Goal: Communication & Community: Share content

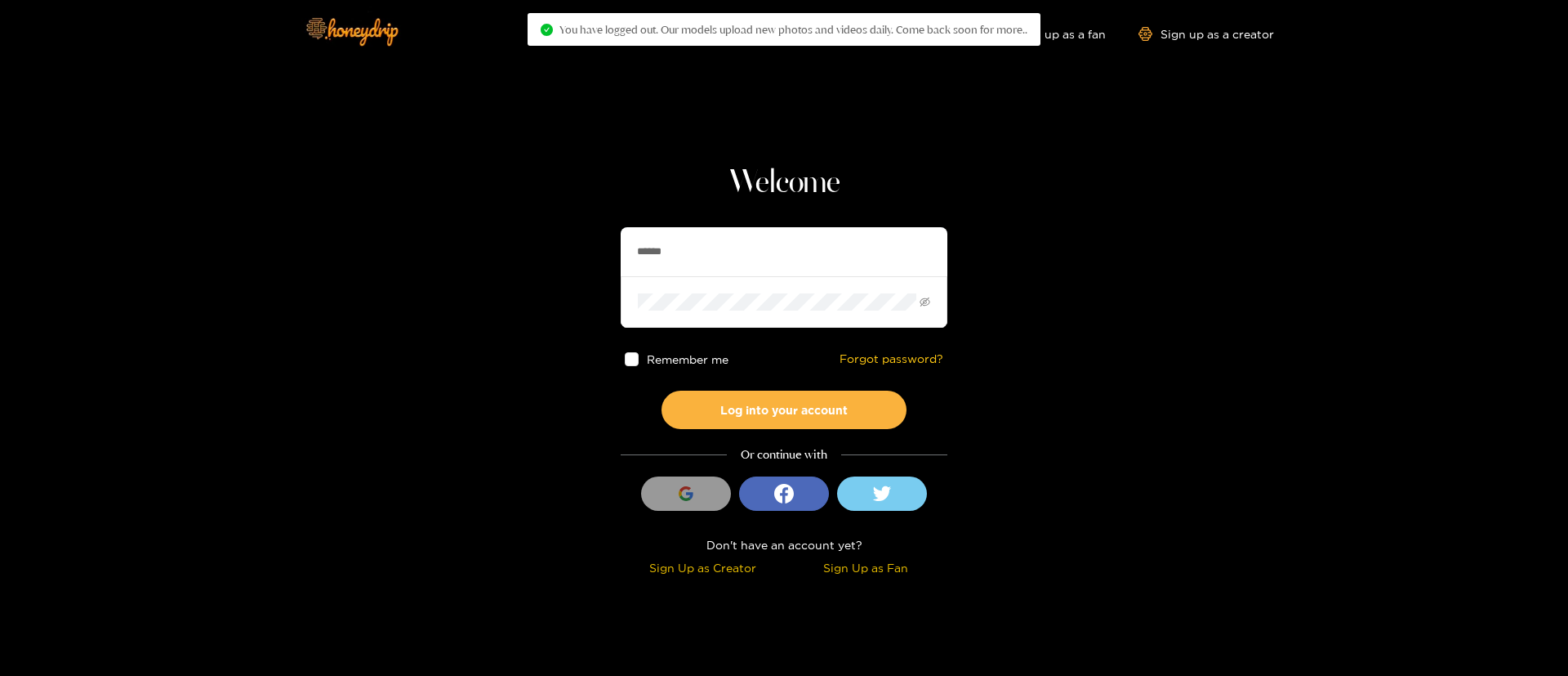
click at [657, 256] on input "******" at bounding box center [784, 252] width 327 height 49
paste input "**********"
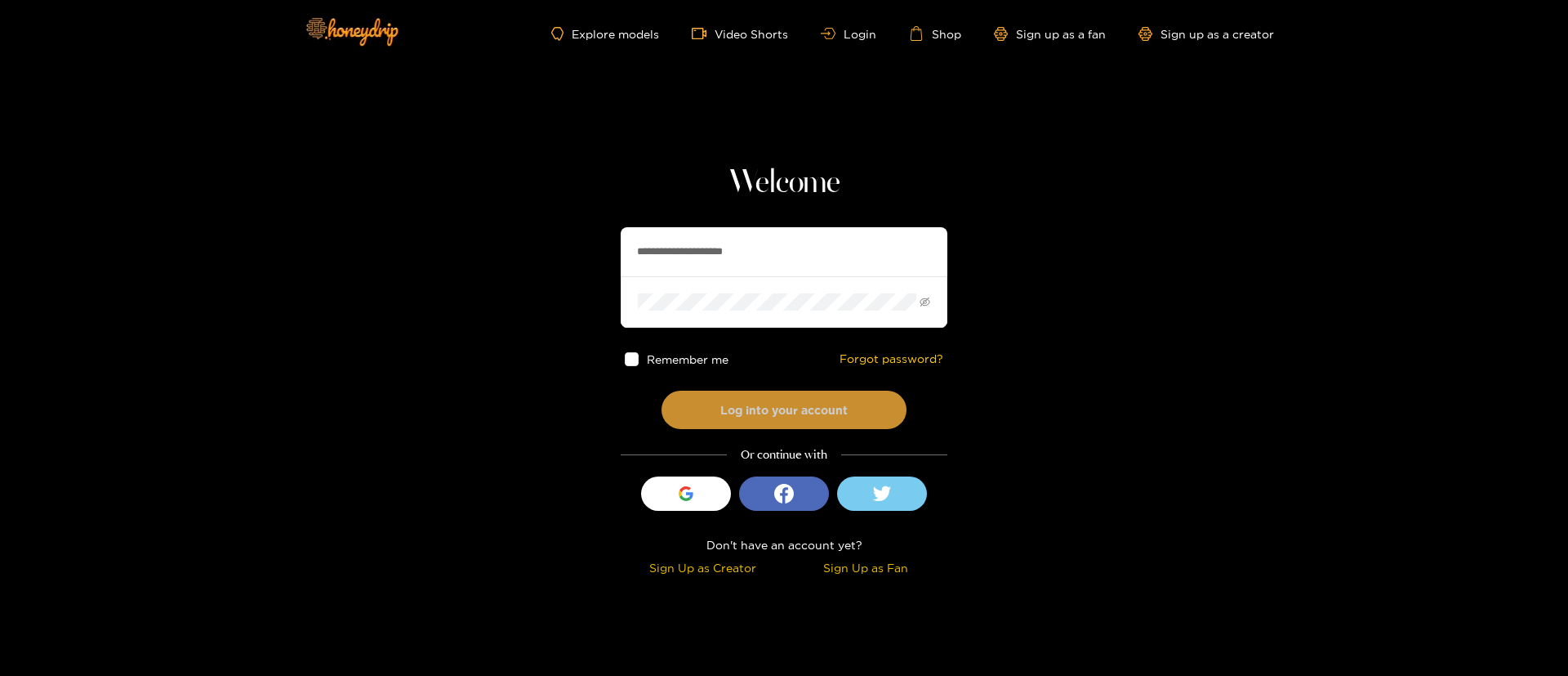
type input "**********"
click at [807, 402] on button "Log into your account" at bounding box center [784, 409] width 245 height 39
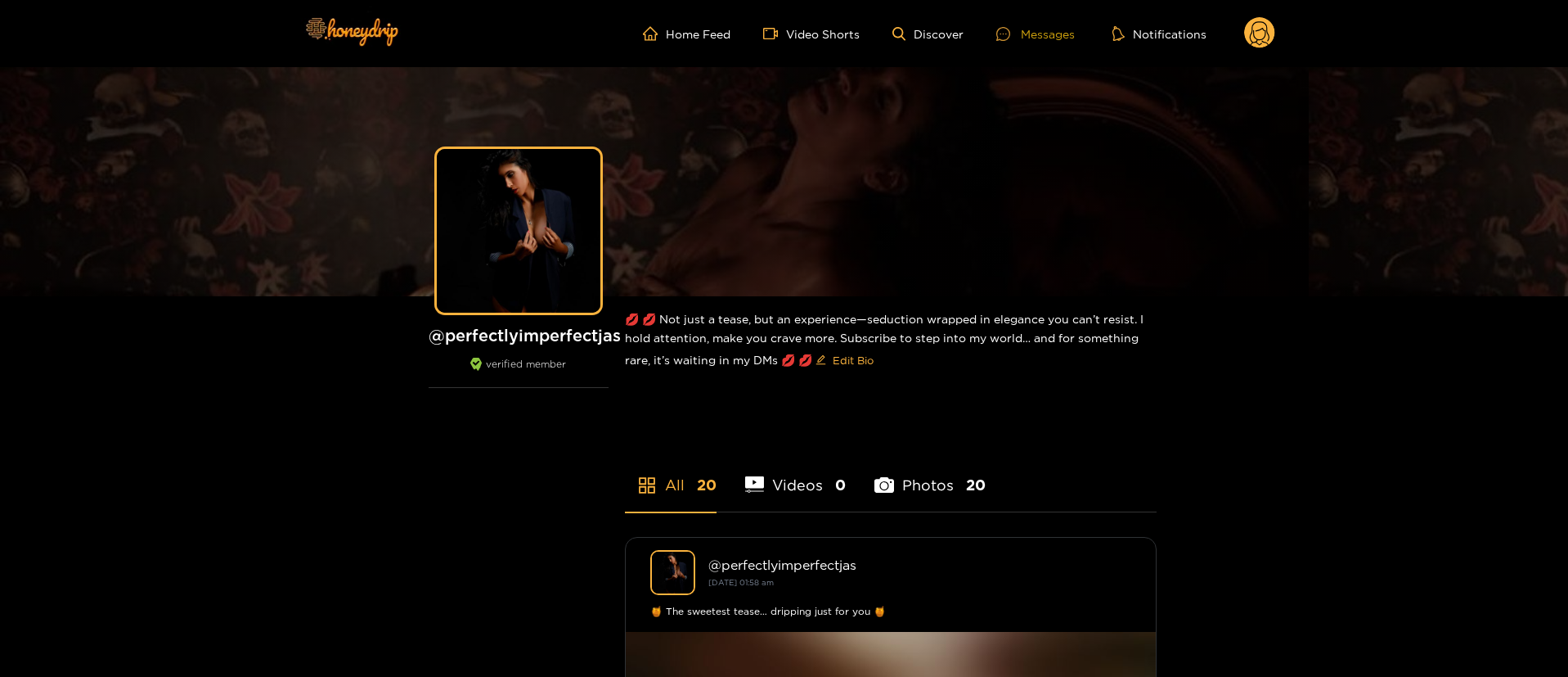
click at [1047, 42] on div "Messages" at bounding box center [1035, 33] width 78 height 18
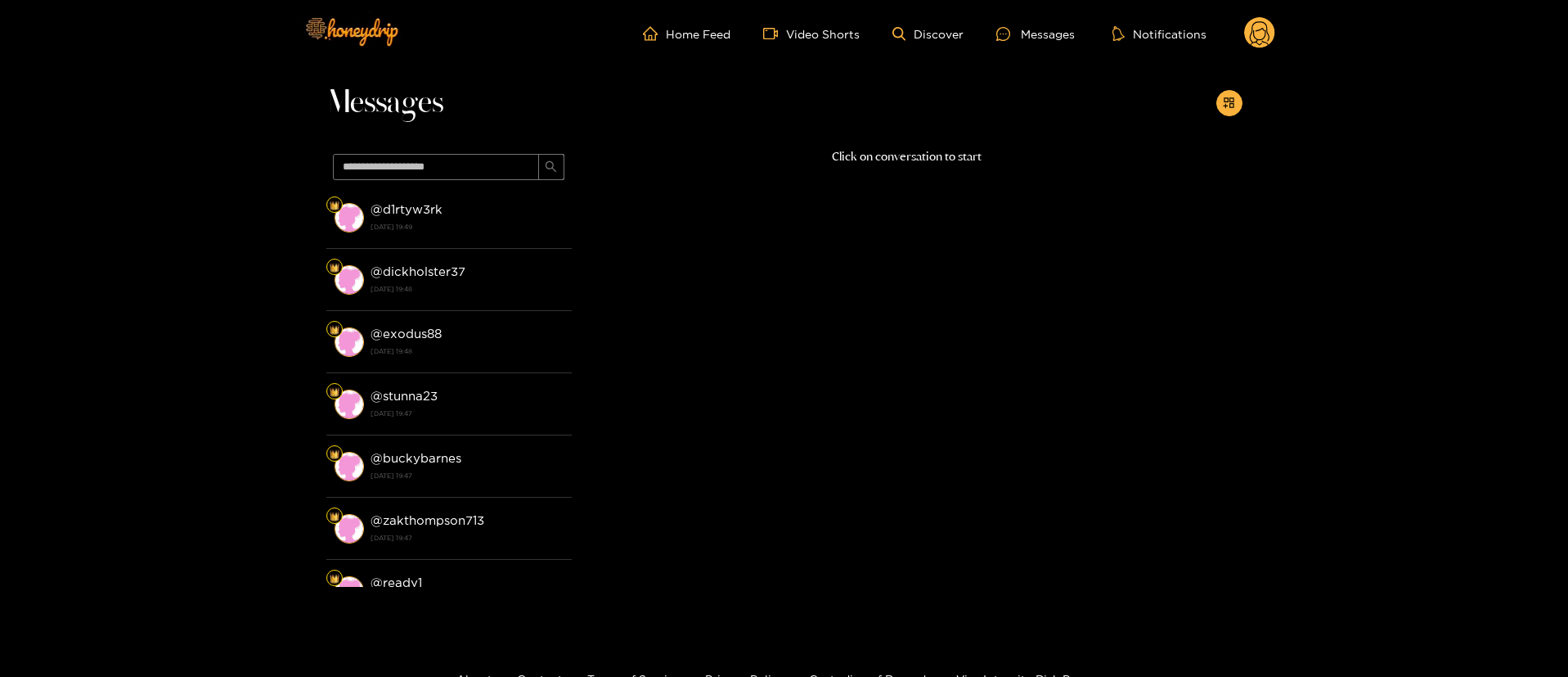
click at [1279, 34] on header "Home Feed Video Shorts Discover Messages Notifications 0 videos discover messag…" at bounding box center [784, 33] width 1568 height 67
click at [1267, 33] on circle at bounding box center [1259, 32] width 31 height 31
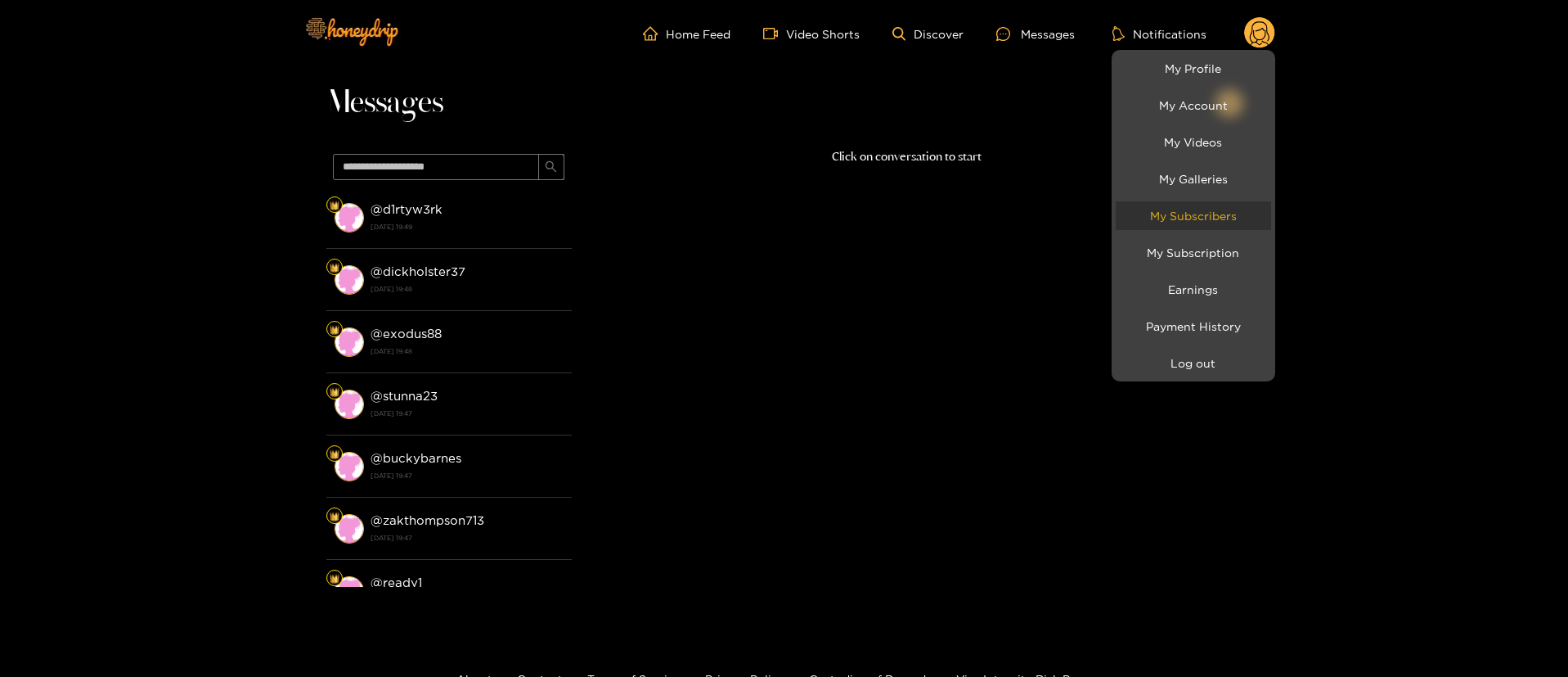
click at [1207, 210] on link "My Subscribers" at bounding box center [1193, 215] width 155 height 29
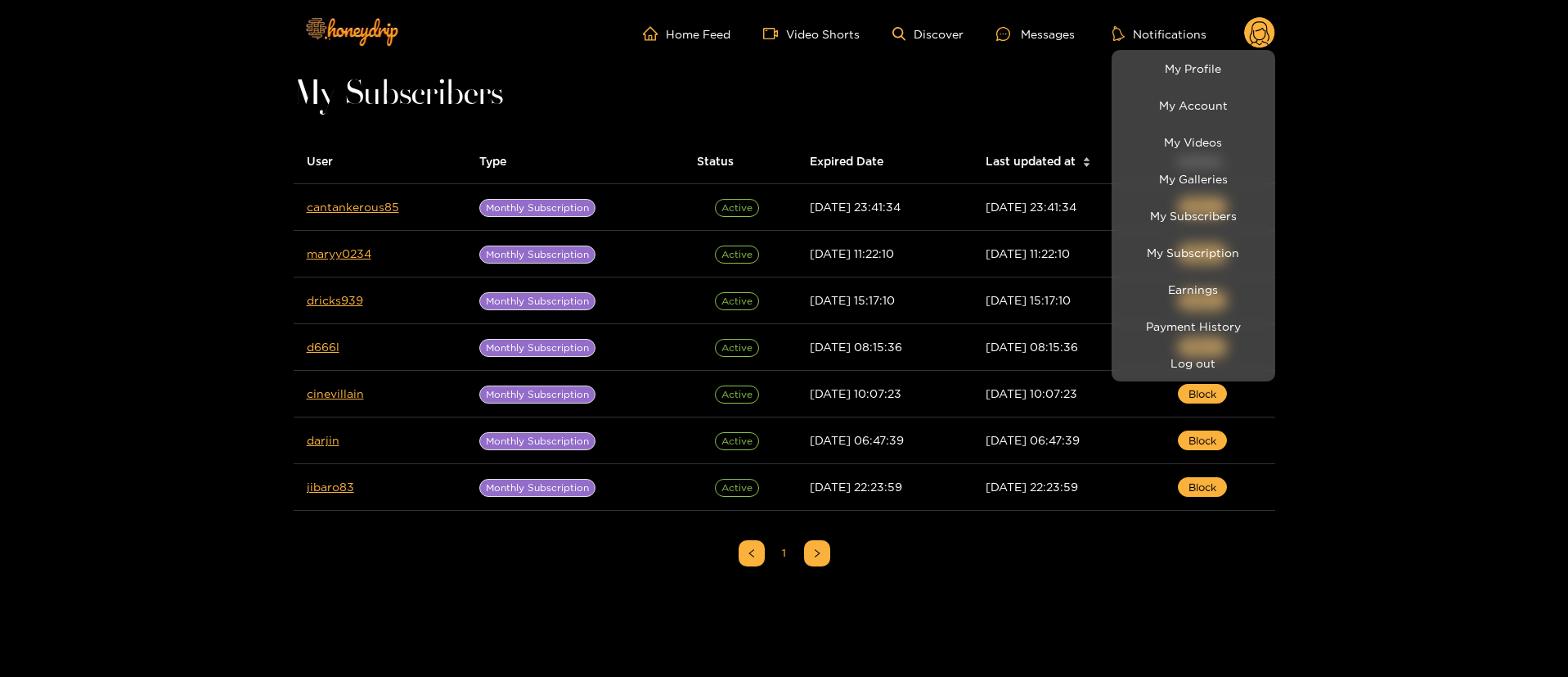
click at [231, 260] on div at bounding box center [784, 338] width 1568 height 677
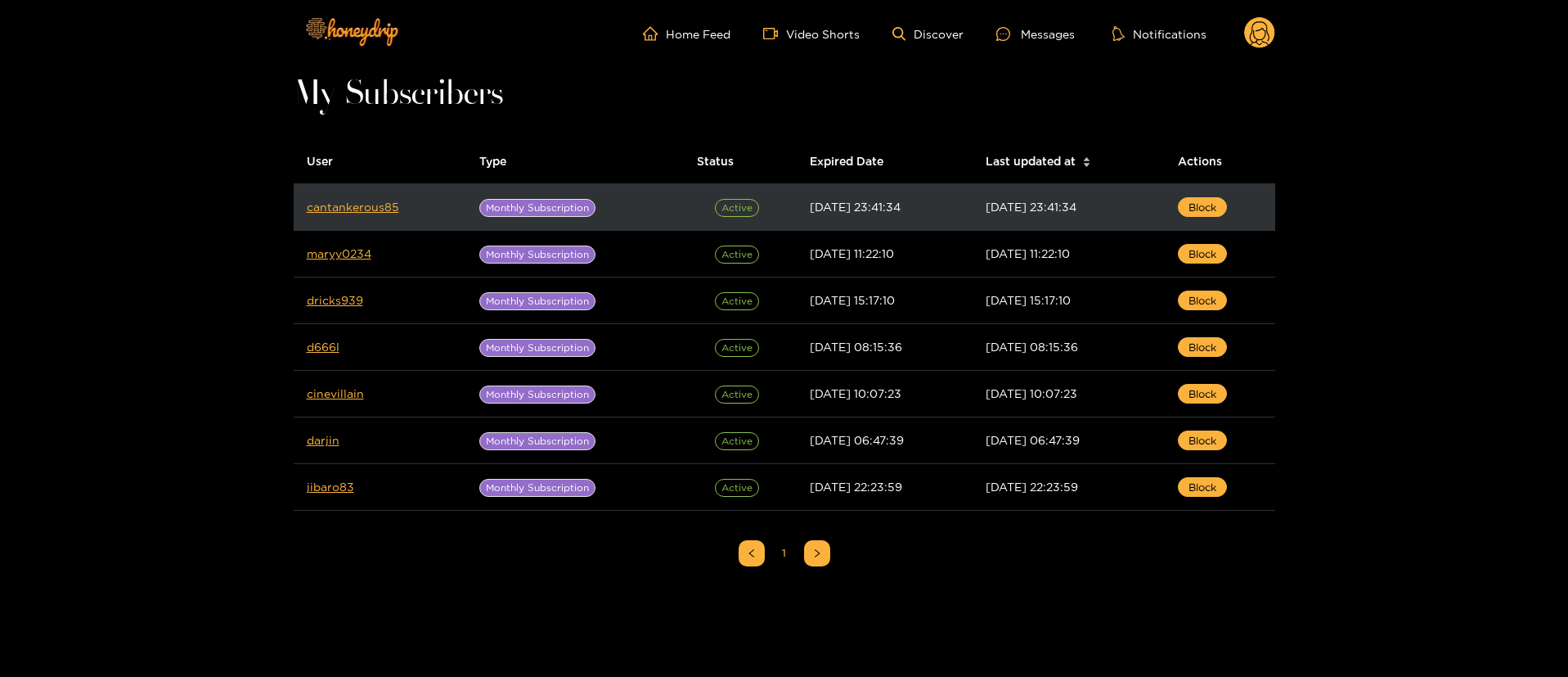
drag, startPoint x: 360, startPoint y: 210, endPoint x: 402, endPoint y: 222, distance: 43.7
click at [402, 222] on td "cantankerous85" at bounding box center [381, 207] width 174 height 47
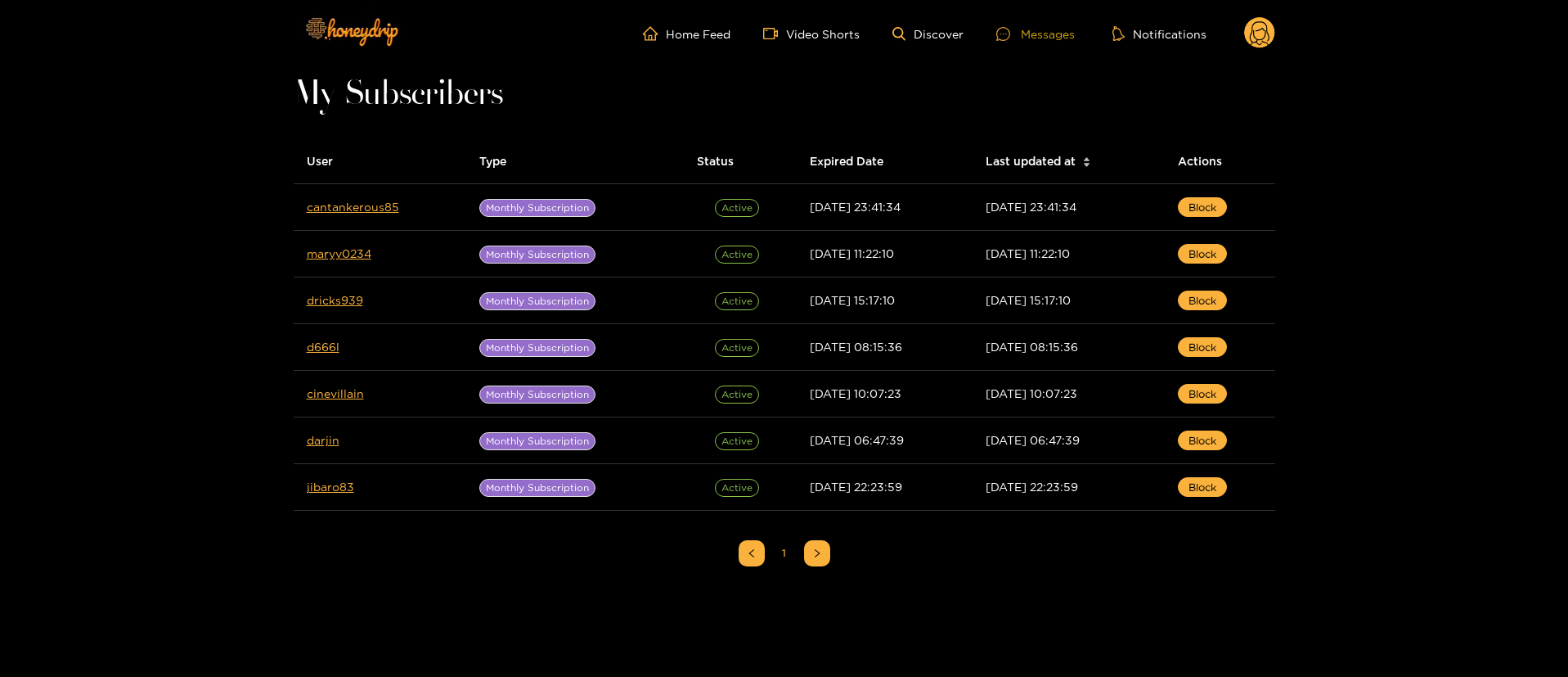
click at [1039, 32] on div "Messages" at bounding box center [1035, 33] width 78 height 18
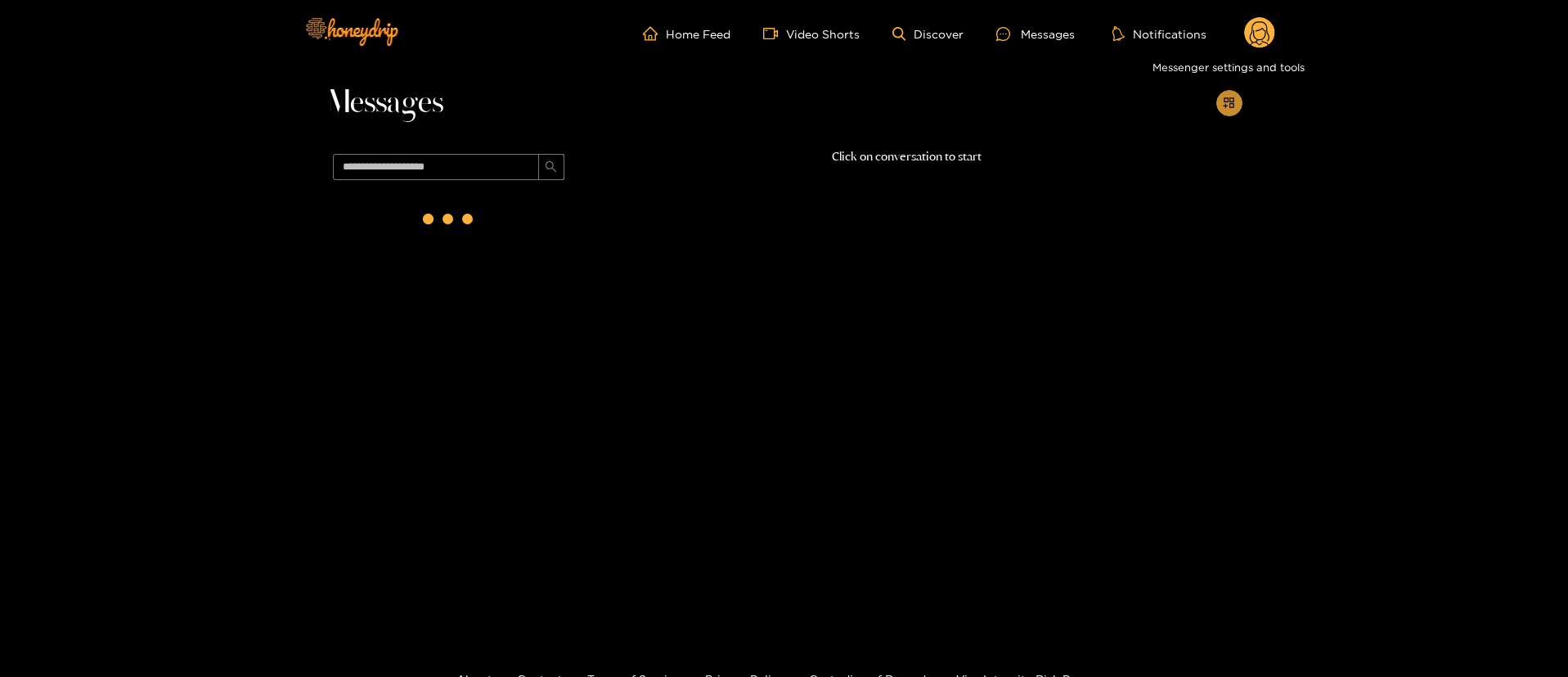
click at [1235, 111] on button "button" at bounding box center [1230, 104] width 26 height 26
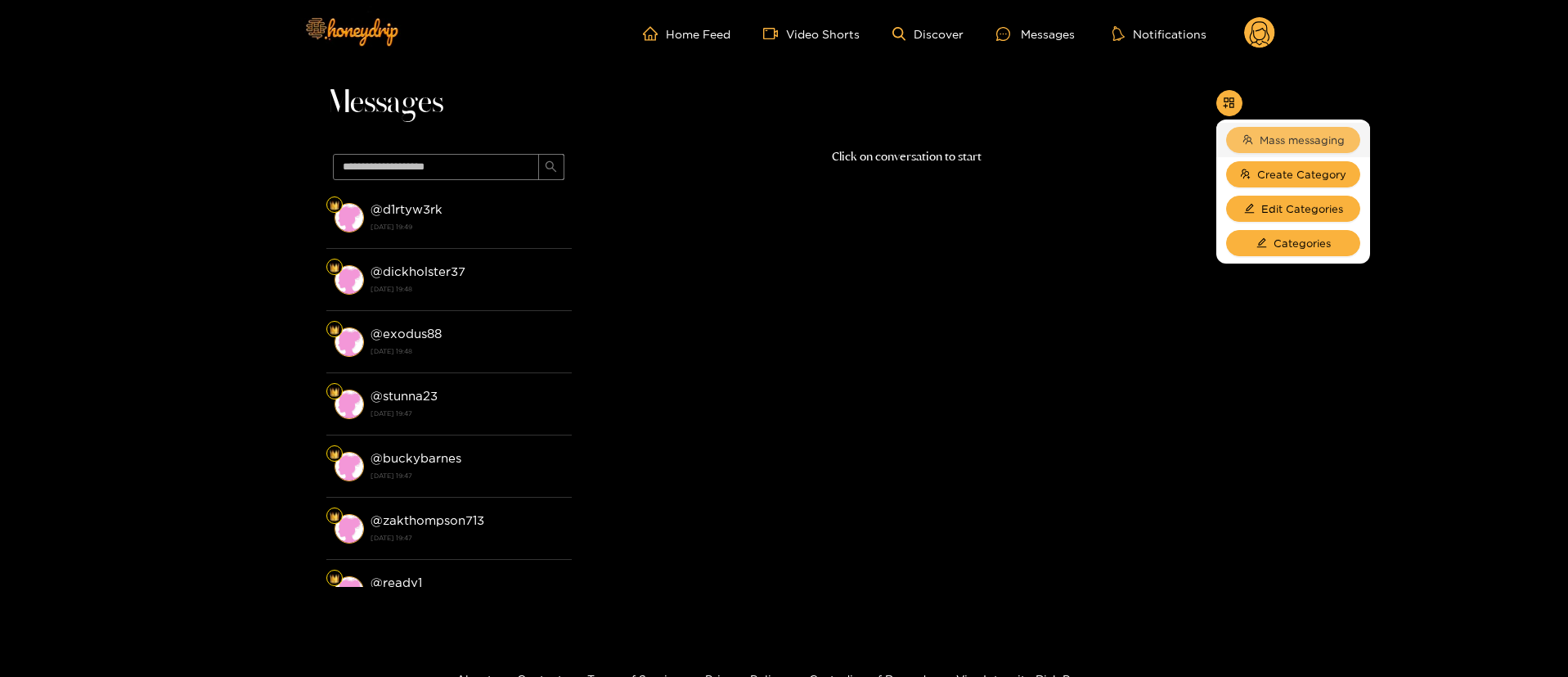
click at [1284, 134] on span "Mass messaging" at bounding box center [1302, 140] width 85 height 17
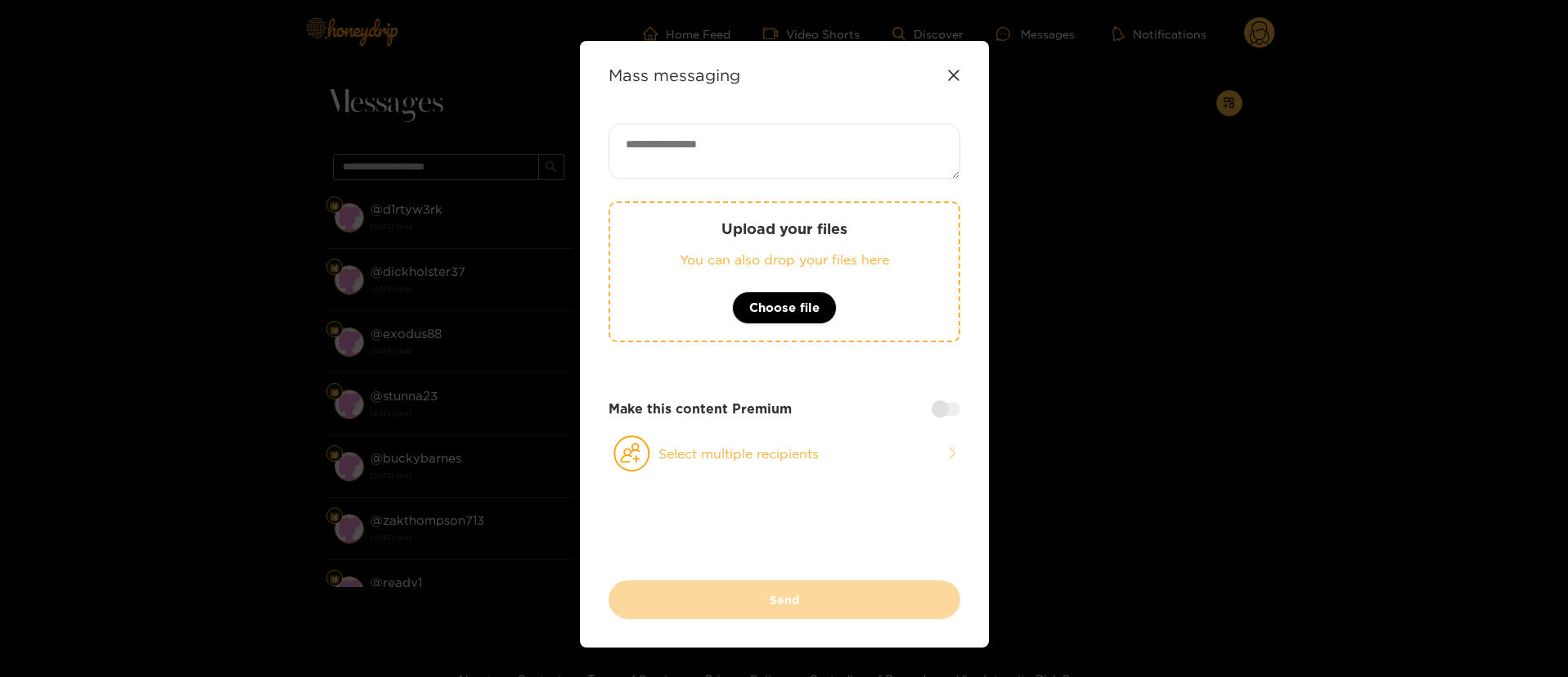
click at [882, 140] on textarea at bounding box center [784, 151] width 352 height 55
paste textarea "**********"
type textarea "**********"
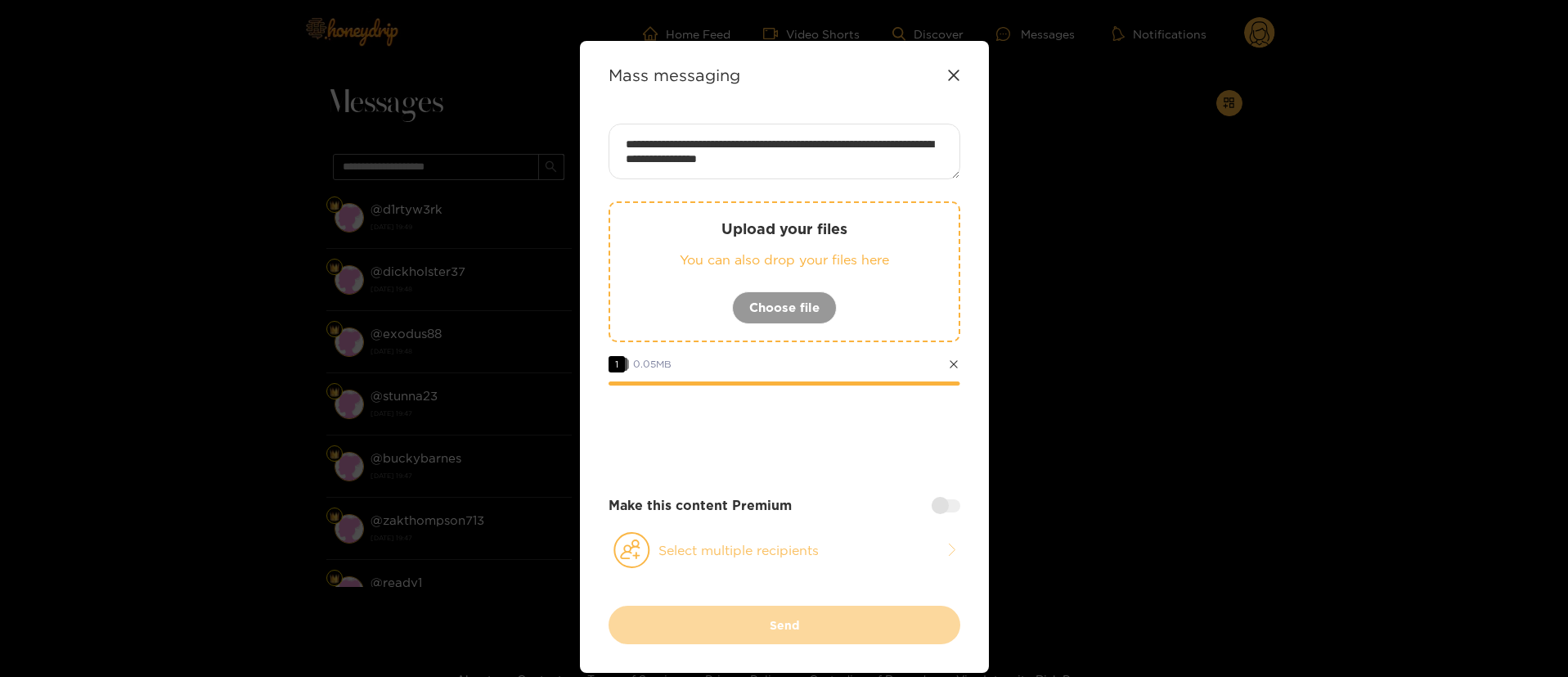
click at [759, 559] on button "Select multiple recipients" at bounding box center [784, 550] width 352 height 38
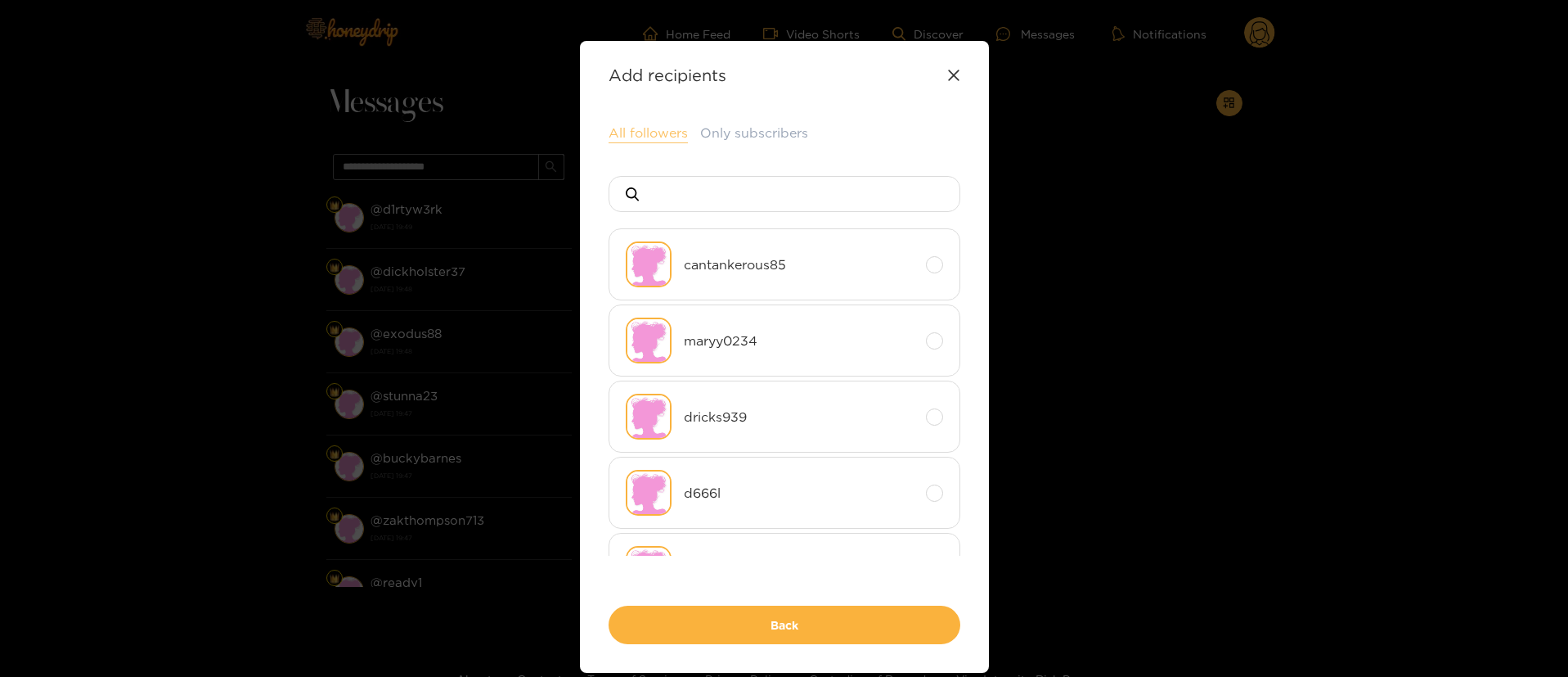
click at [637, 138] on button "All followers" at bounding box center [648, 133] width 79 height 19
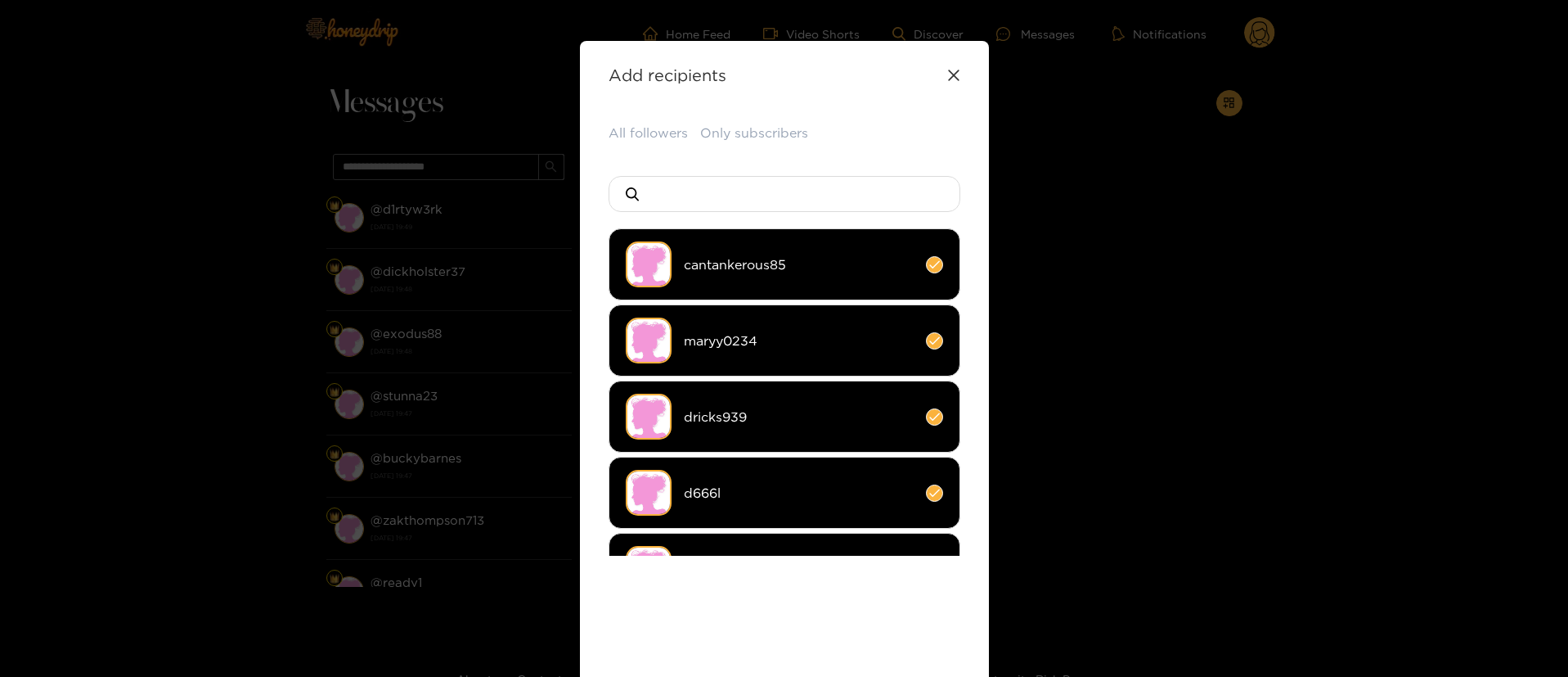
click at [767, 254] on li "cantankerous85" at bounding box center [784, 264] width 352 height 72
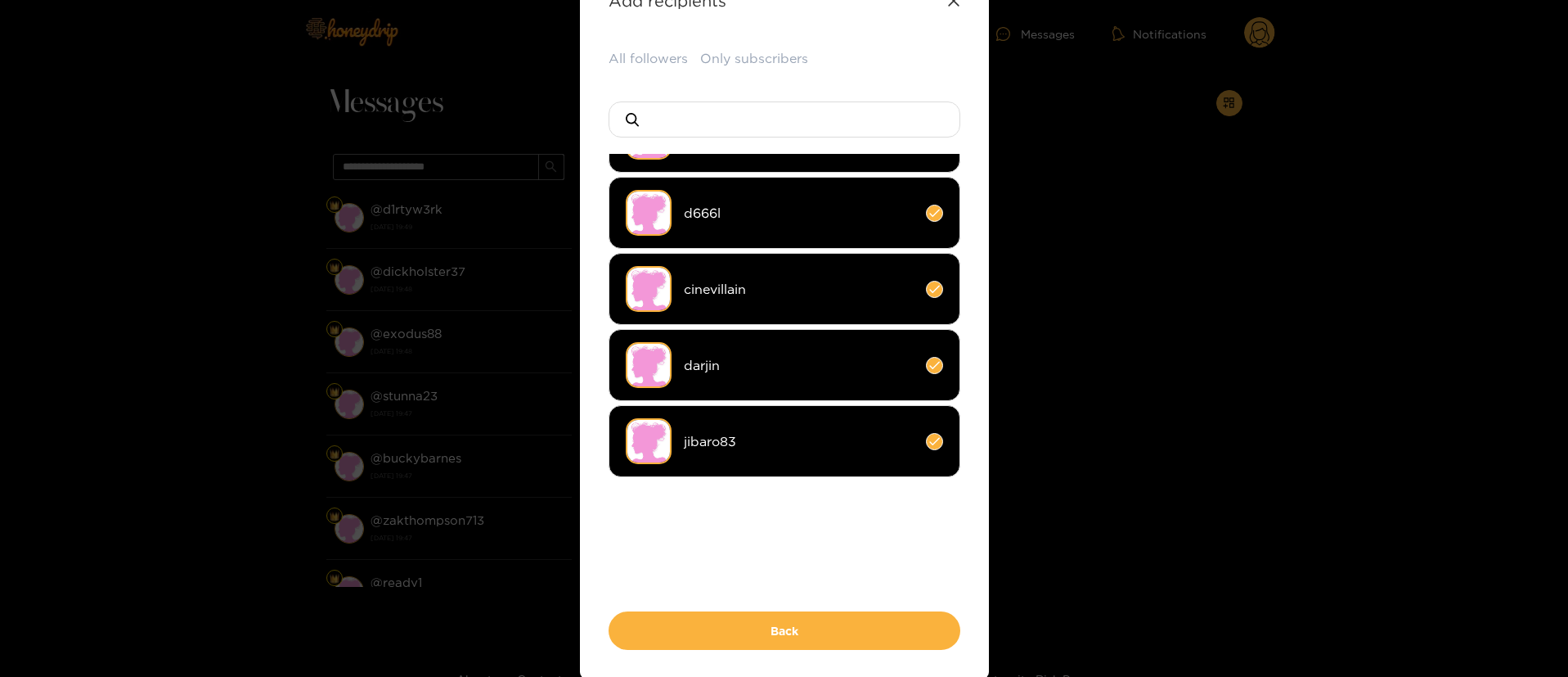
scroll to position [141, 0]
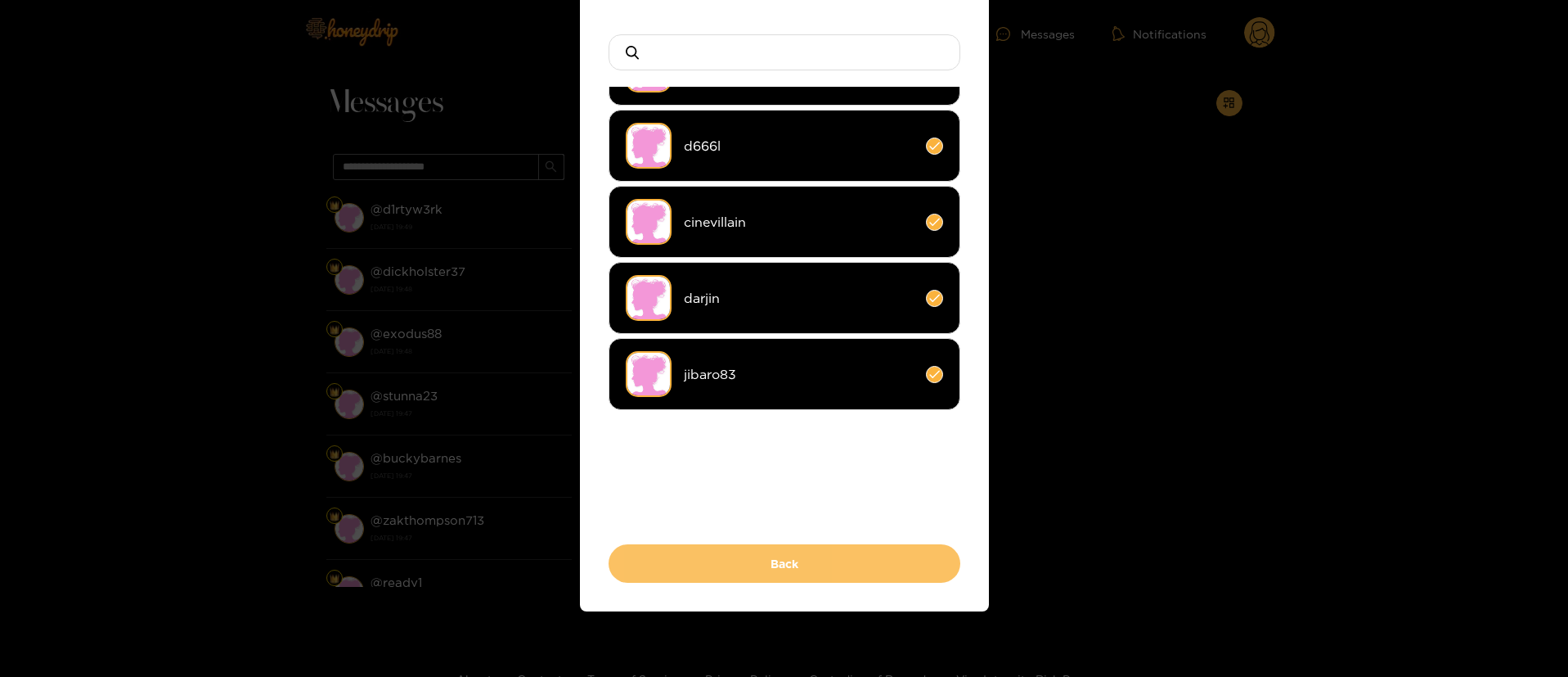
click at [831, 576] on button "Back" at bounding box center [784, 564] width 352 height 39
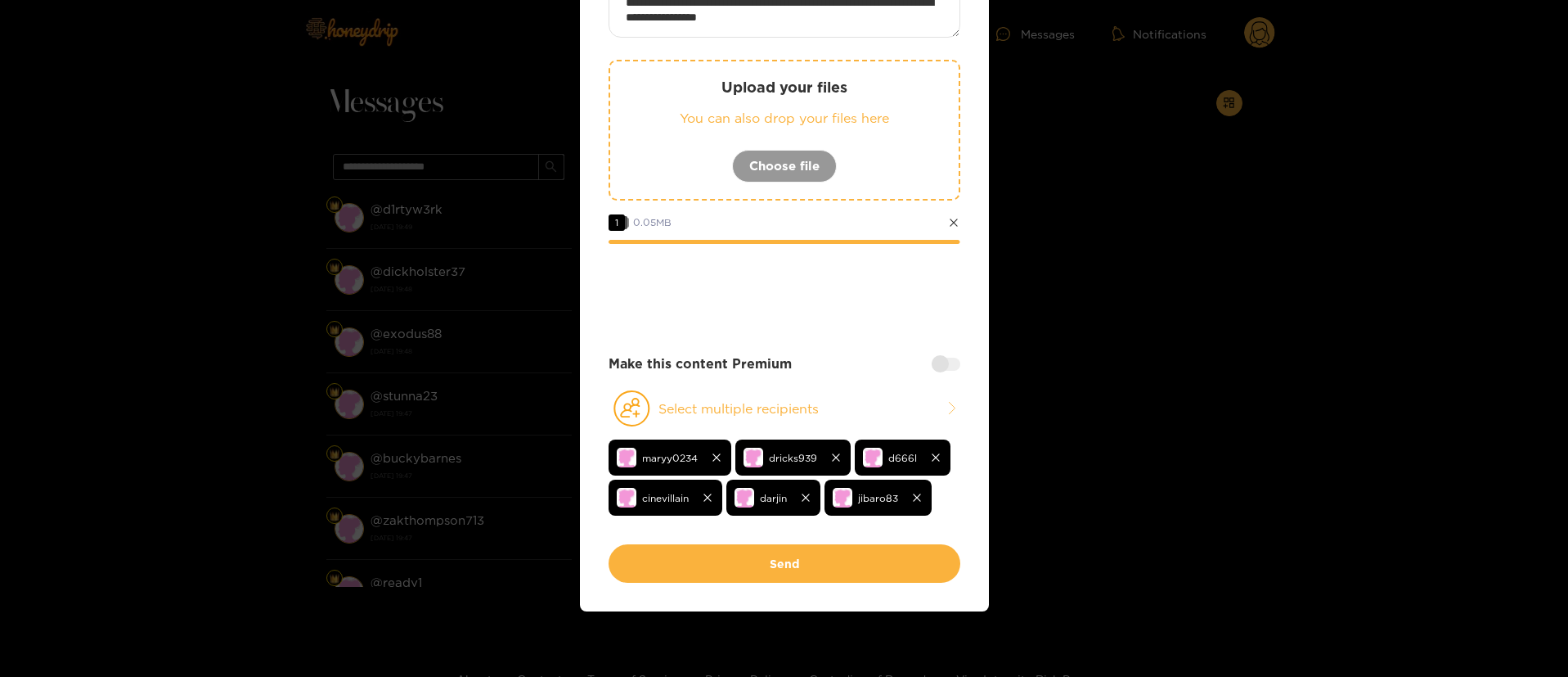
click at [933, 370] on div at bounding box center [946, 364] width 29 height 13
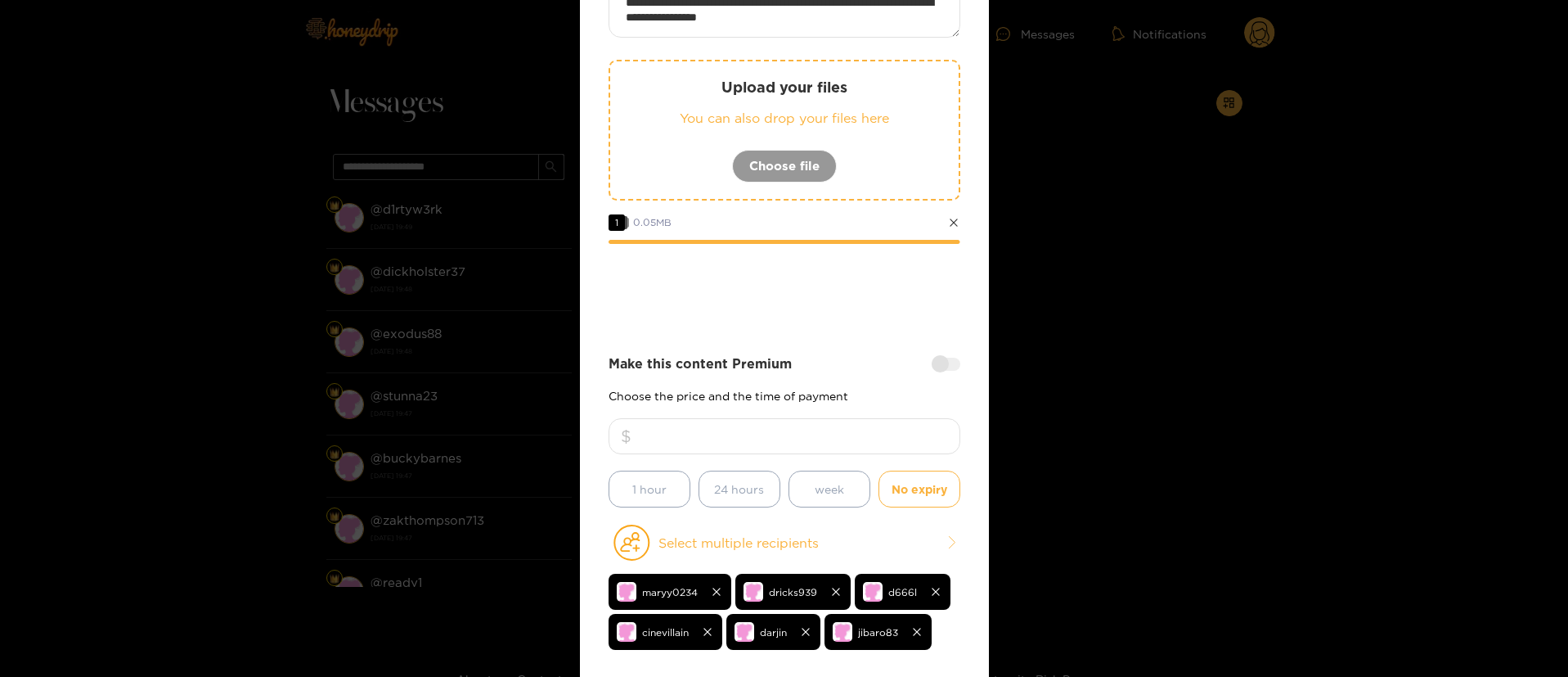
click at [882, 436] on input "number" at bounding box center [784, 436] width 352 height 36
type input "**"
click at [740, 297] on div at bounding box center [784, 289] width 352 height 66
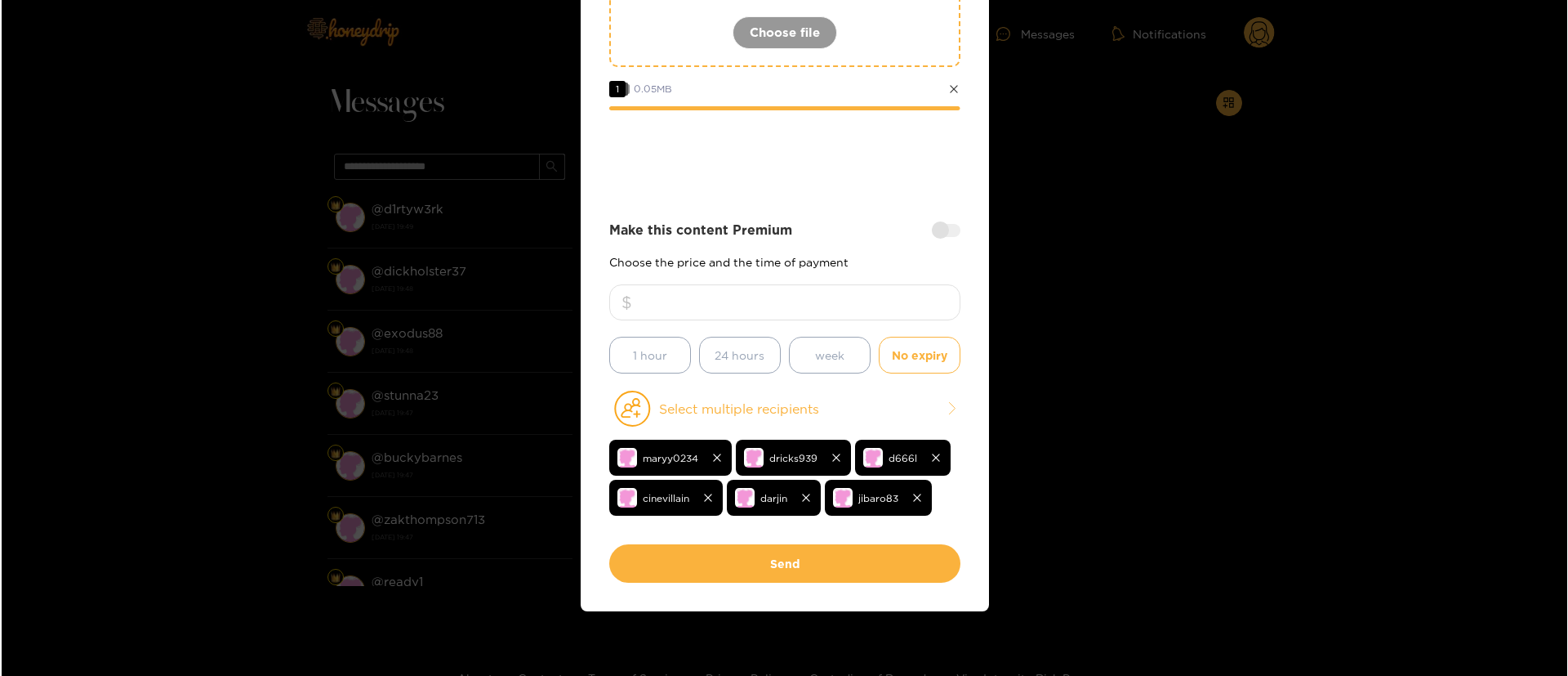
scroll to position [275, 0]
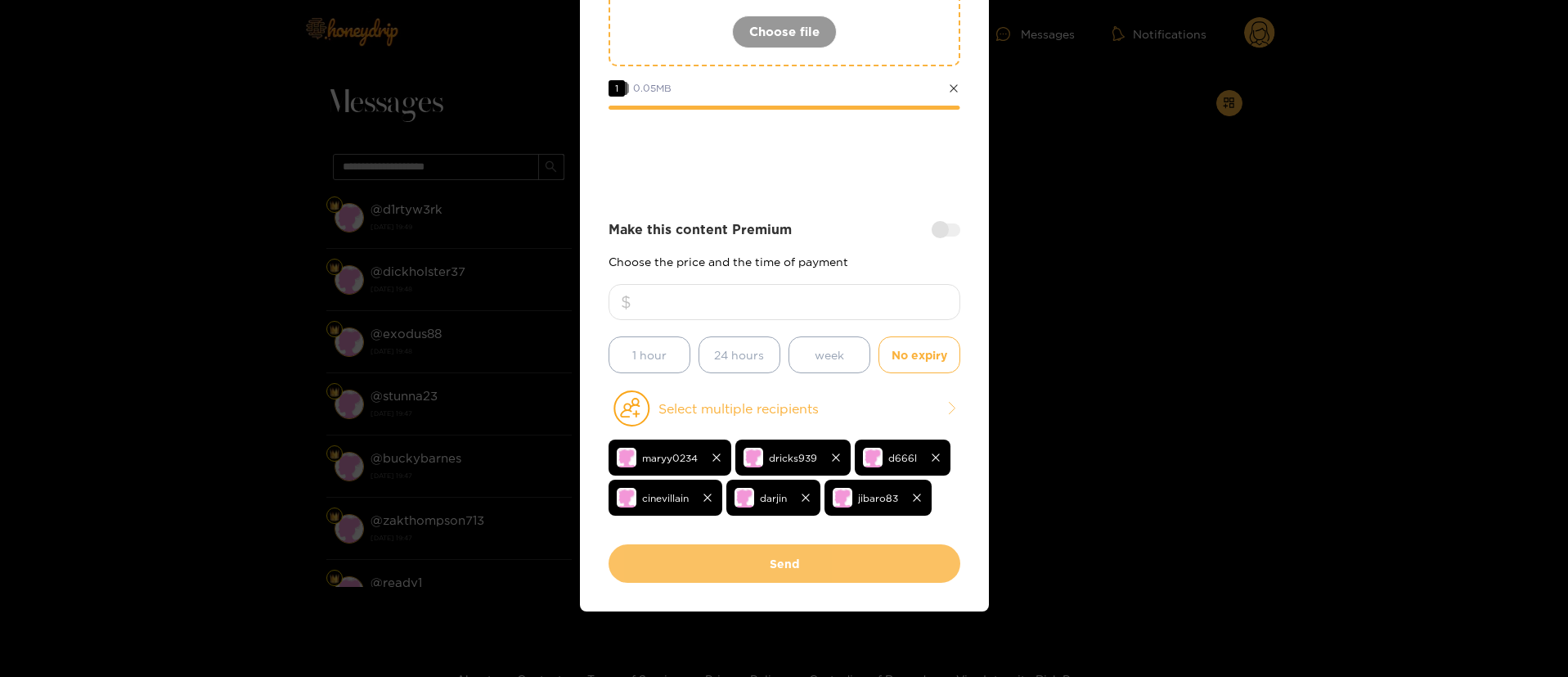
click at [830, 566] on button "Send" at bounding box center [784, 564] width 352 height 39
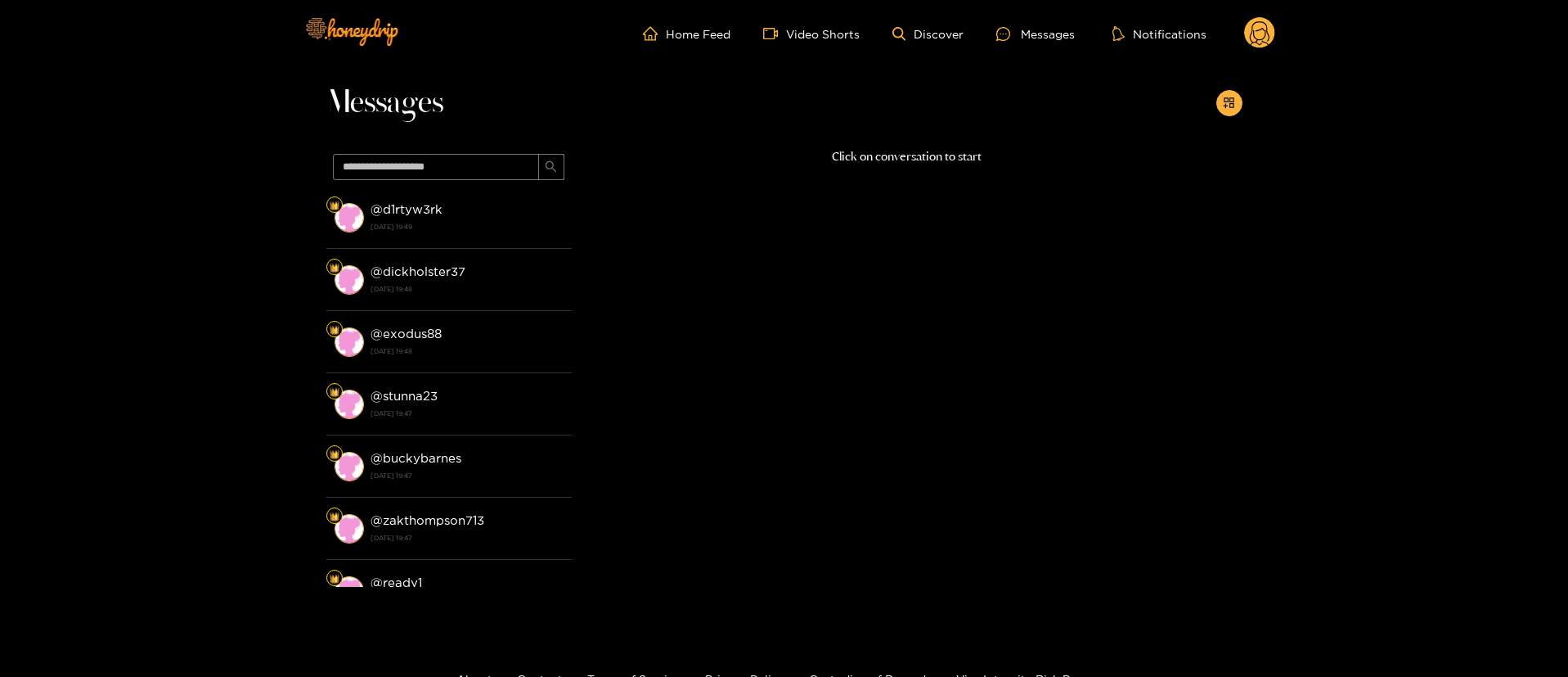
click at [1261, 43] on icon at bounding box center [1260, 35] width 19 height 29
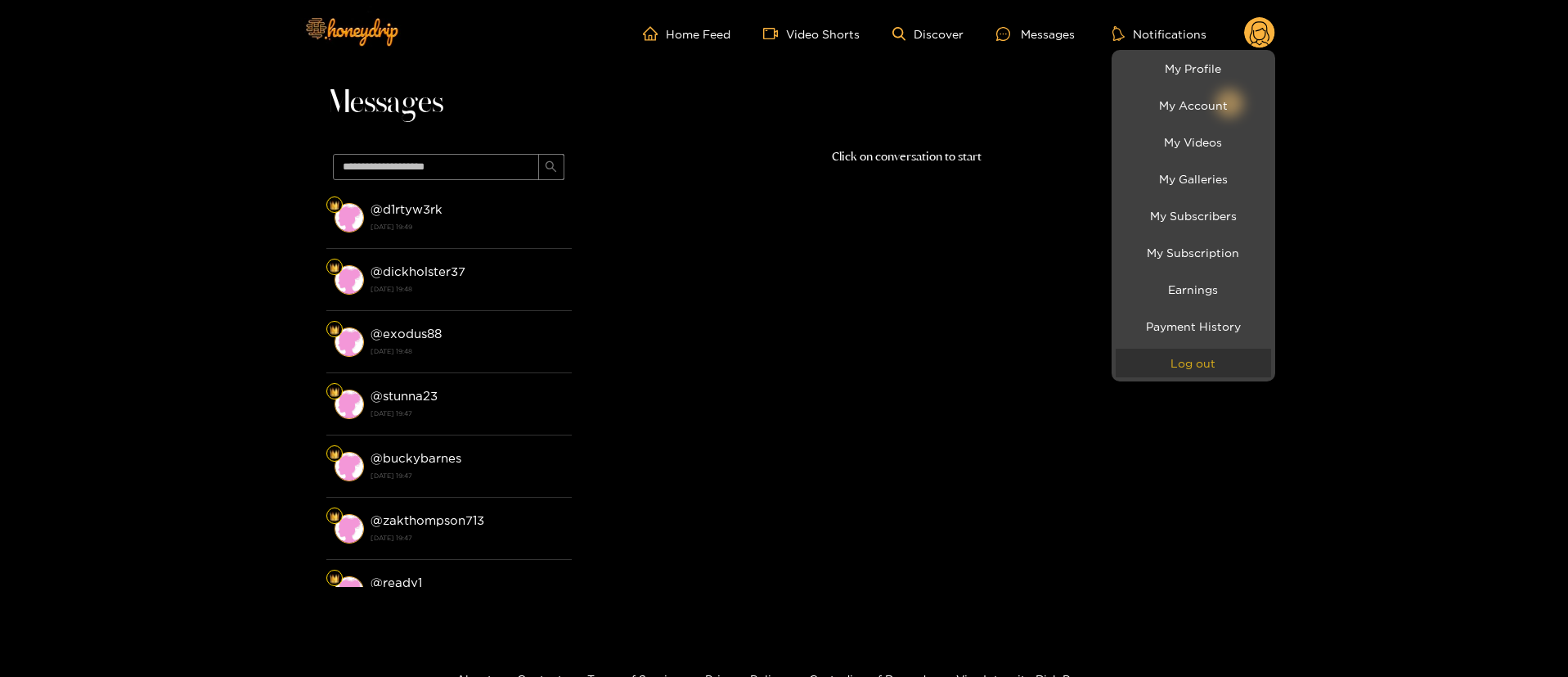
click at [1214, 360] on button "Log out" at bounding box center [1193, 363] width 155 height 29
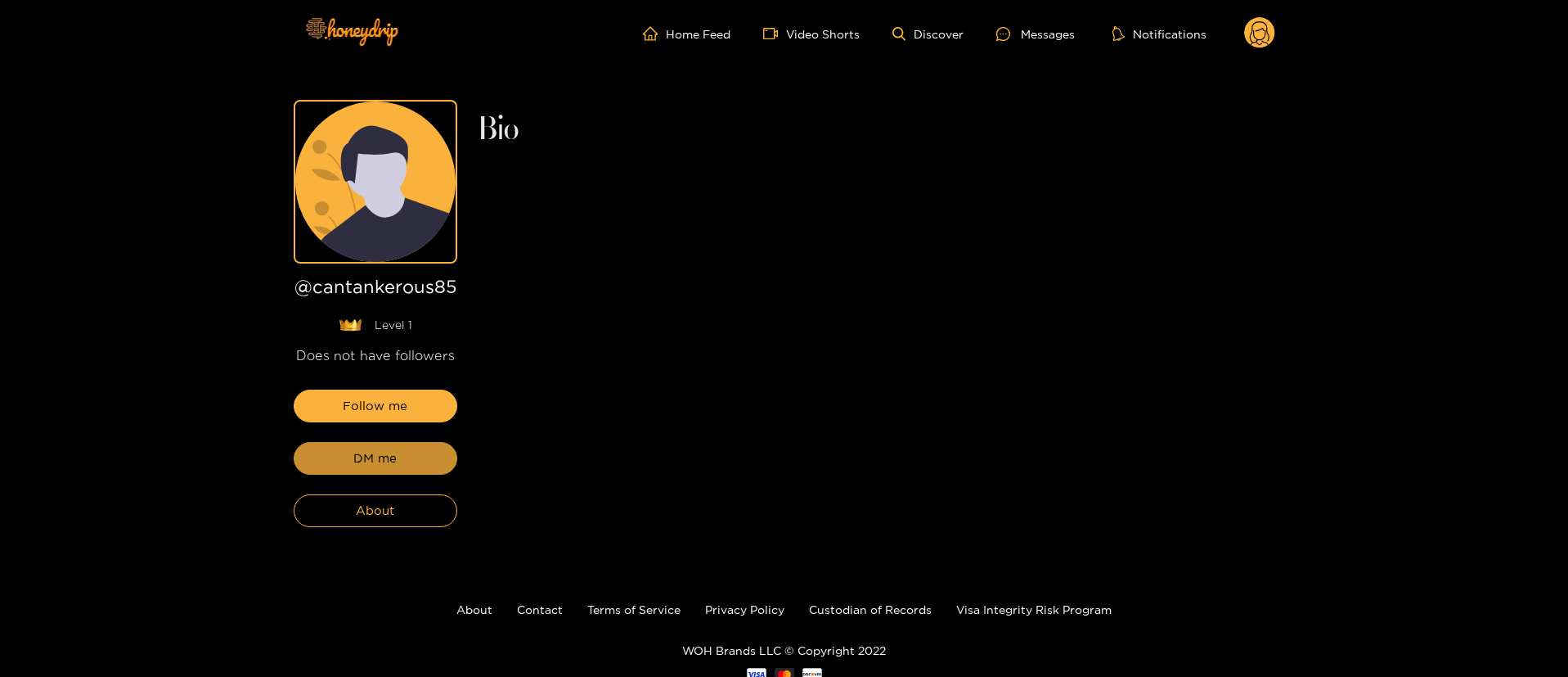
click at [427, 454] on button "DM me" at bounding box center [376, 457] width 163 height 32
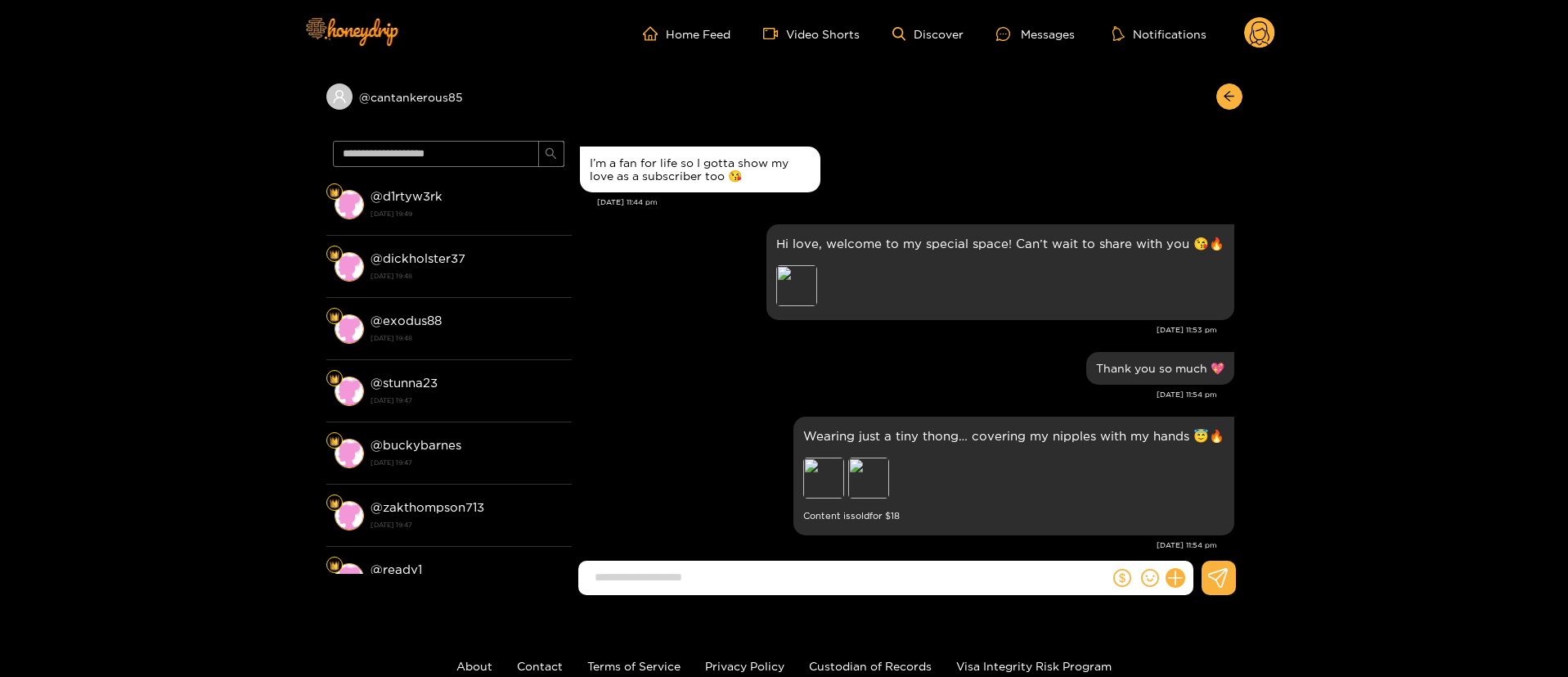
scroll to position [1480, 0]
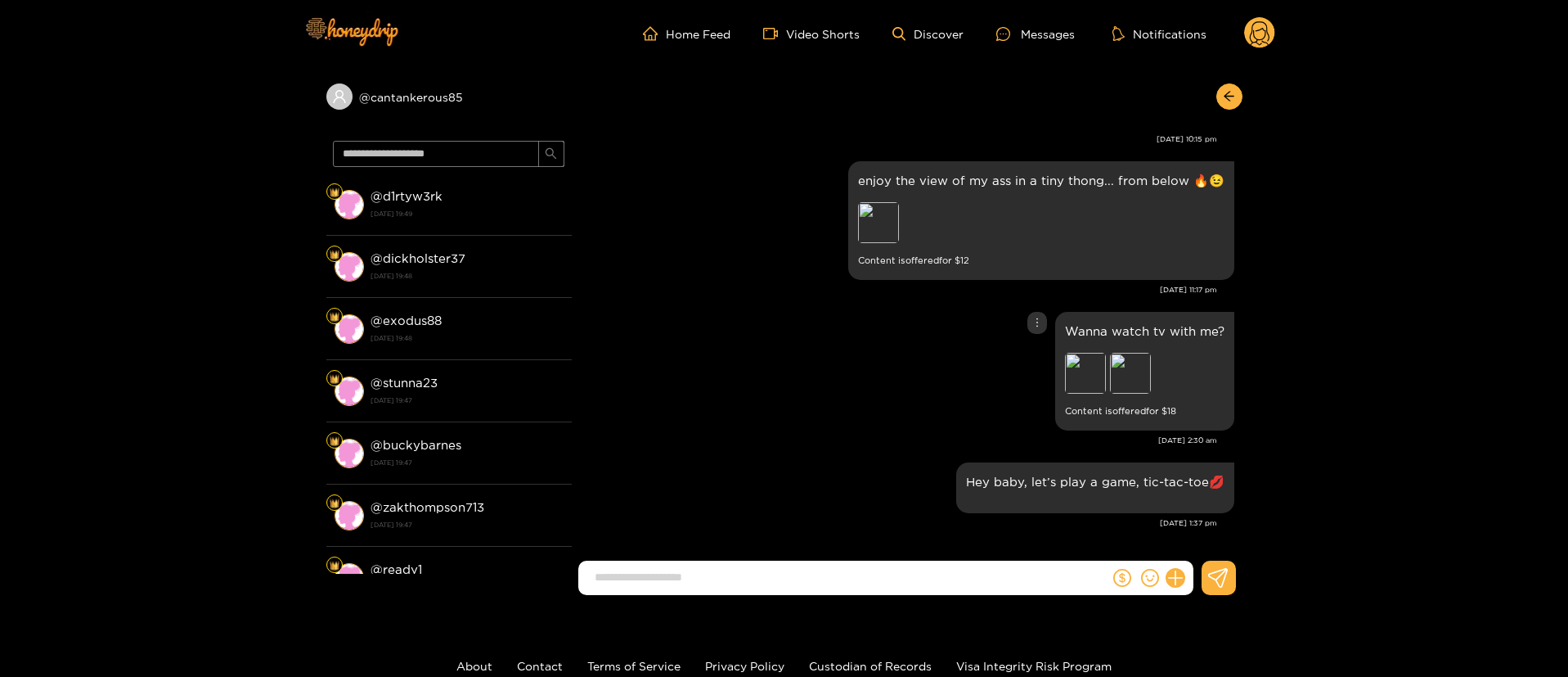
drag, startPoint x: 711, startPoint y: 358, endPoint x: 715, endPoint y: 343, distance: 15.5
click at [715, 359] on div "Wanna watch tv with me? Preview Preview Content is offered for $ 18" at bounding box center [908, 371] width 655 height 126
click at [810, 303] on div "enjoy the view of my ass in a tiny thong... from below 🔥😉 Preview Content is of…" at bounding box center [908, 232] width 655 height 150
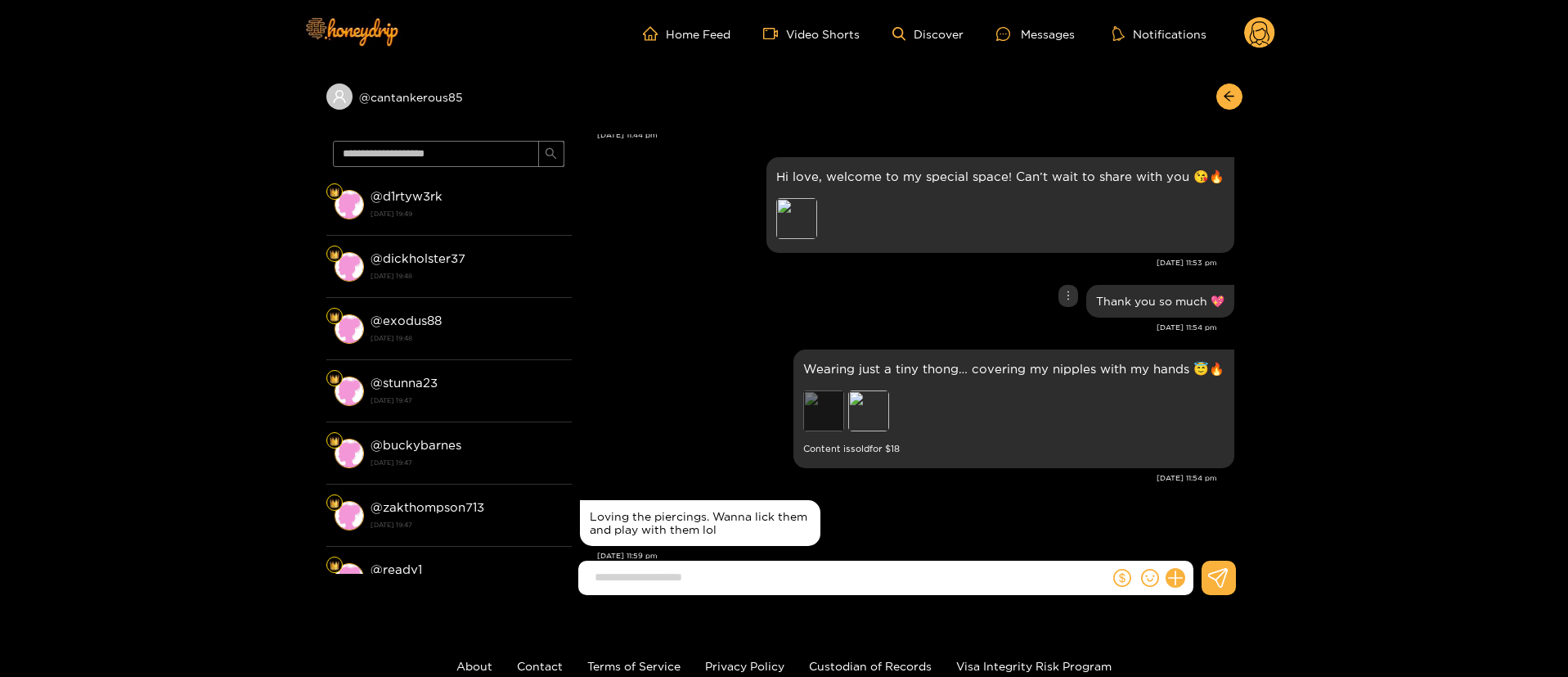
scroll to position [123, 0]
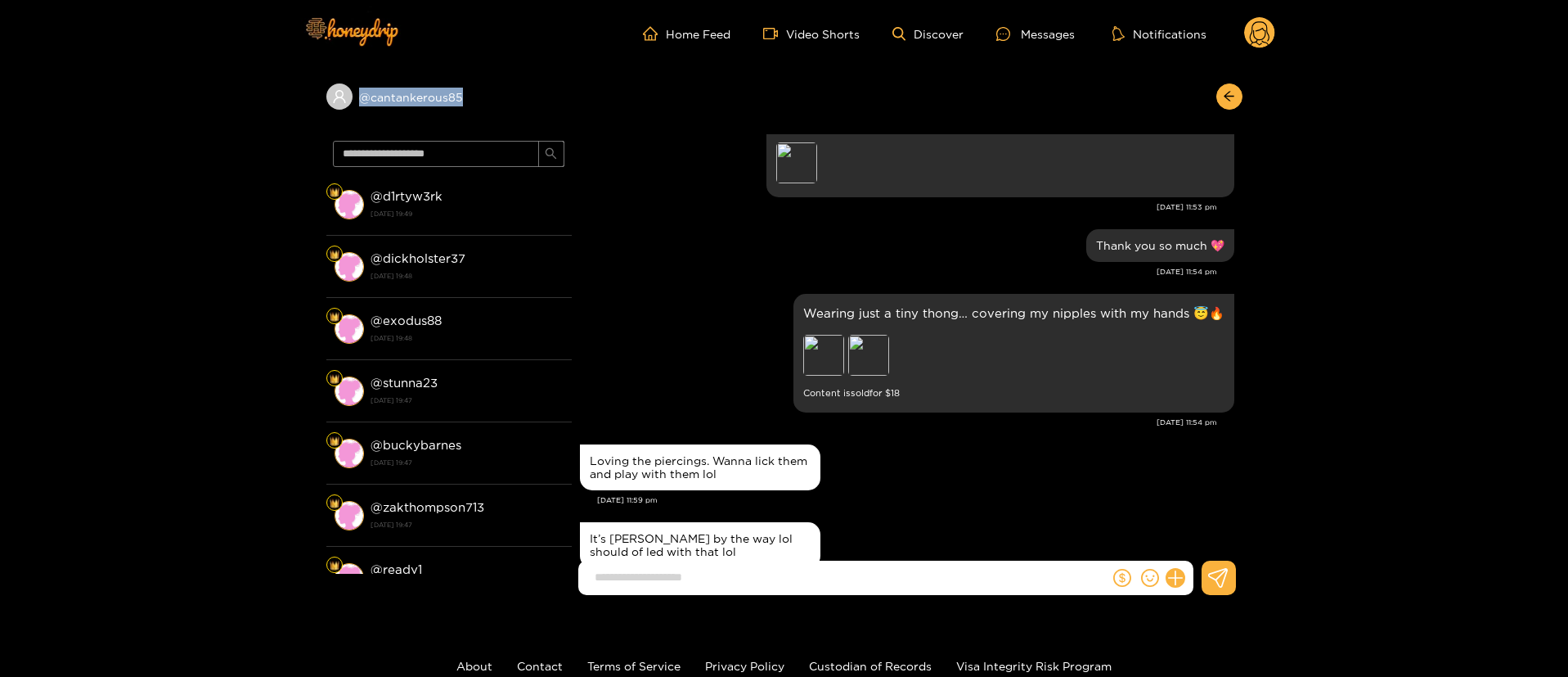
copy div "@ cantankerous85"
drag, startPoint x: 510, startPoint y: 91, endPoint x: 500, endPoint y: 25, distance: 66.8
click at [353, 110] on div "@ cantankerous85" at bounding box center [785, 100] width 917 height 67
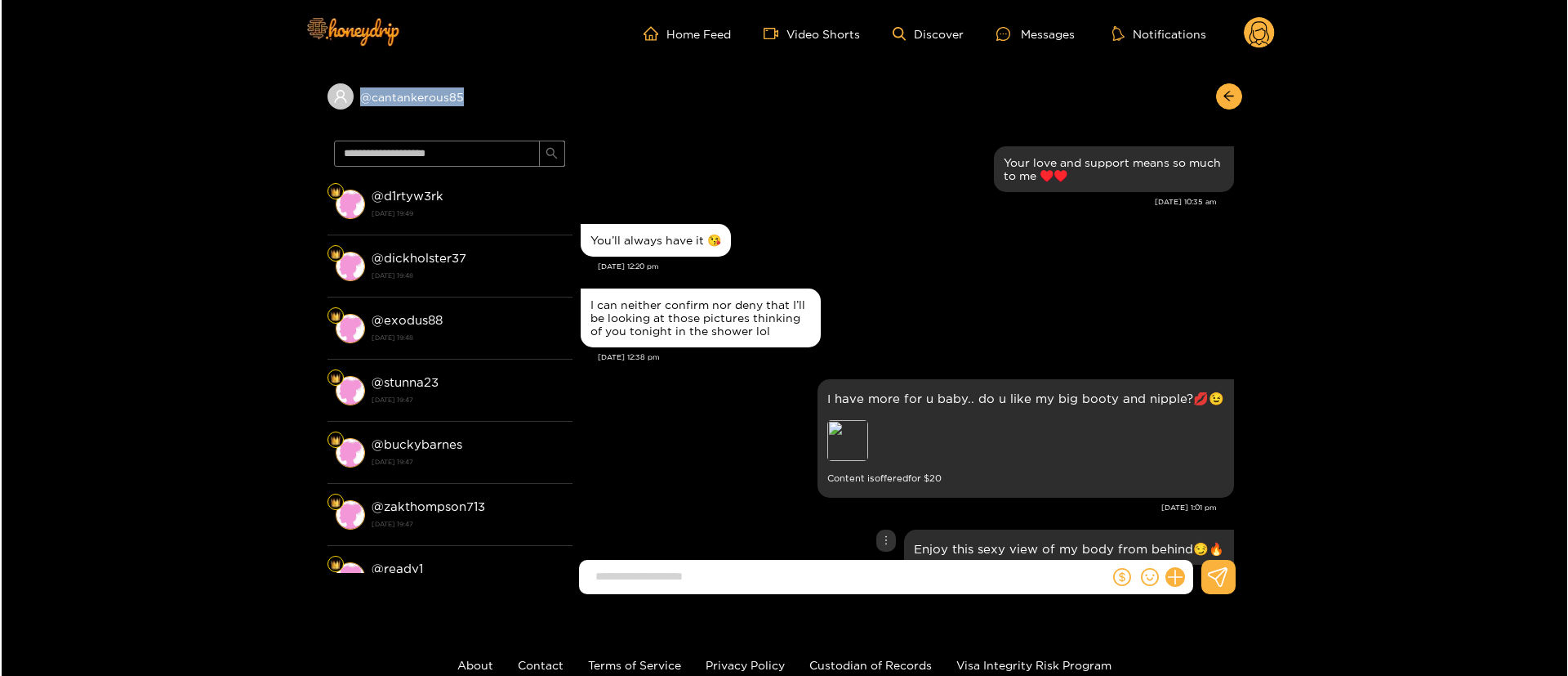
scroll to position [736, 0]
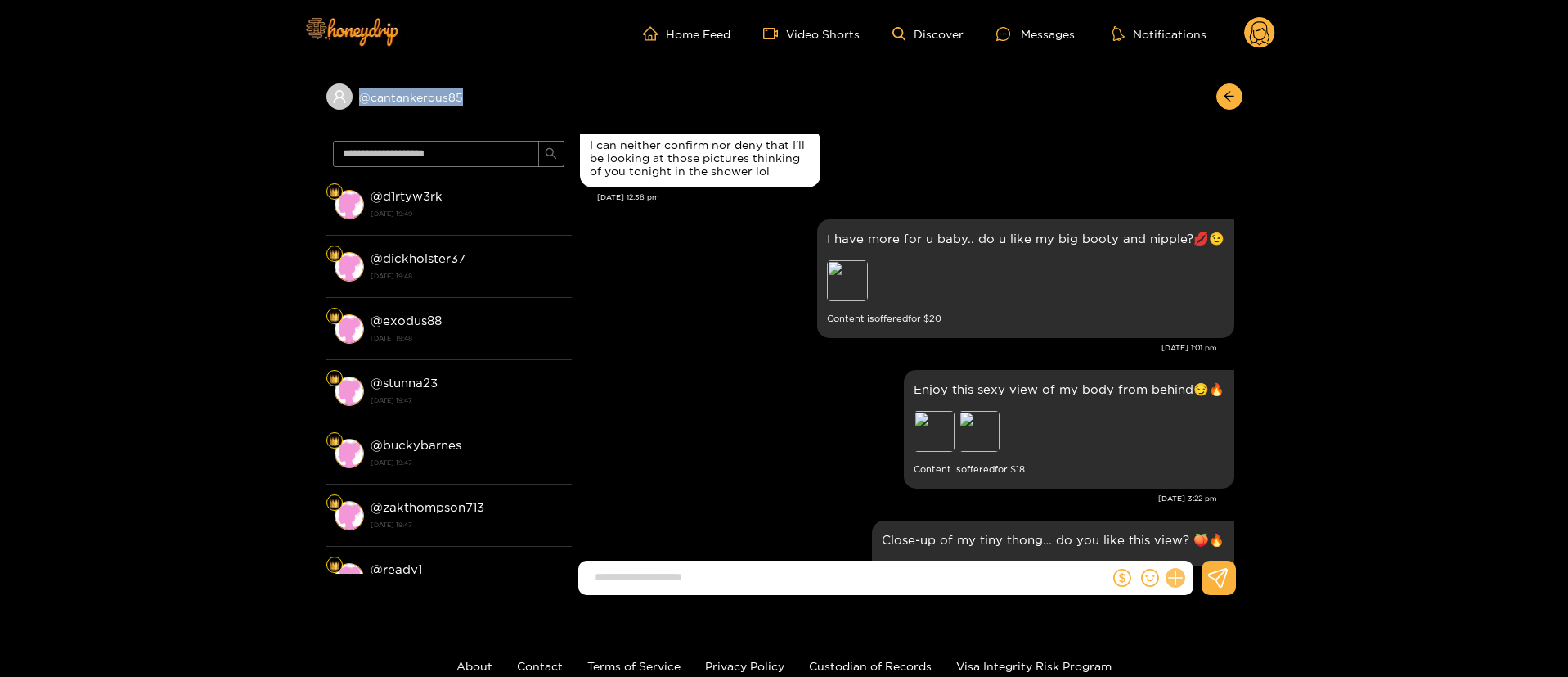
click at [1179, 586] on button at bounding box center [1176, 578] width 28 height 28
click at [1212, 535] on icon at bounding box center [1205, 537] width 17 height 17
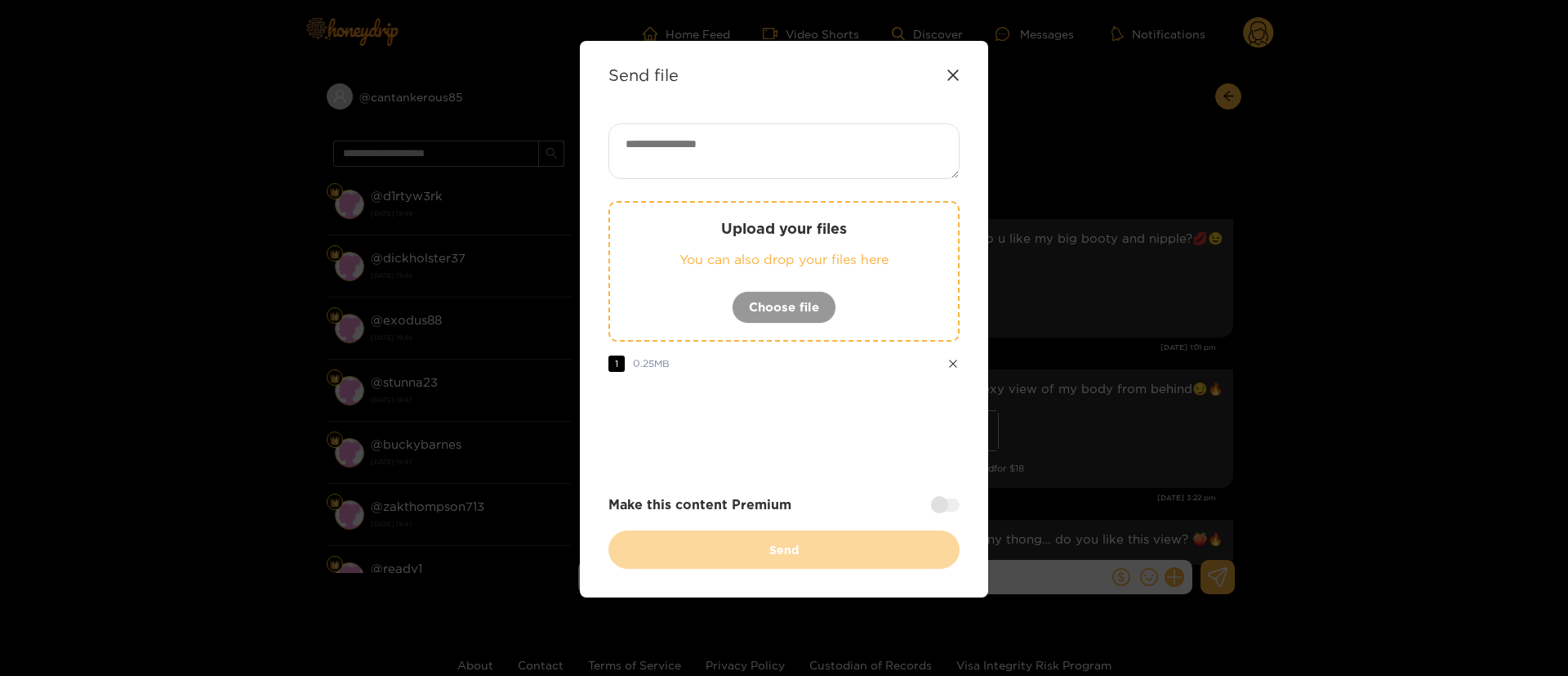
click at [810, 200] on div "Upload your files You can also drop your files here Choose file 1 0.25 MB Make …" at bounding box center [784, 346] width 351 height 445
click at [809, 154] on textarea at bounding box center [784, 151] width 351 height 55
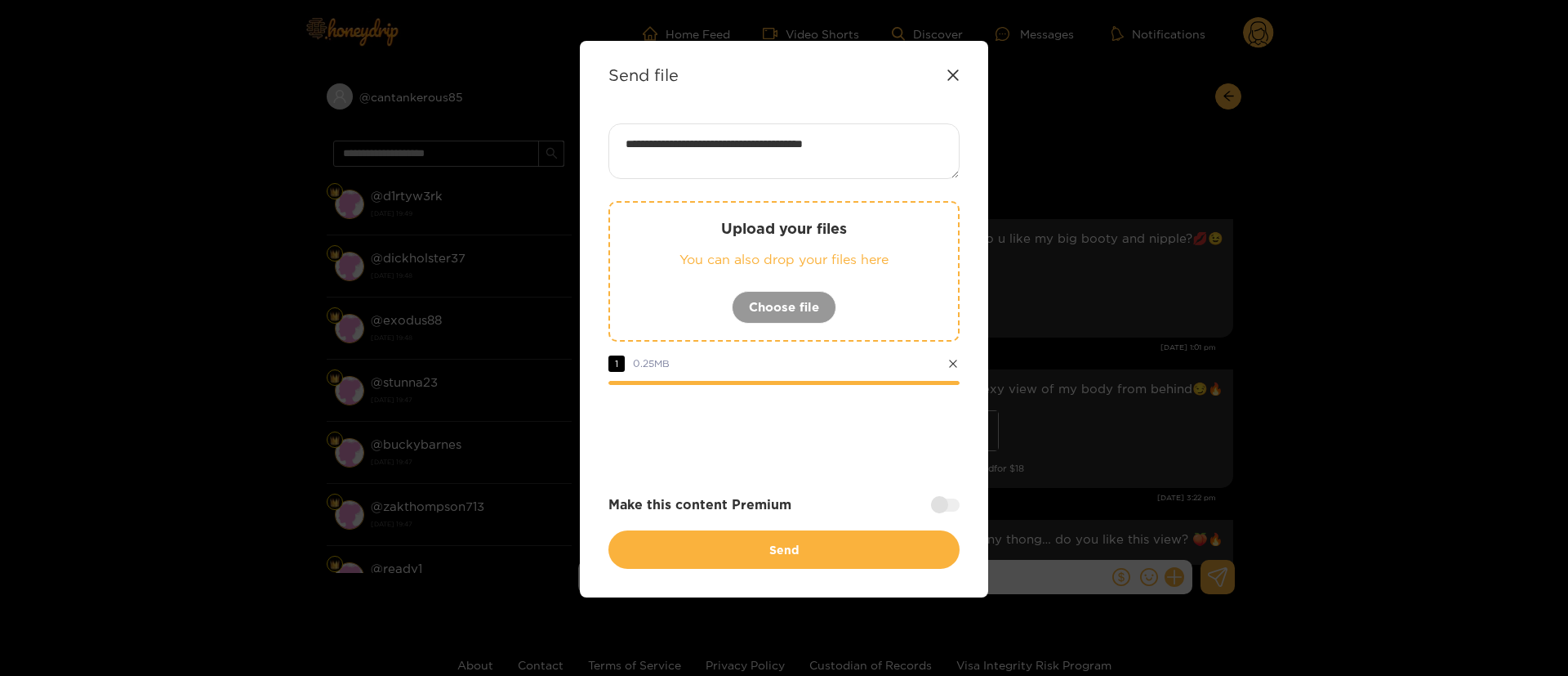
paste textarea "*****"
type textarea "**********"
click at [945, 504] on div at bounding box center [945, 504] width 29 height 13
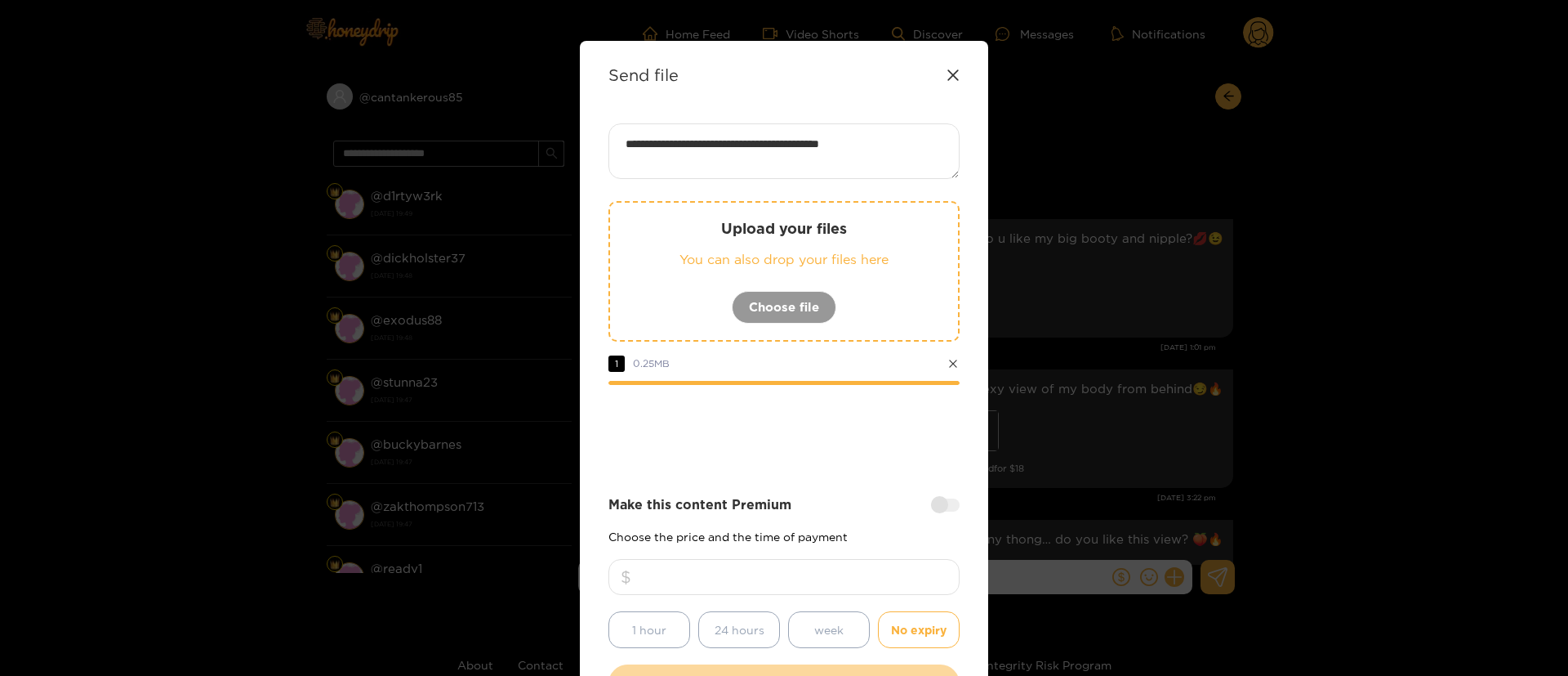
click at [868, 570] on input "number" at bounding box center [784, 576] width 351 height 36
type input "**"
click at [848, 442] on div at bounding box center [784, 430] width 351 height 66
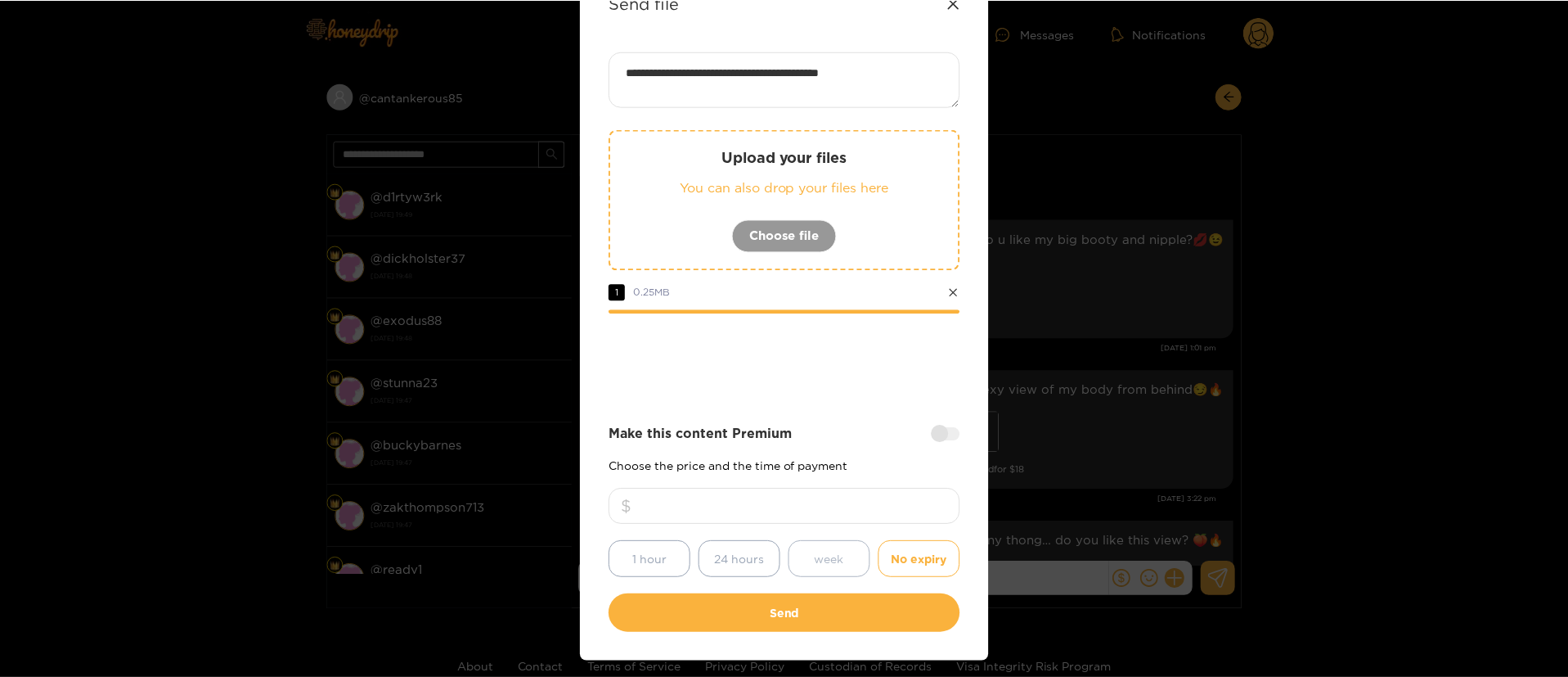
scroll to position [121, 0]
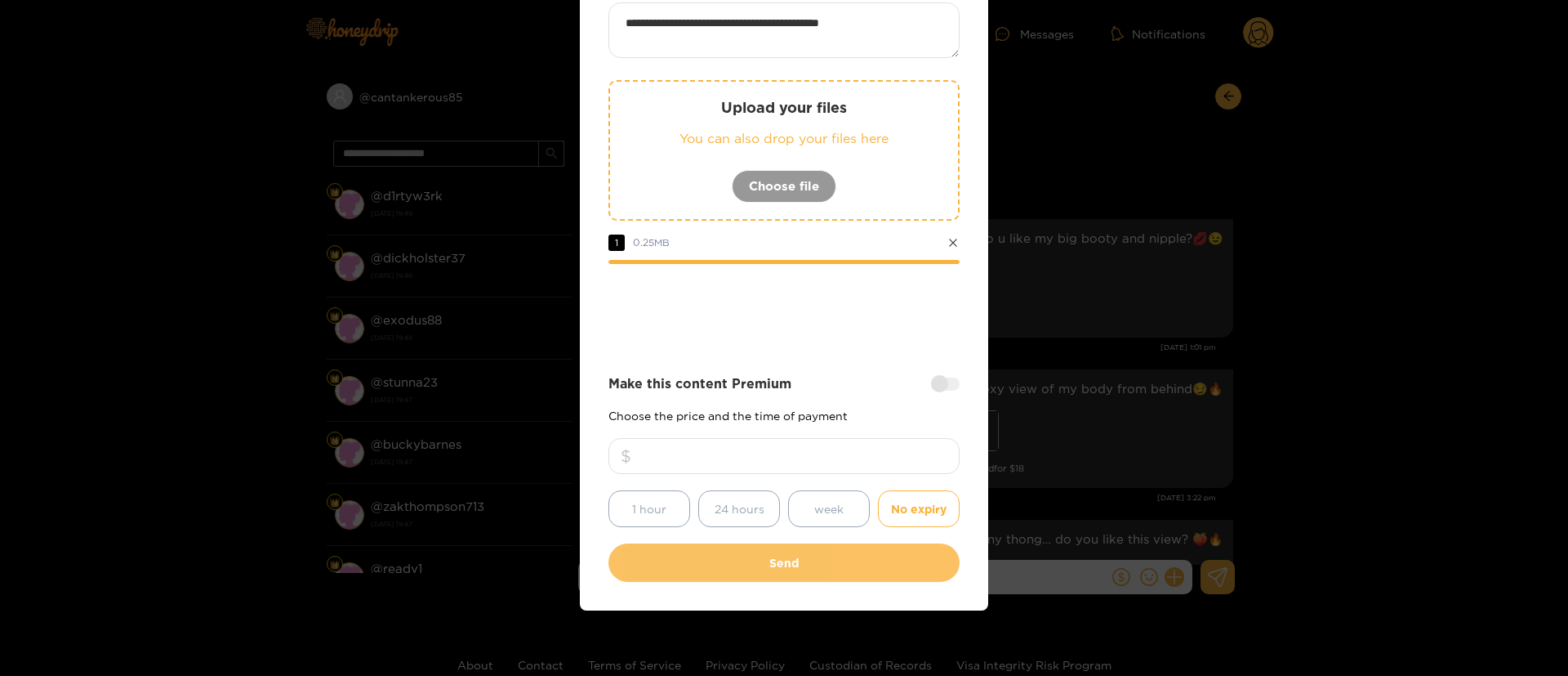
click at [798, 570] on button "Send" at bounding box center [784, 563] width 351 height 39
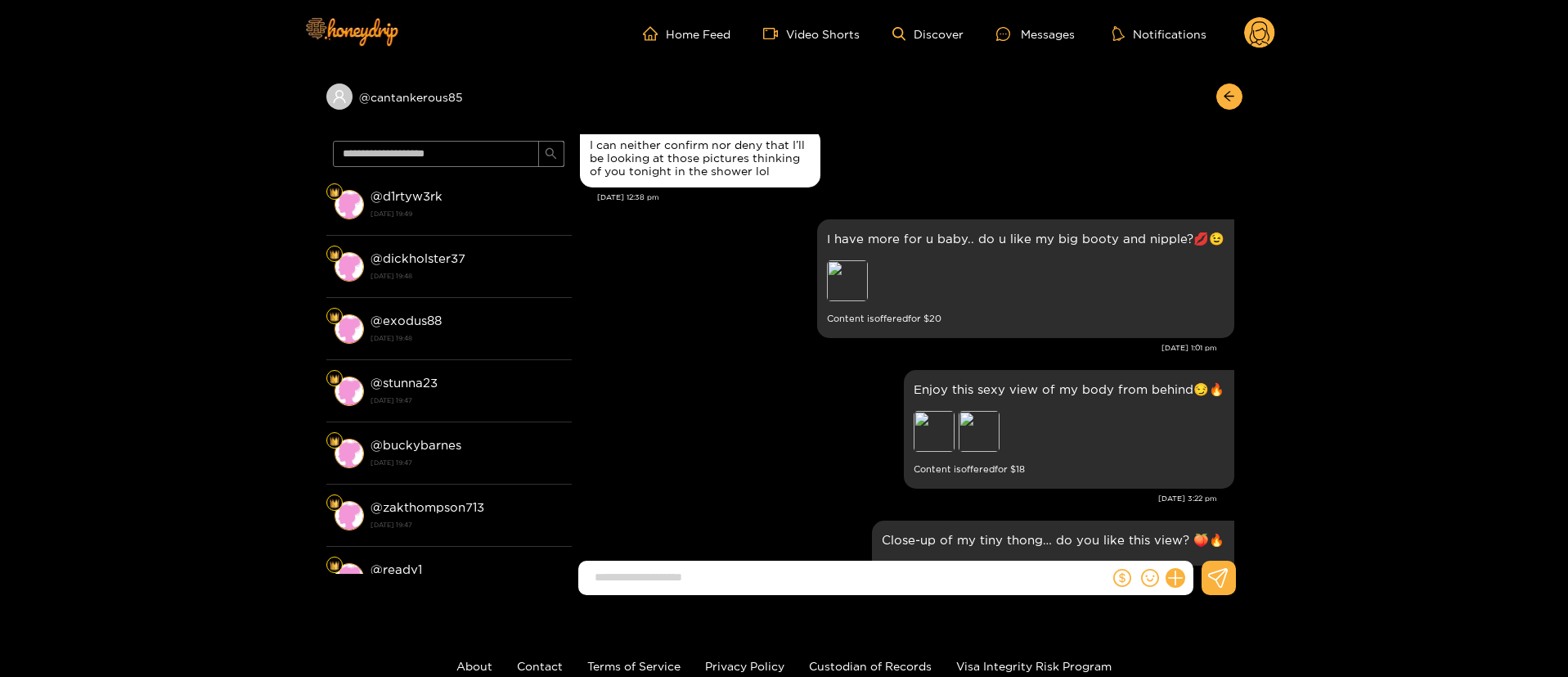
scroll to position [1630, 0]
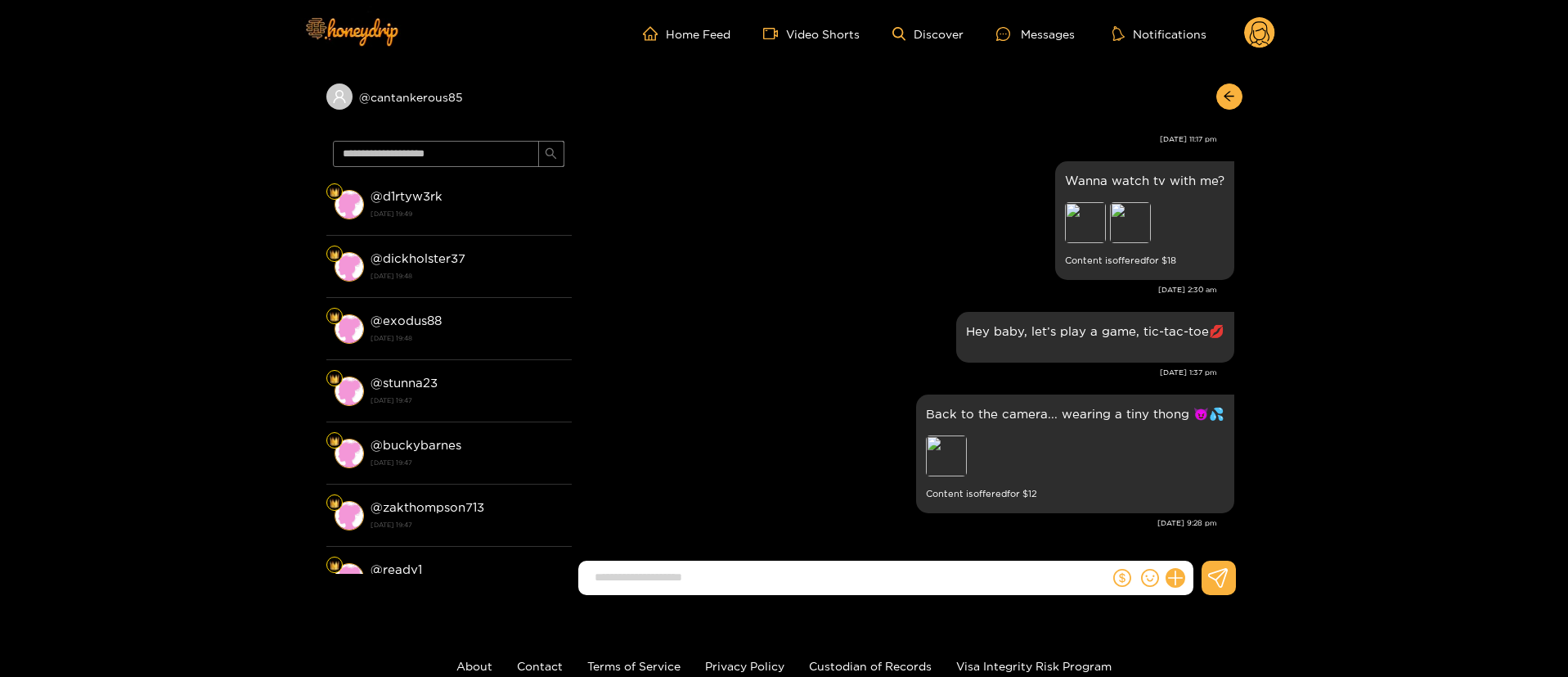
drag, startPoint x: 1242, startPoint y: 37, endPoint x: 1247, endPoint y: 63, distance: 26.5
click at [1243, 37] on ul "Home Feed Video Shorts Discover Messages Notifications" at bounding box center [959, 33] width 632 height 32
click at [1257, 34] on circle at bounding box center [1259, 32] width 31 height 31
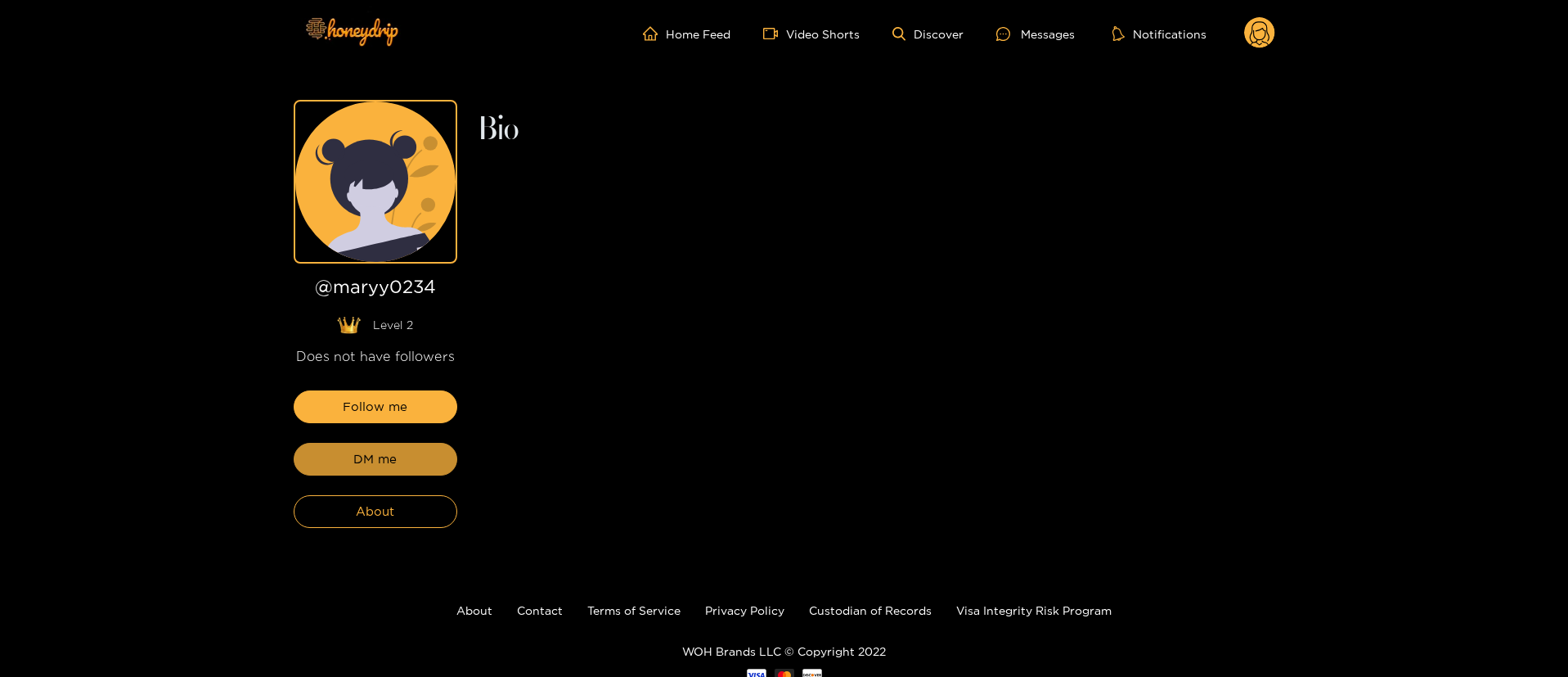
click at [425, 462] on button "DM me" at bounding box center [376, 458] width 163 height 32
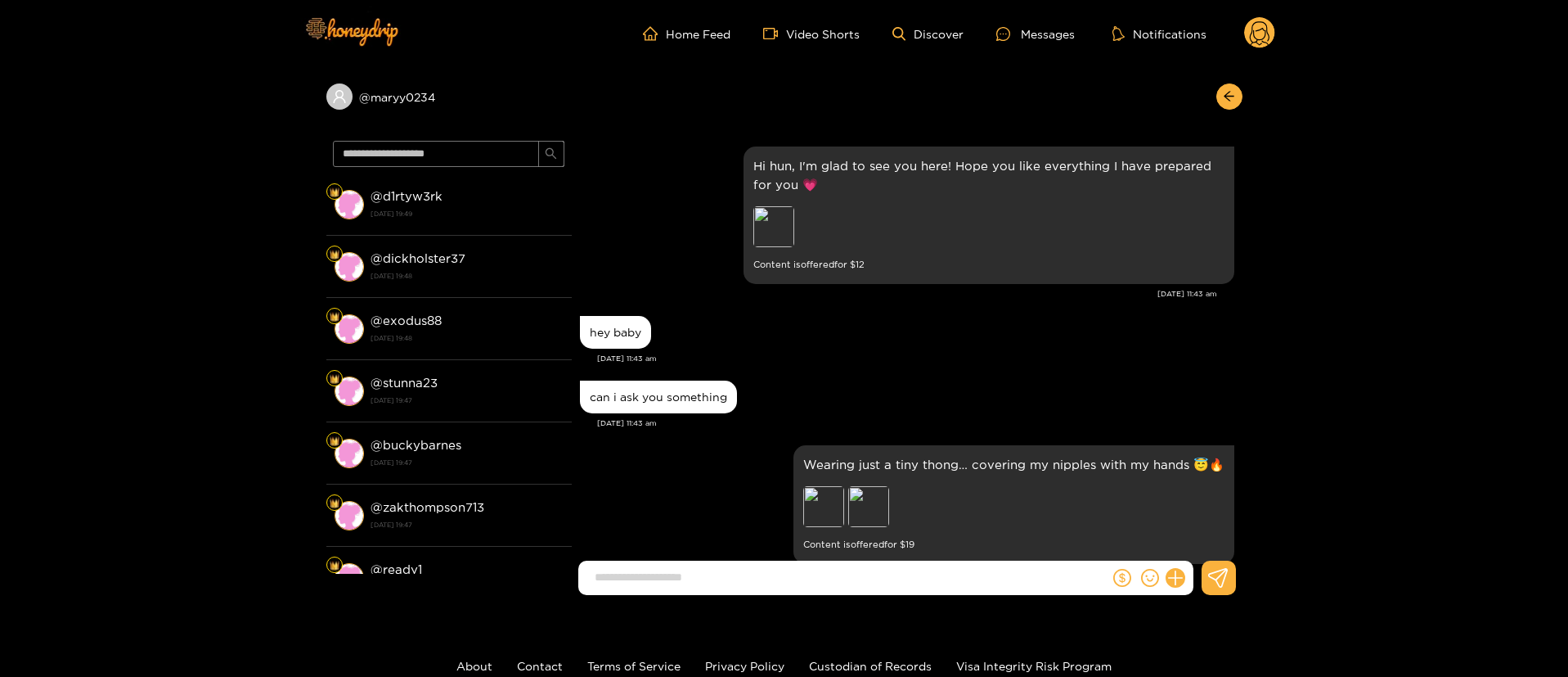
scroll to position [1357, 0]
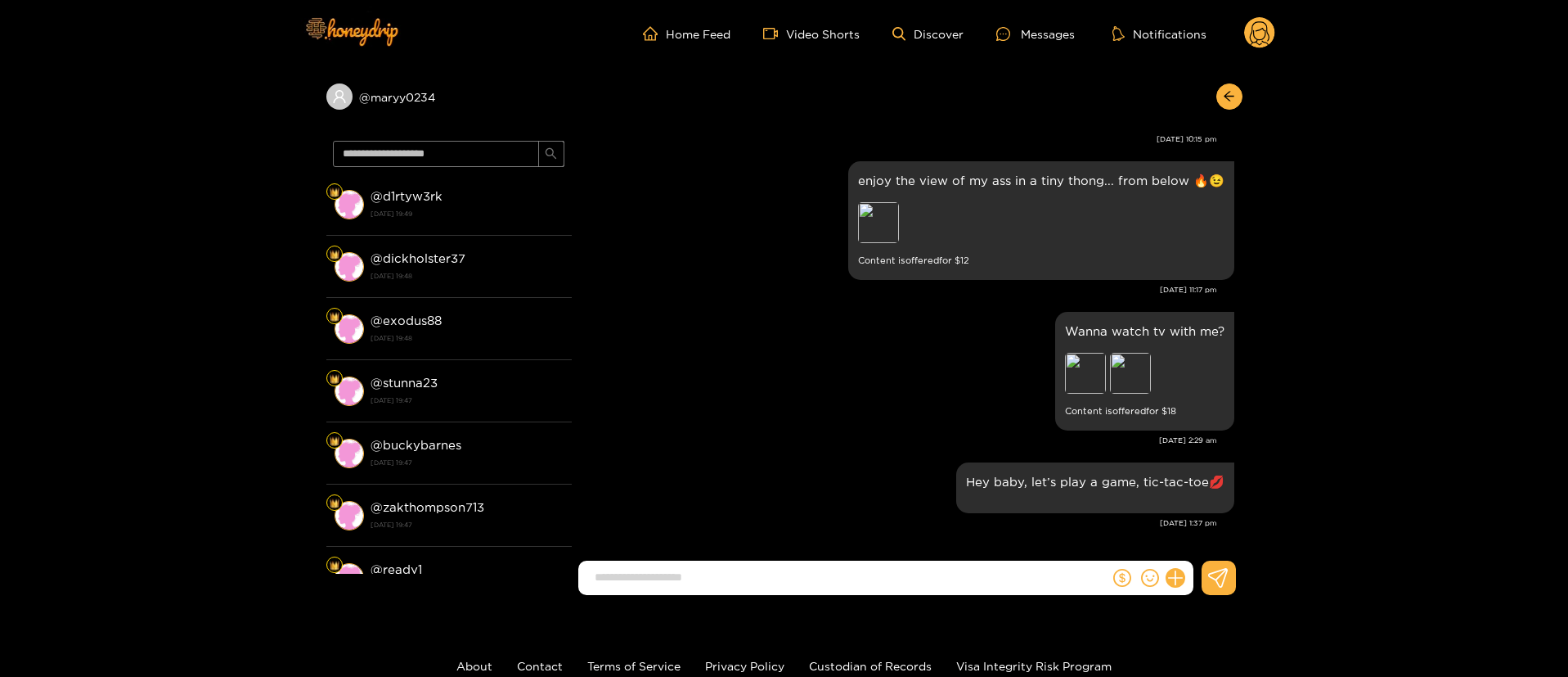
click at [713, 313] on div "Wanna watch tv with me? Preview Preview Content is offered for $ 18" at bounding box center [908, 371] width 655 height 126
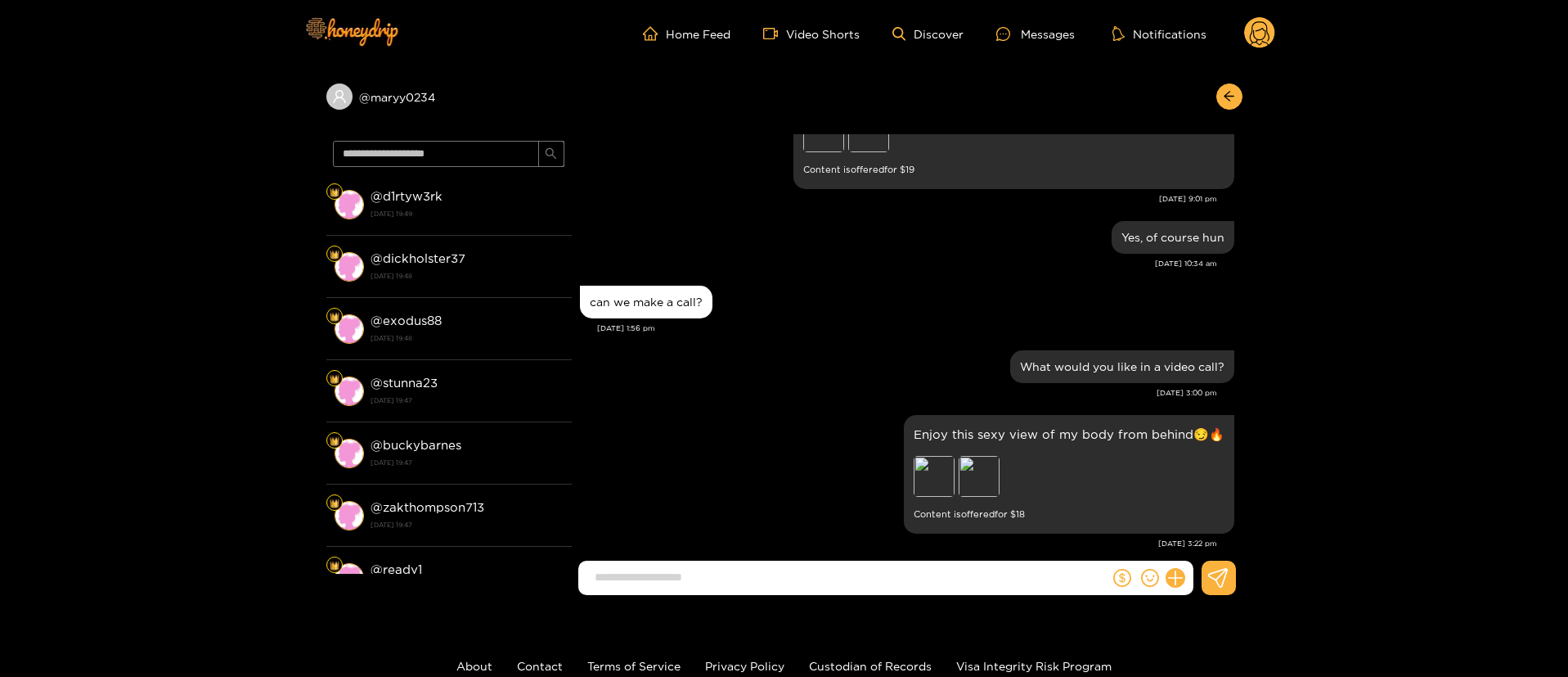
scroll to position [0, 0]
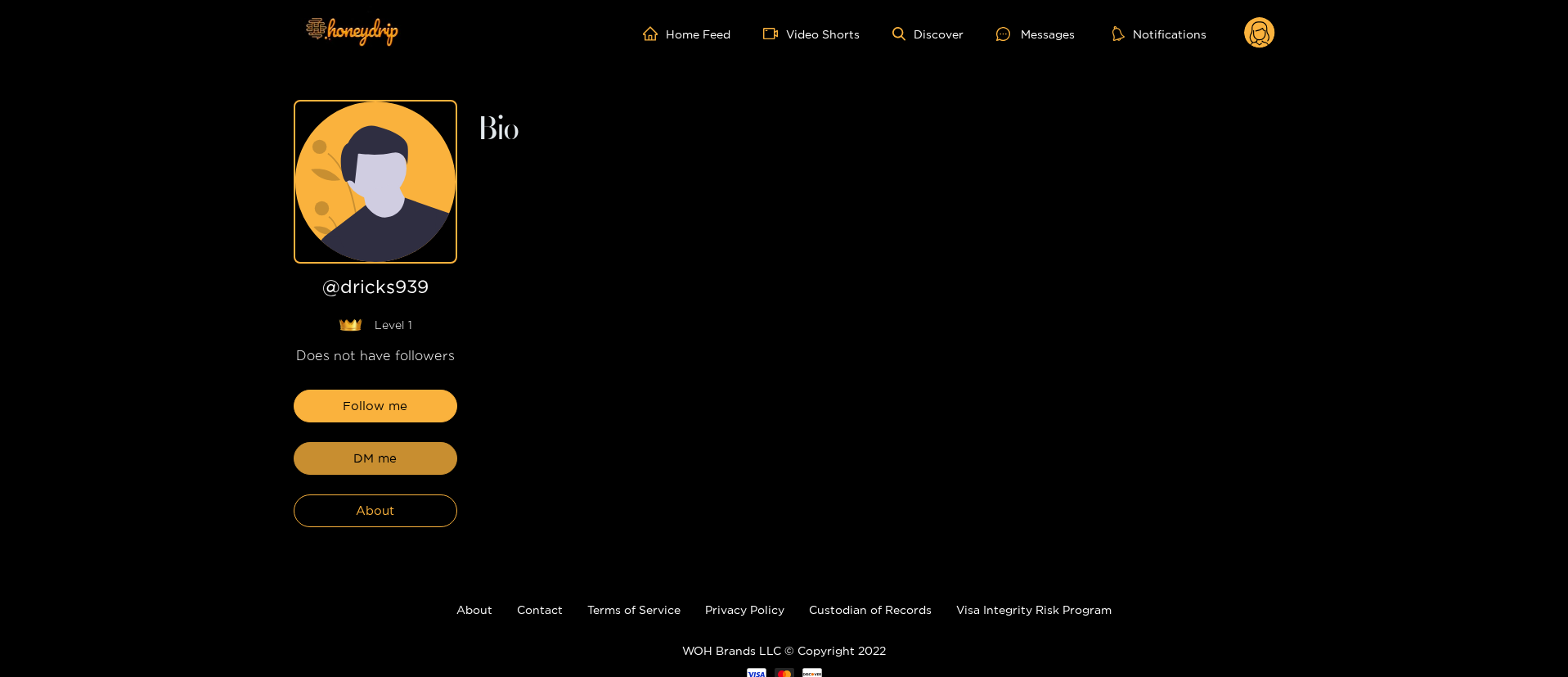
click at [424, 463] on button "DM me" at bounding box center [376, 457] width 163 height 32
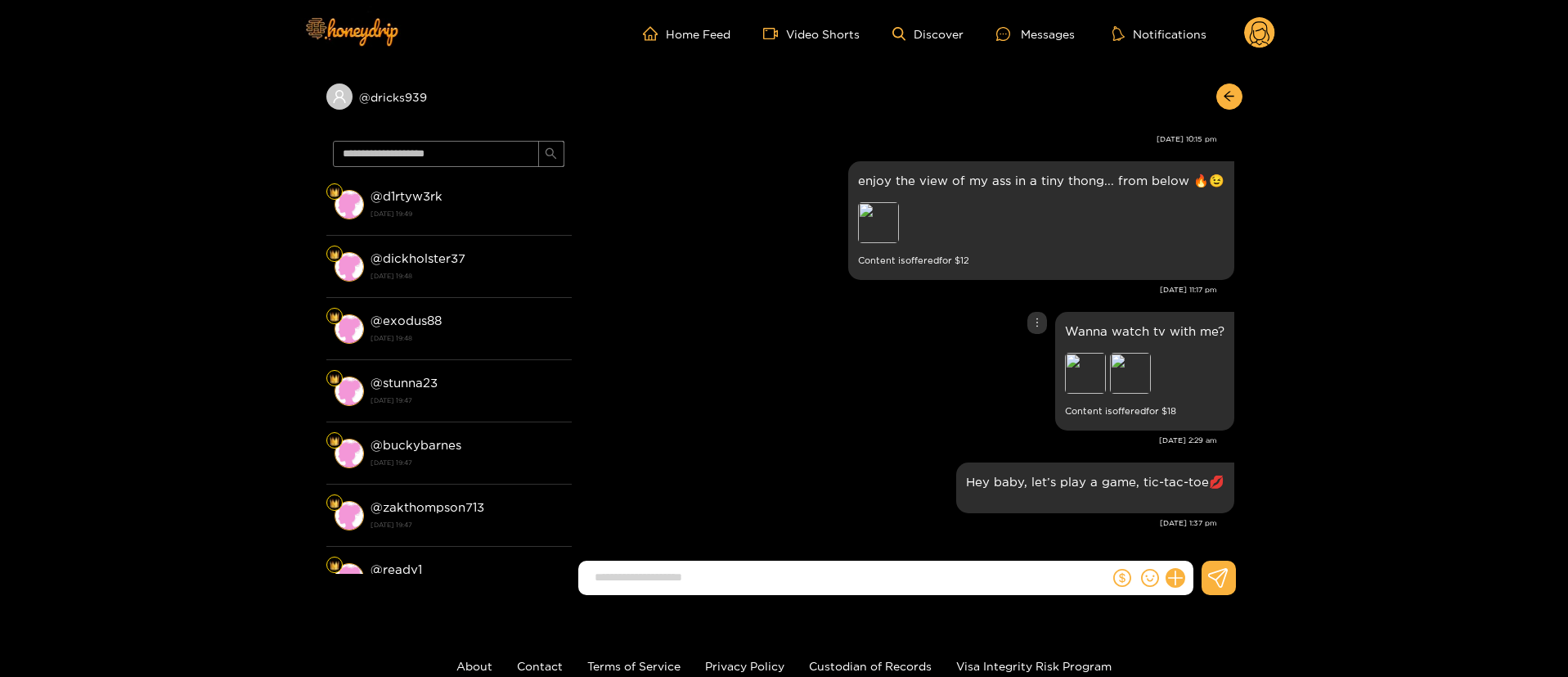
click at [710, 377] on div "Wanna watch tv with me? Preview Preview Content is offered for $ 18" at bounding box center [908, 371] width 655 height 126
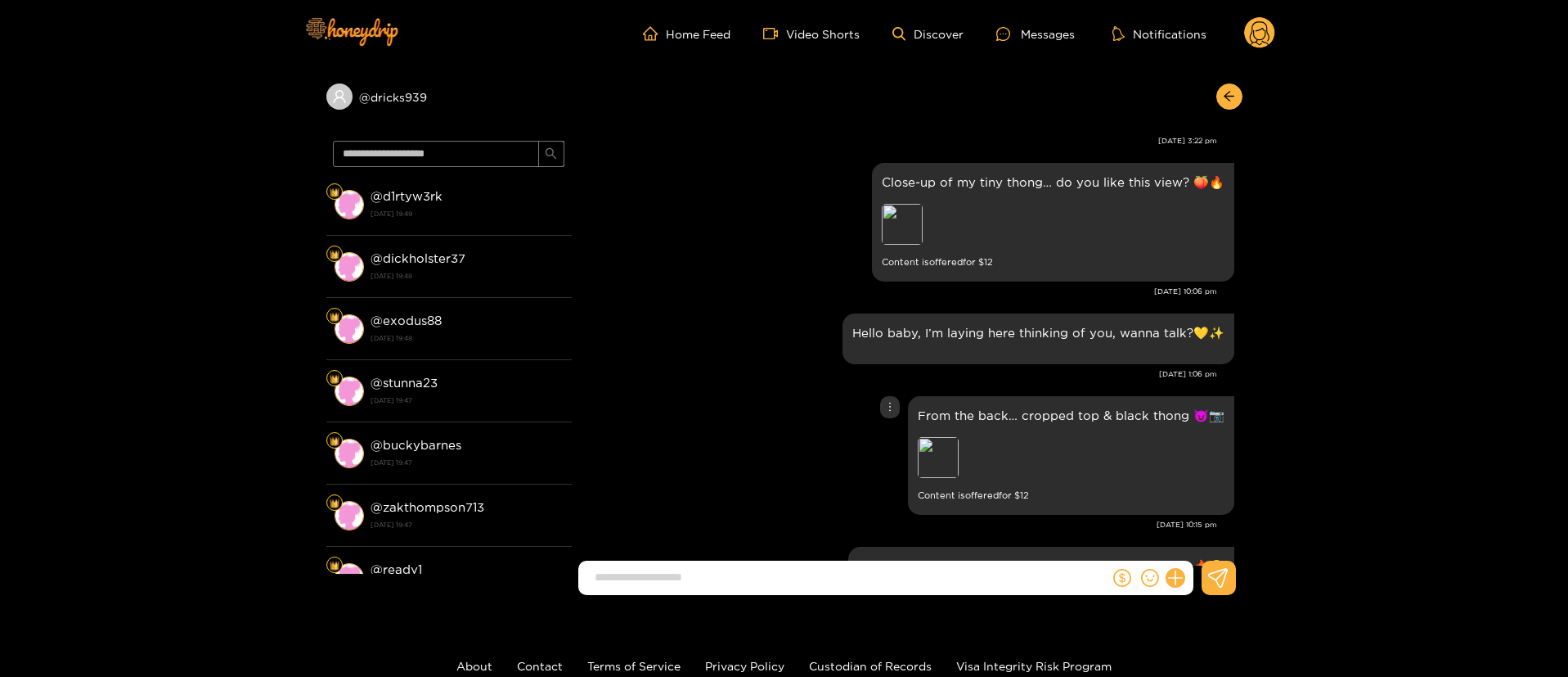
scroll to position [1122, 0]
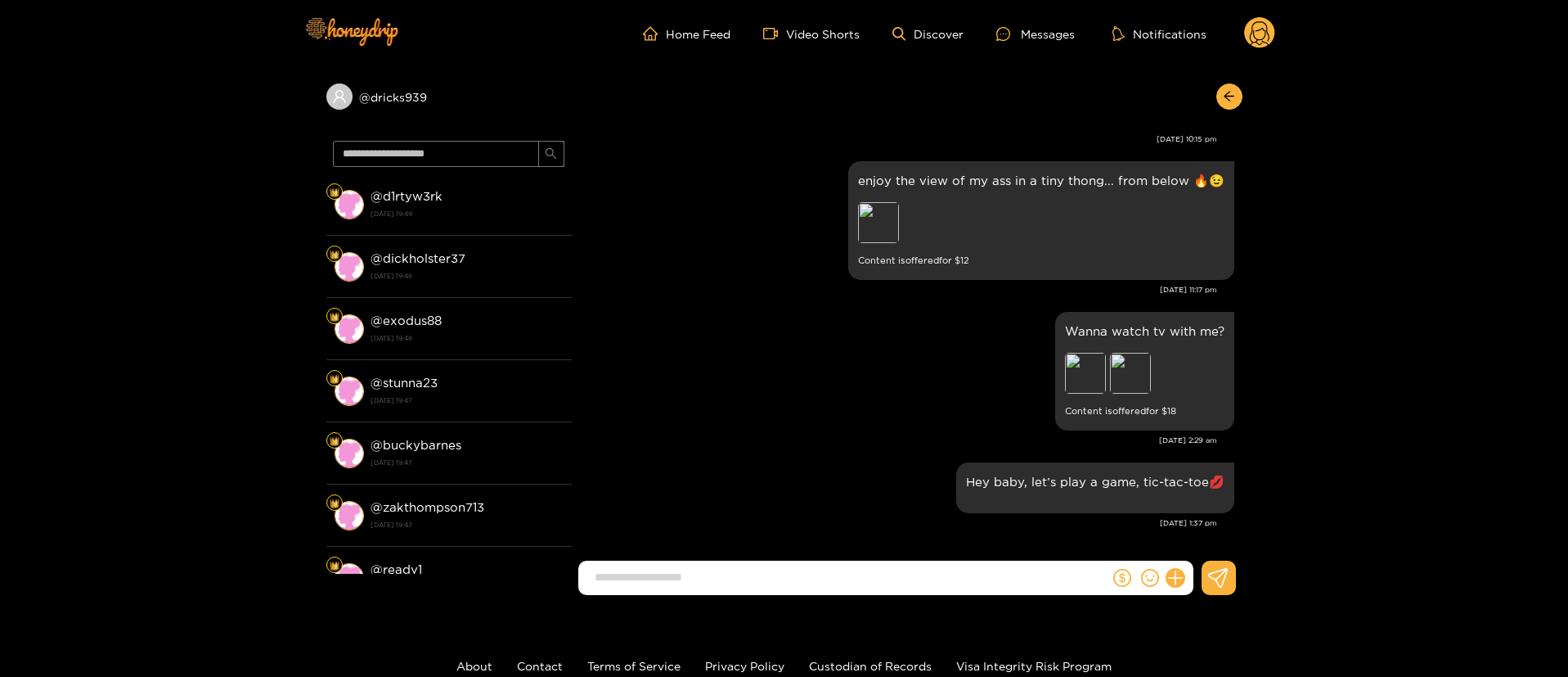
click at [783, 306] on div "enjoy the view of my ass in a tiny thong... from below 🔥😉 Preview Content is of…" at bounding box center [908, 232] width 655 height 150
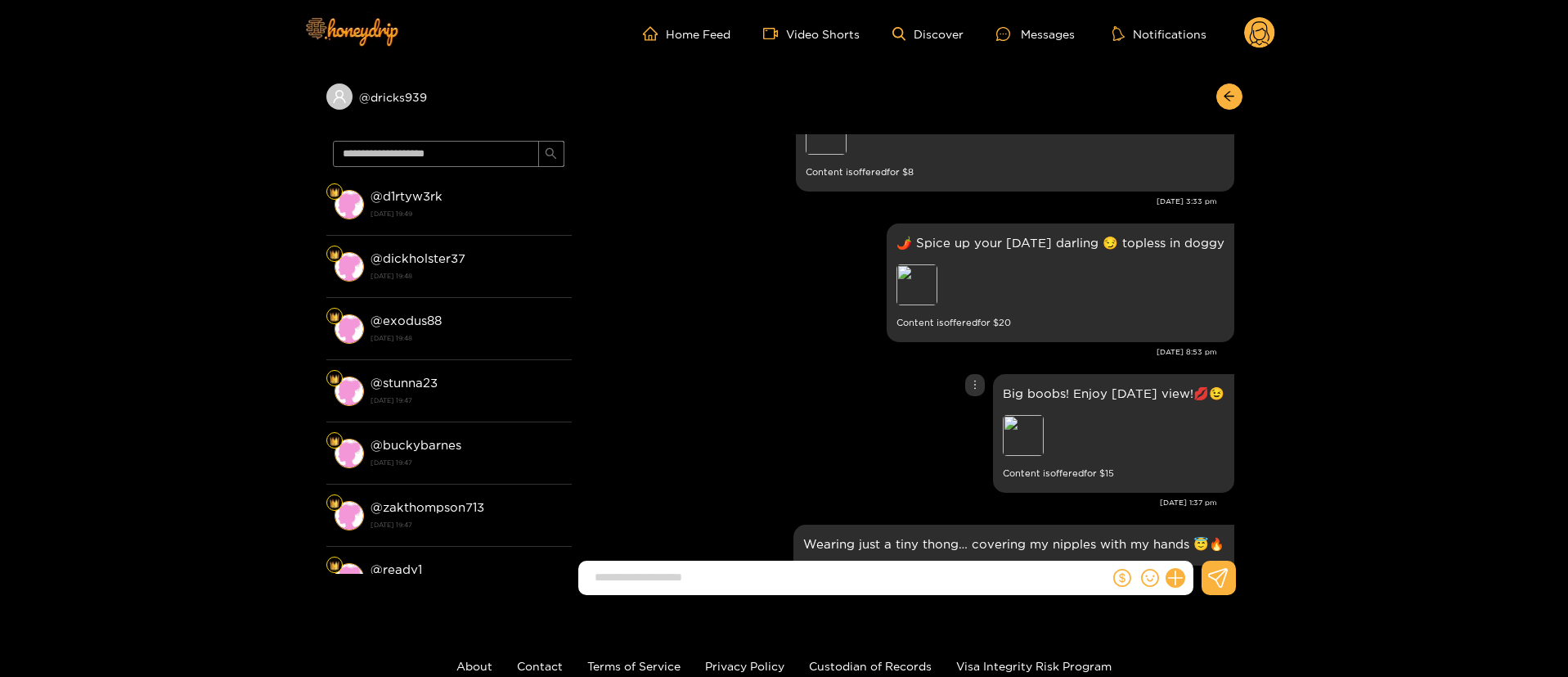
scroll to position [0, 0]
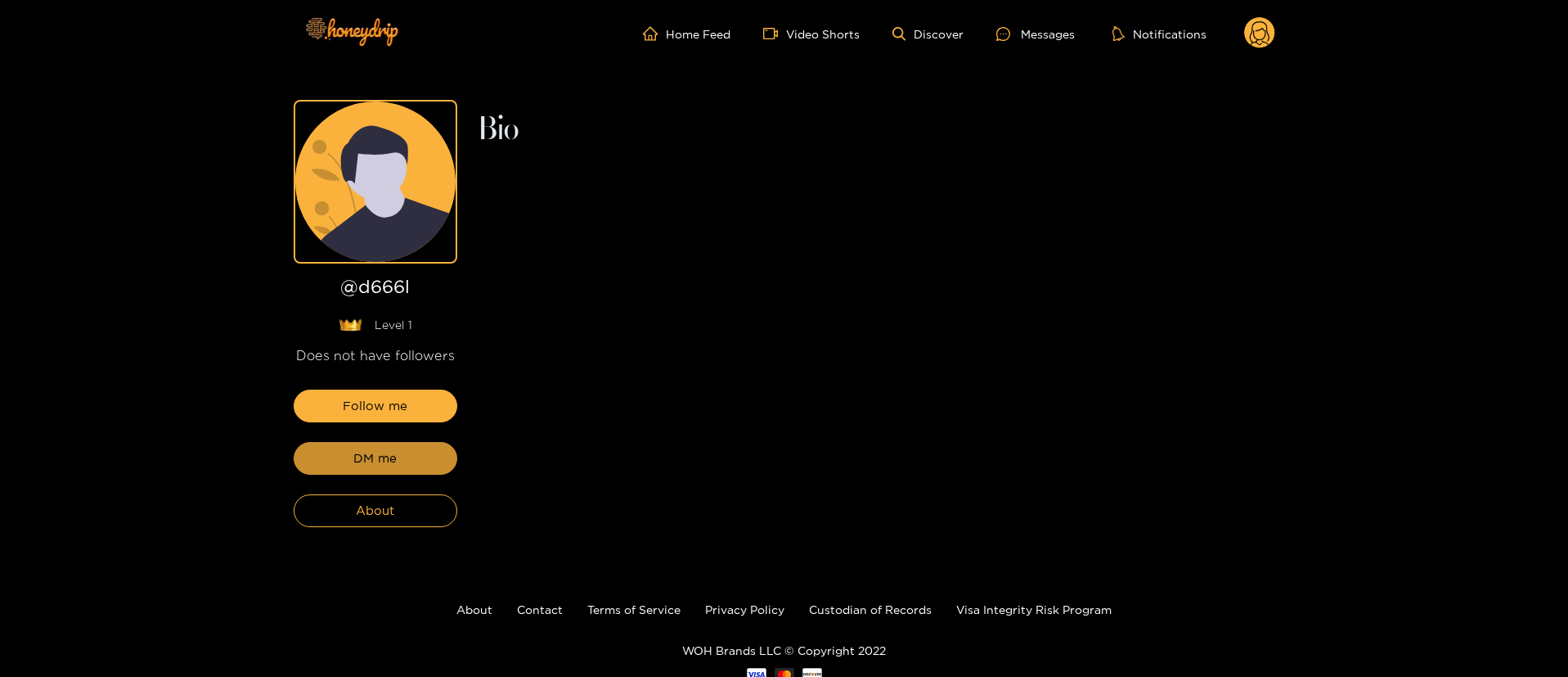
click at [427, 459] on button "DM me" at bounding box center [376, 457] width 163 height 32
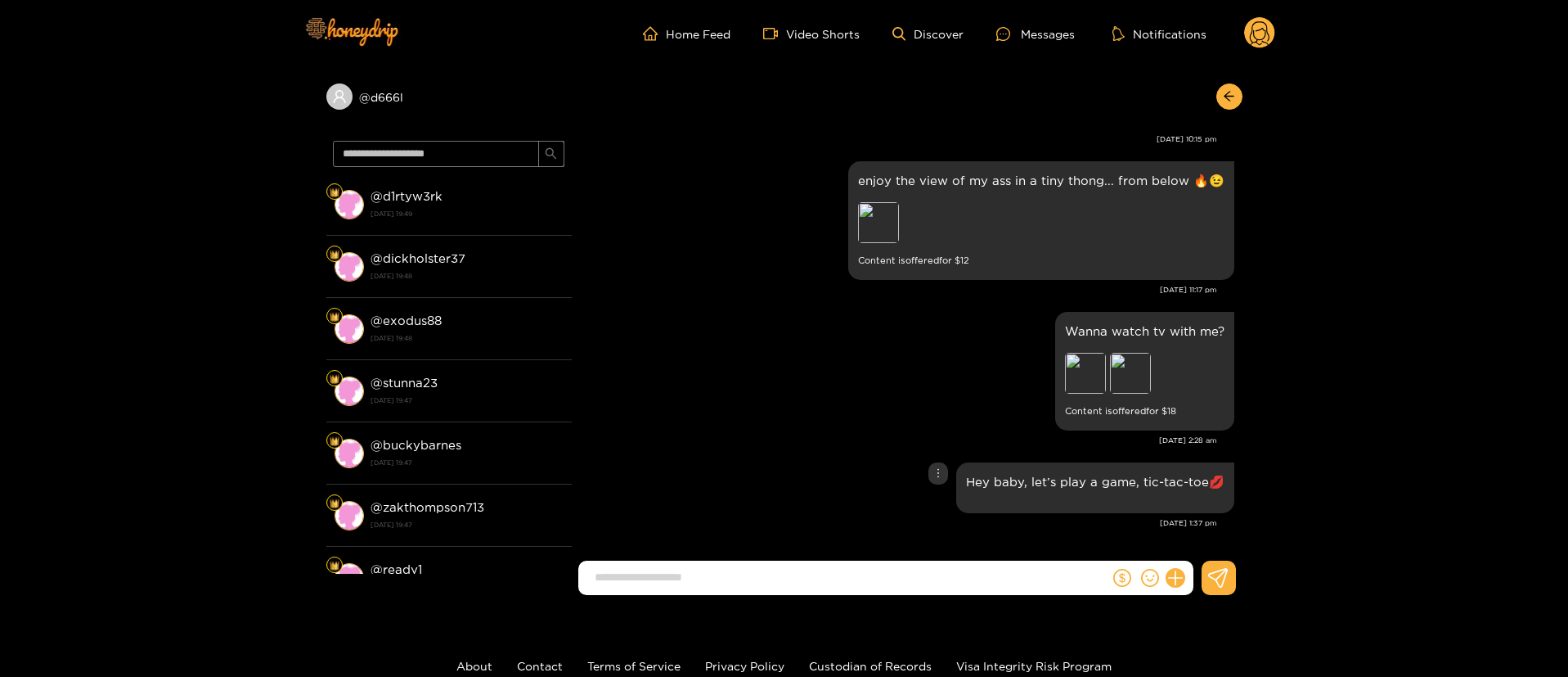
click at [730, 458] on div "Hey baby, let’s play a game, tic-tac-toe💋" at bounding box center [908, 487] width 655 height 59
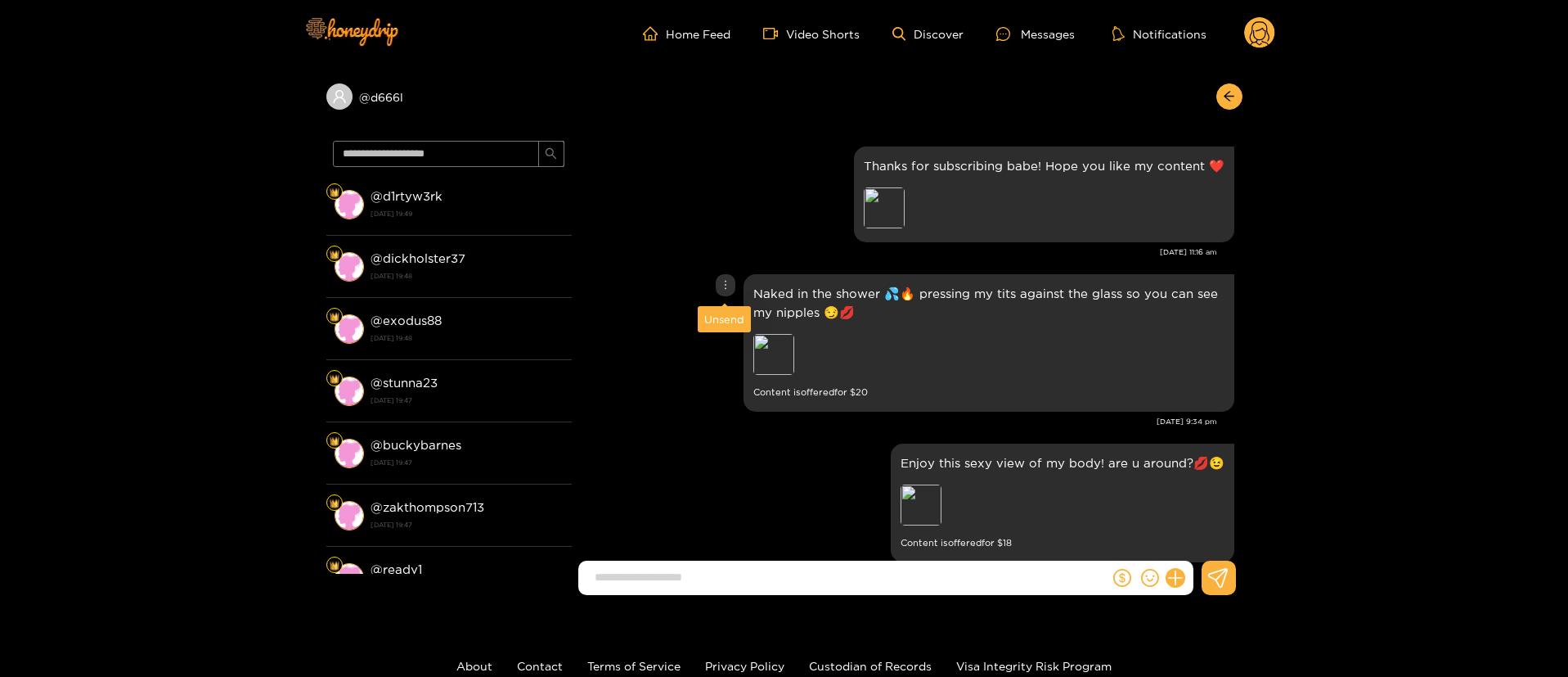
click at [716, 284] on div at bounding box center [725, 284] width 19 height 22
click at [716, 312] on div "Unsend" at bounding box center [724, 319] width 40 height 17
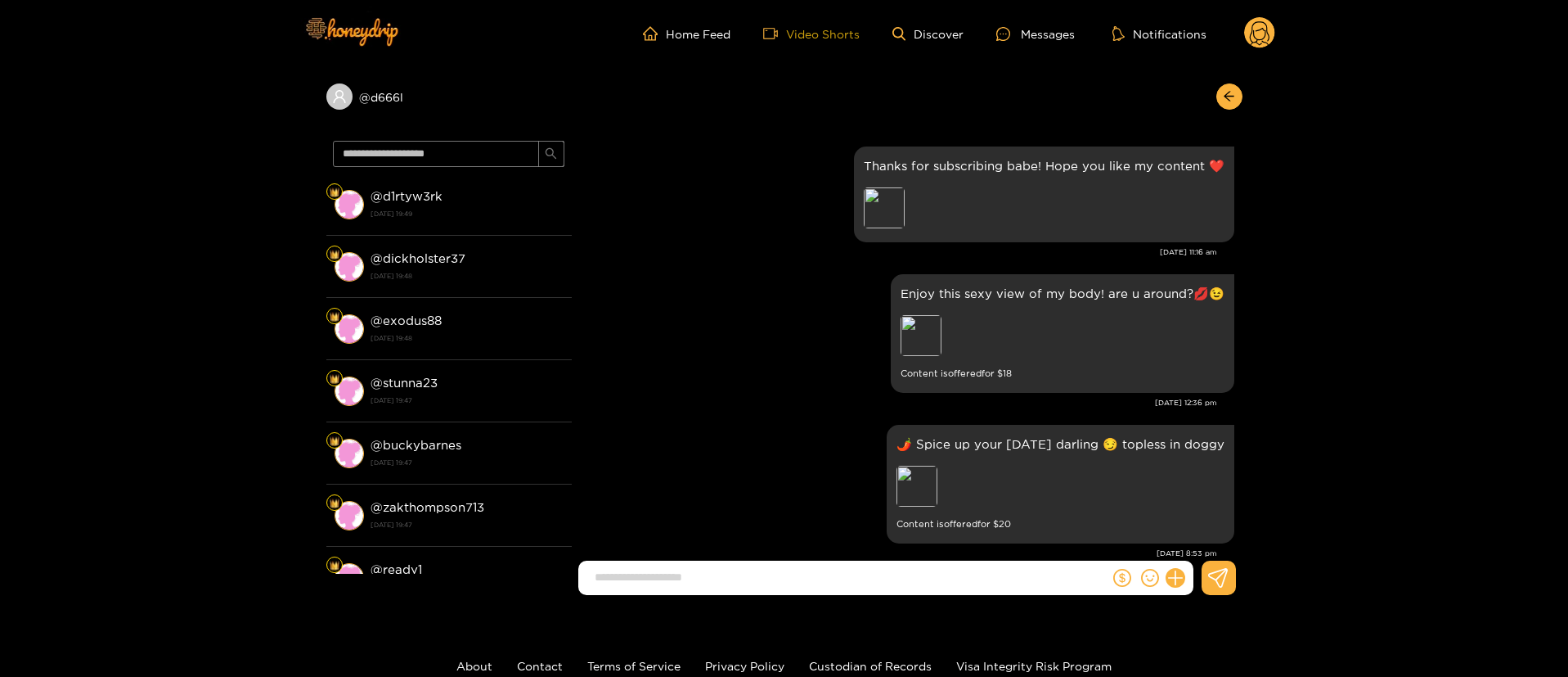
scroll to position [1314, 0]
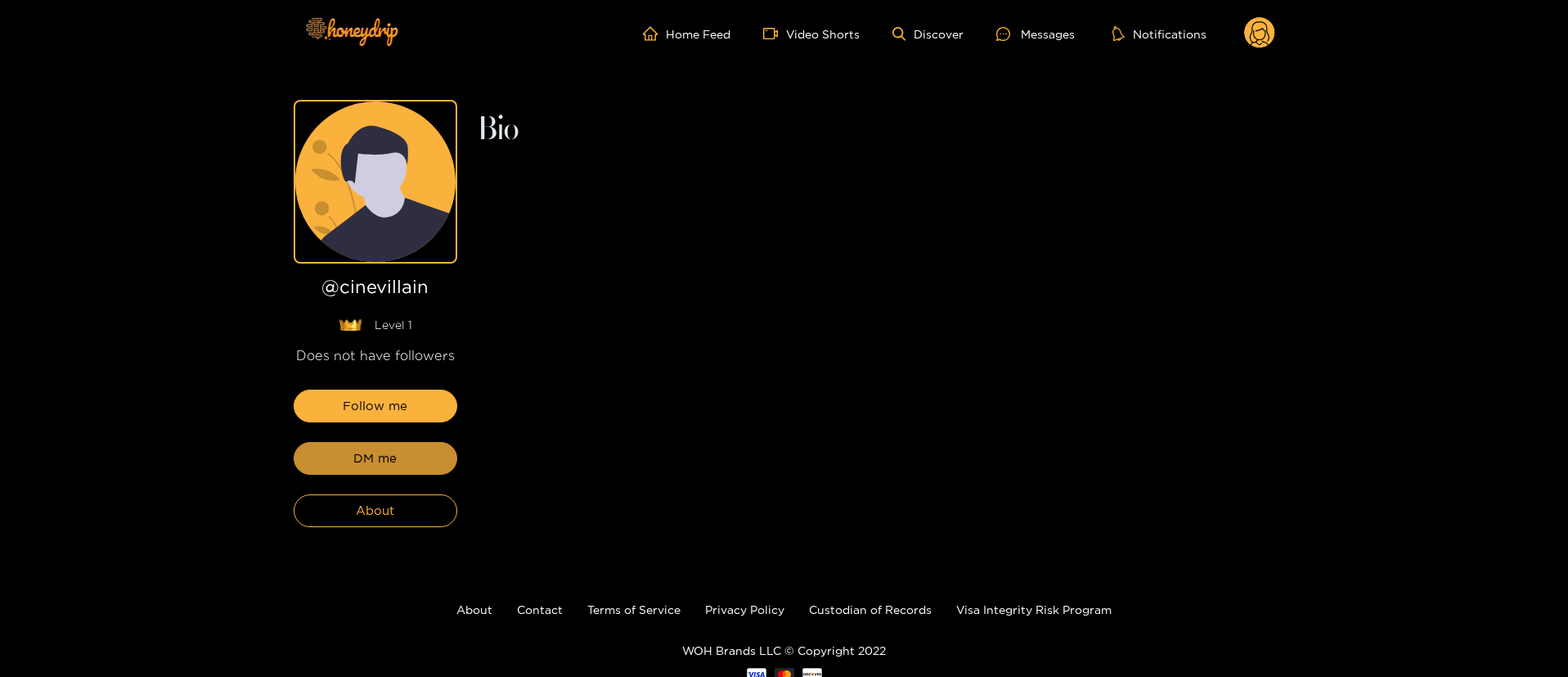
click at [427, 459] on button "DM me" at bounding box center [376, 457] width 163 height 32
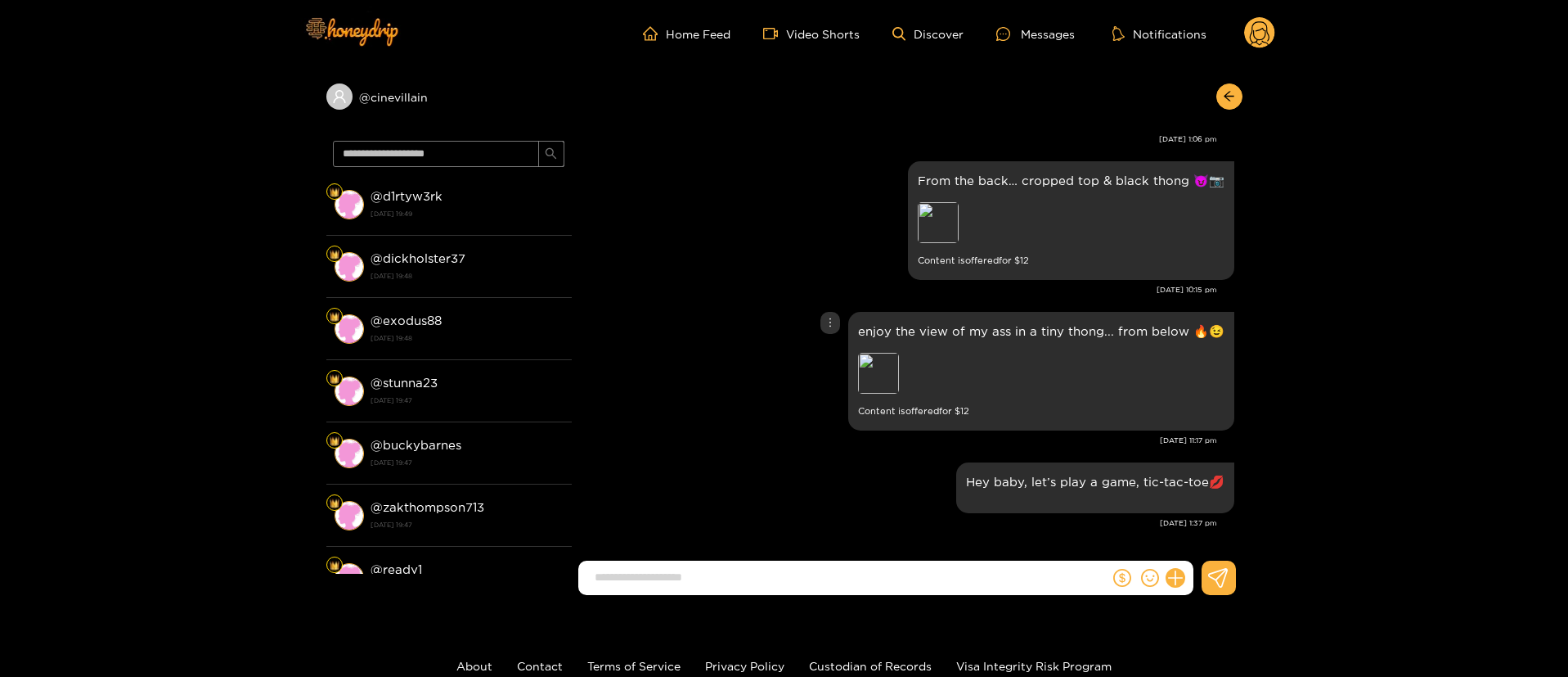
click at [725, 474] on div "Hey baby, let’s play a game, tic-tac-toe💋" at bounding box center [908, 487] width 655 height 59
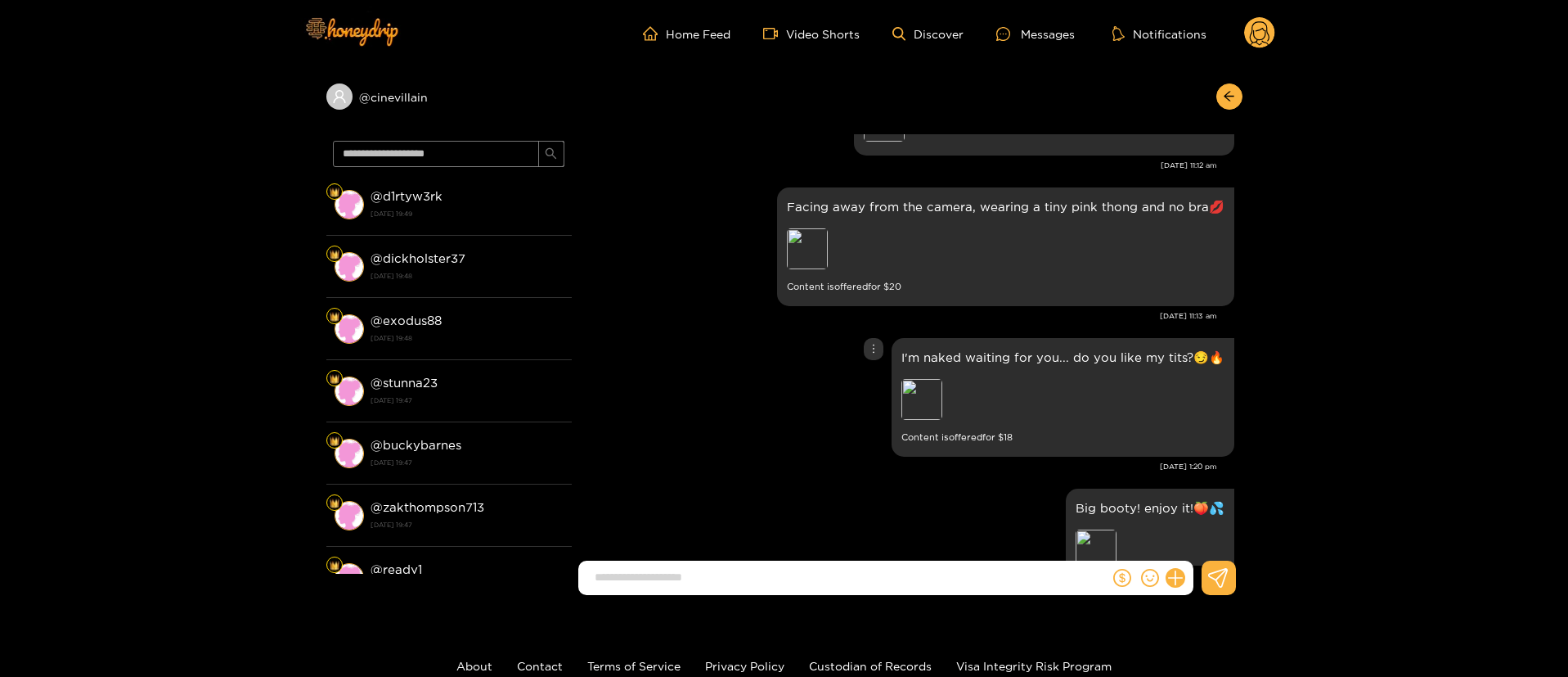
scroll to position [368, 0]
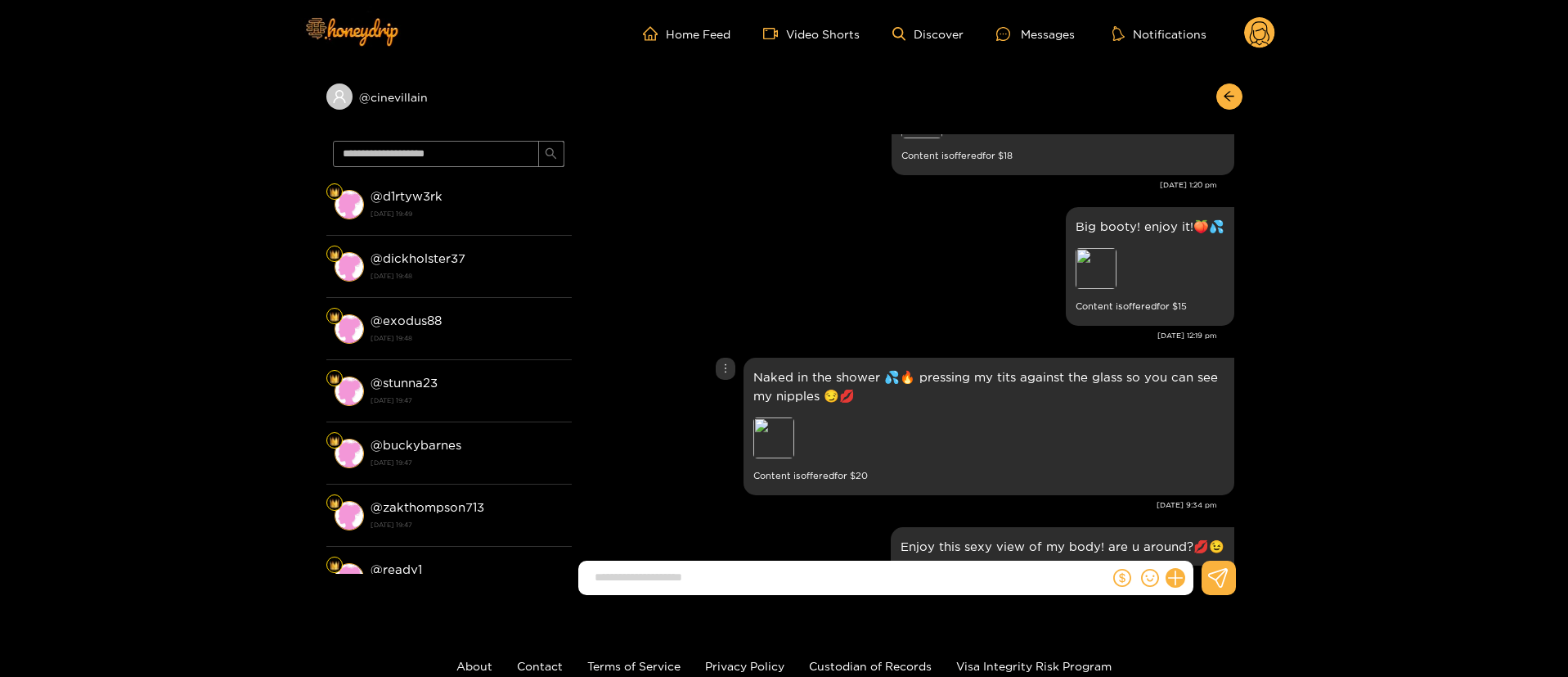
click at [726, 372] on icon "more" at bounding box center [725, 368] width 11 height 11
click at [728, 400] on div "Unsend" at bounding box center [724, 402] width 40 height 17
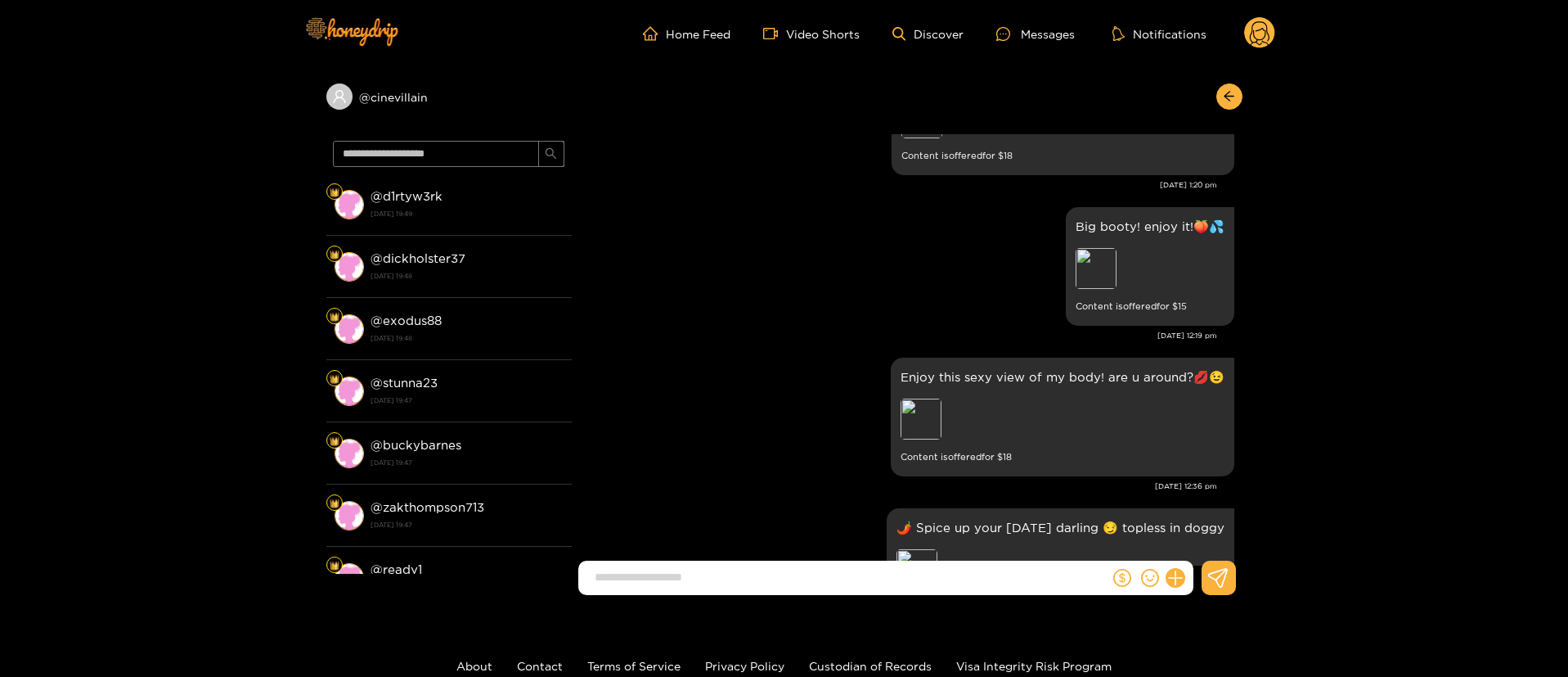
scroll to position [1551, 0]
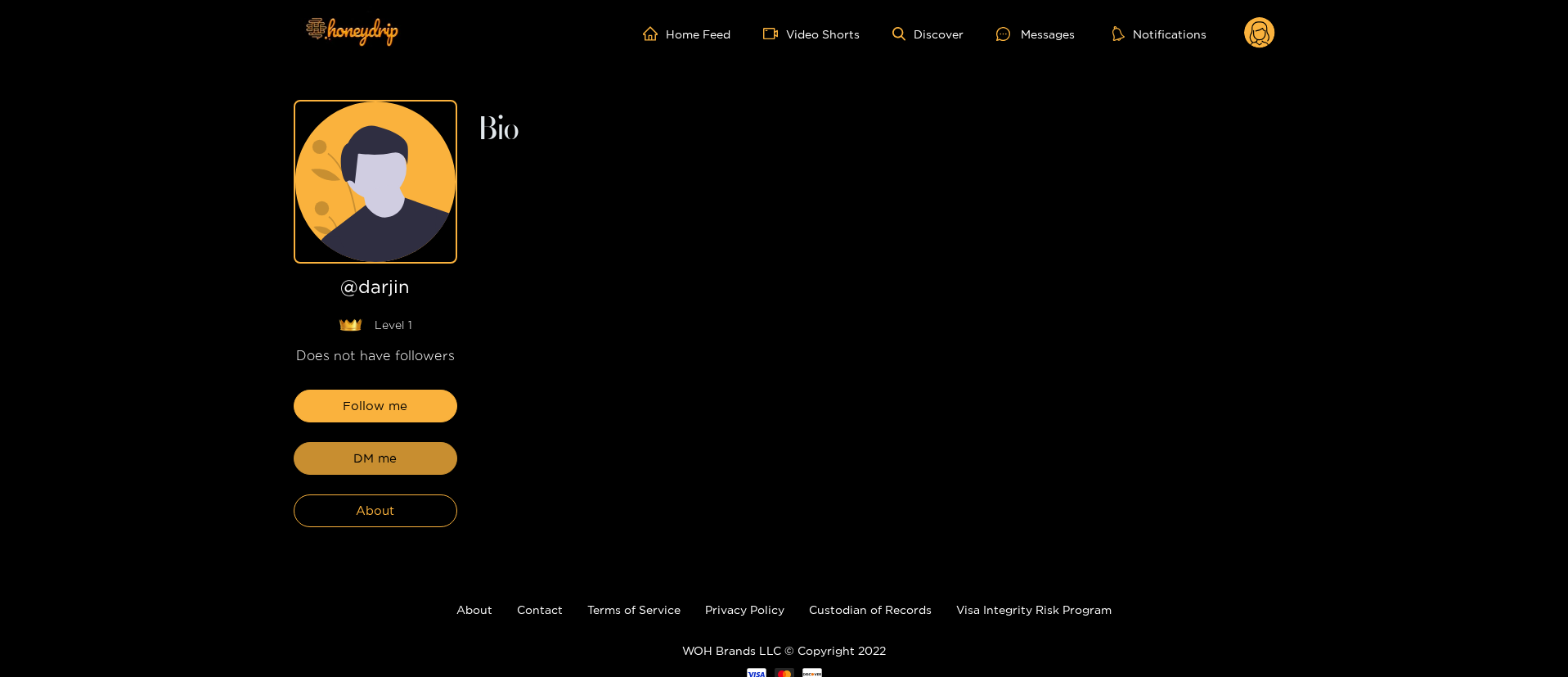
click at [427, 459] on button "DM me" at bounding box center [376, 457] width 163 height 32
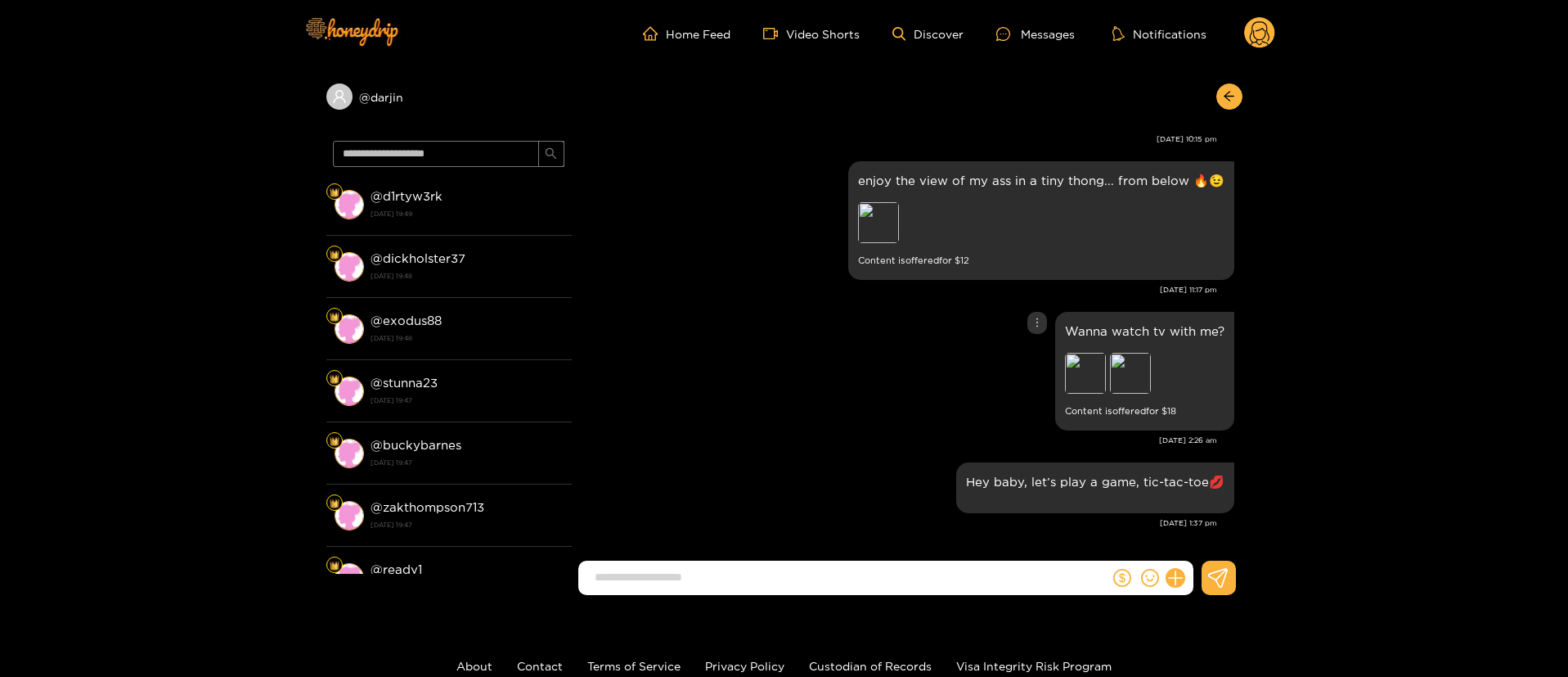
click at [762, 346] on div "Wanna watch tv with me? Preview Preview Content is offered for $ 18" at bounding box center [908, 371] width 655 height 126
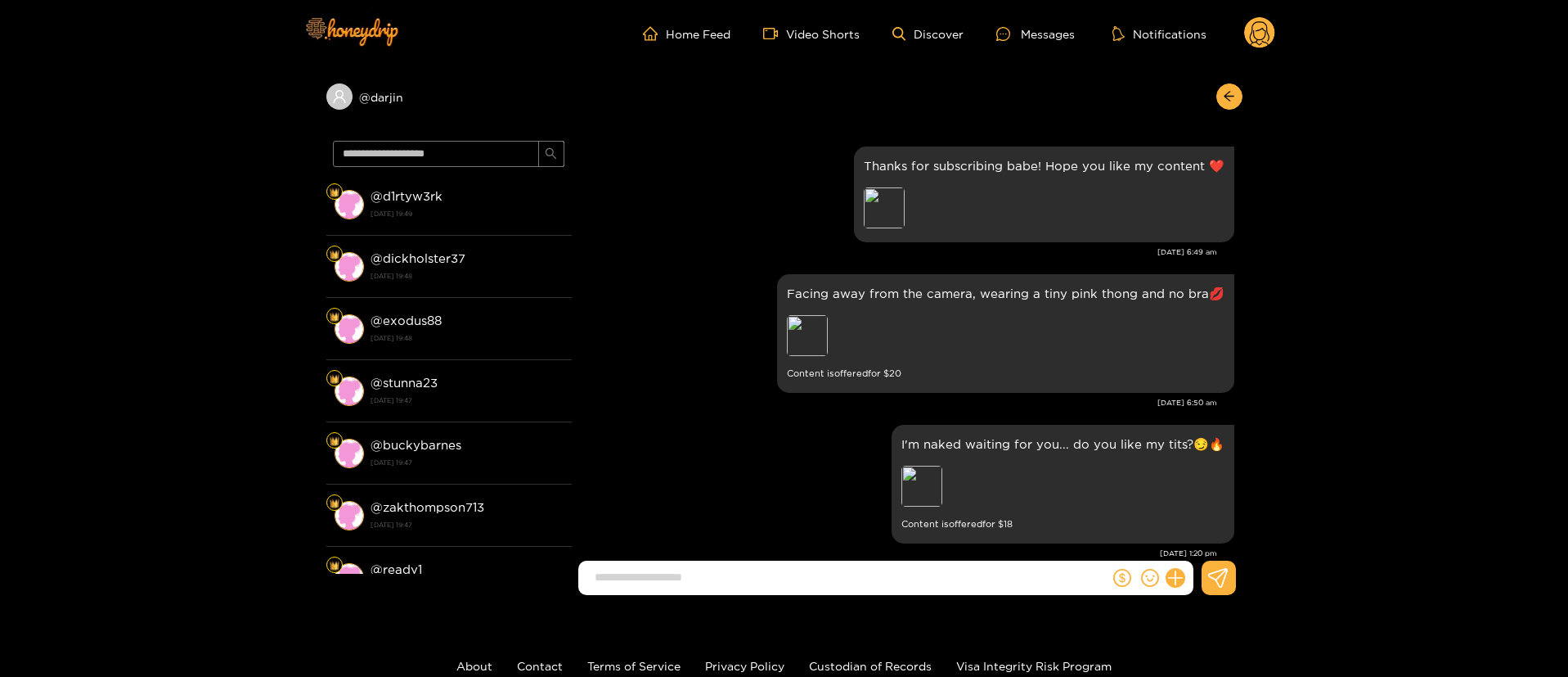
scroll to position [491, 0]
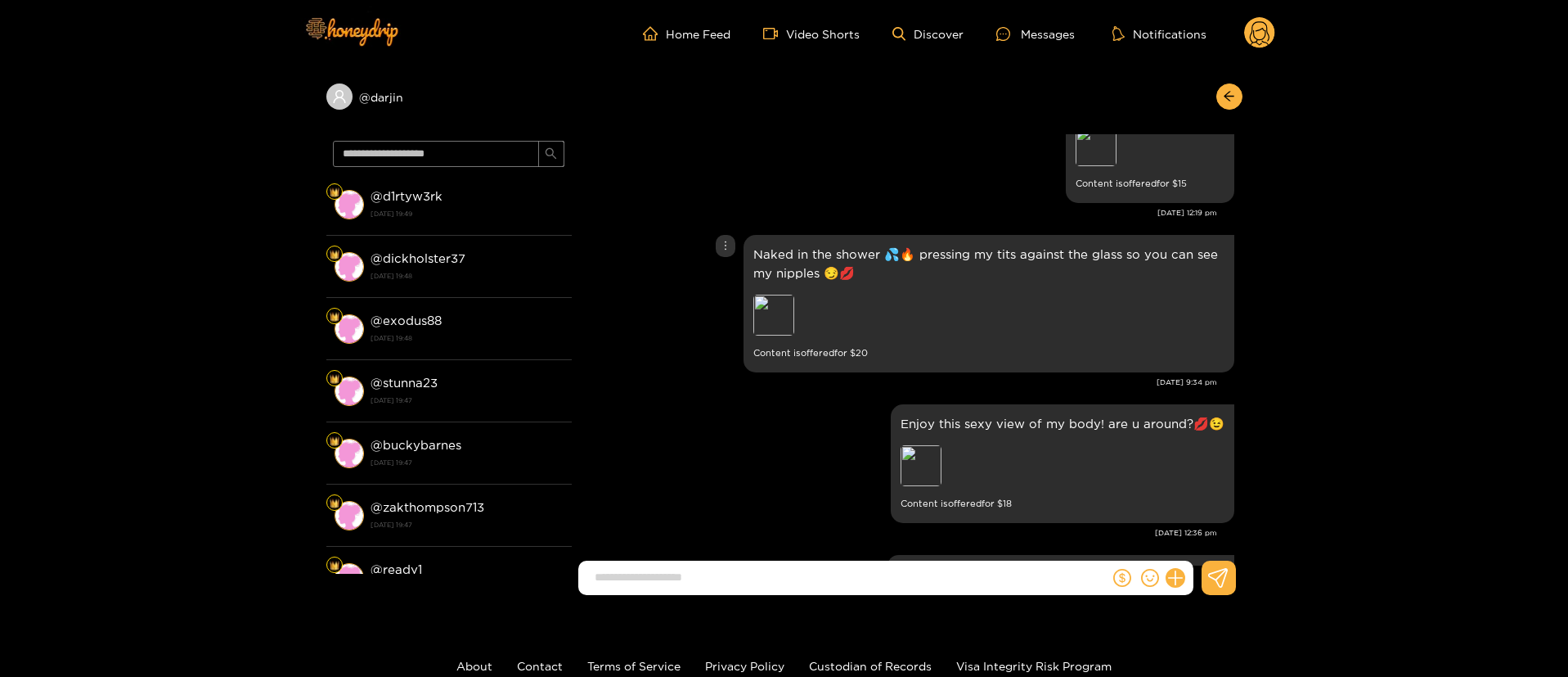
click at [711, 247] on div "Naked in the shower 💦🔥 pressing my tits against the glass so you can see my nip…" at bounding box center [908, 304] width 655 height 146
click at [716, 242] on div at bounding box center [725, 245] width 19 height 22
click at [723, 271] on div "Unsend" at bounding box center [724, 279] width 40 height 17
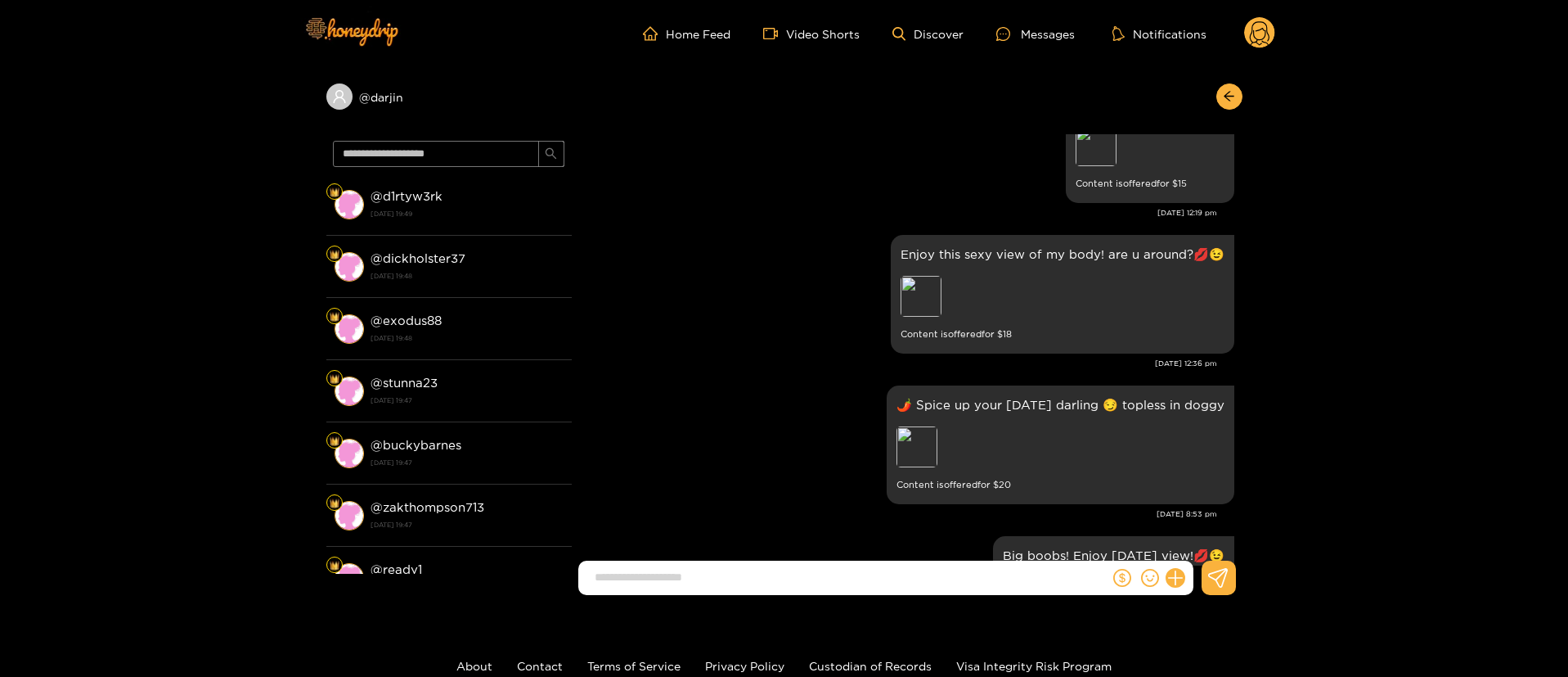
scroll to position [1701, 0]
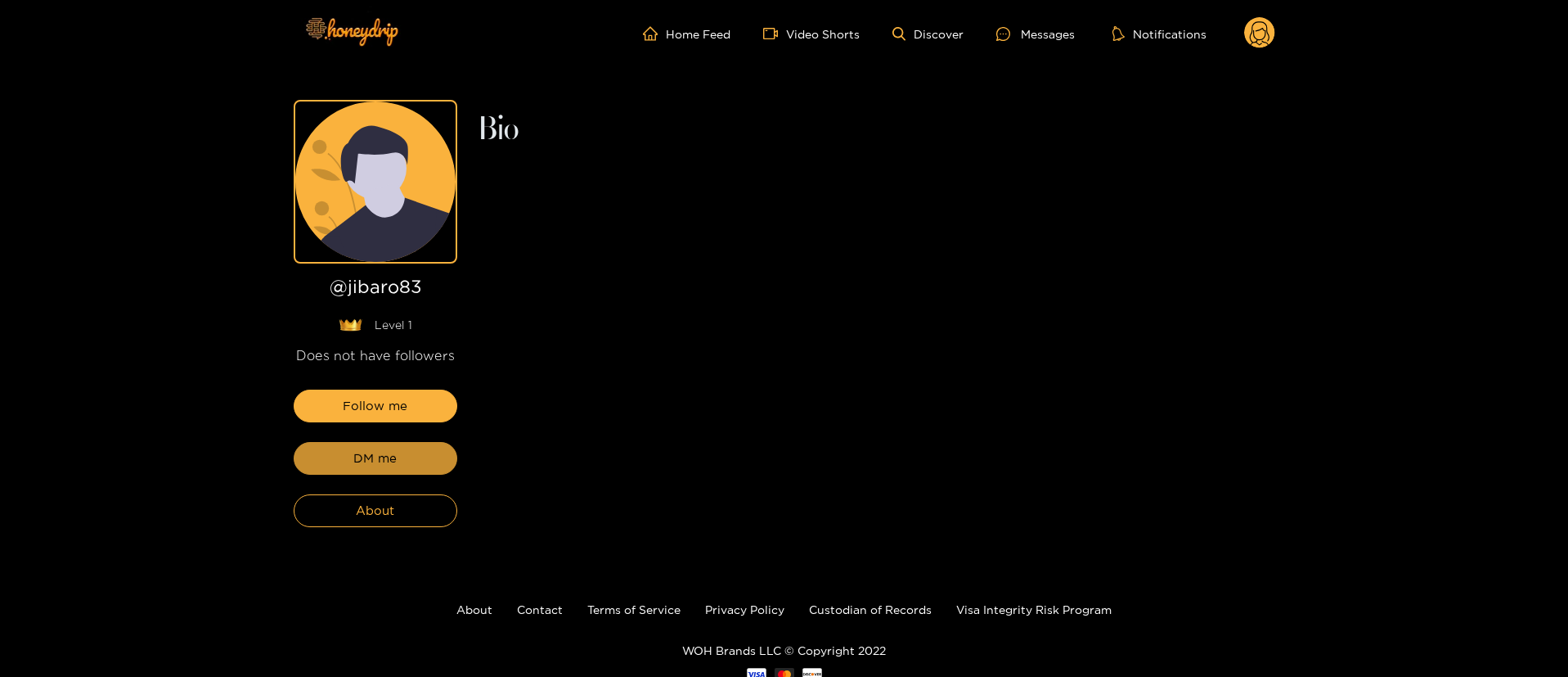
click at [427, 459] on button "DM me" at bounding box center [376, 457] width 163 height 32
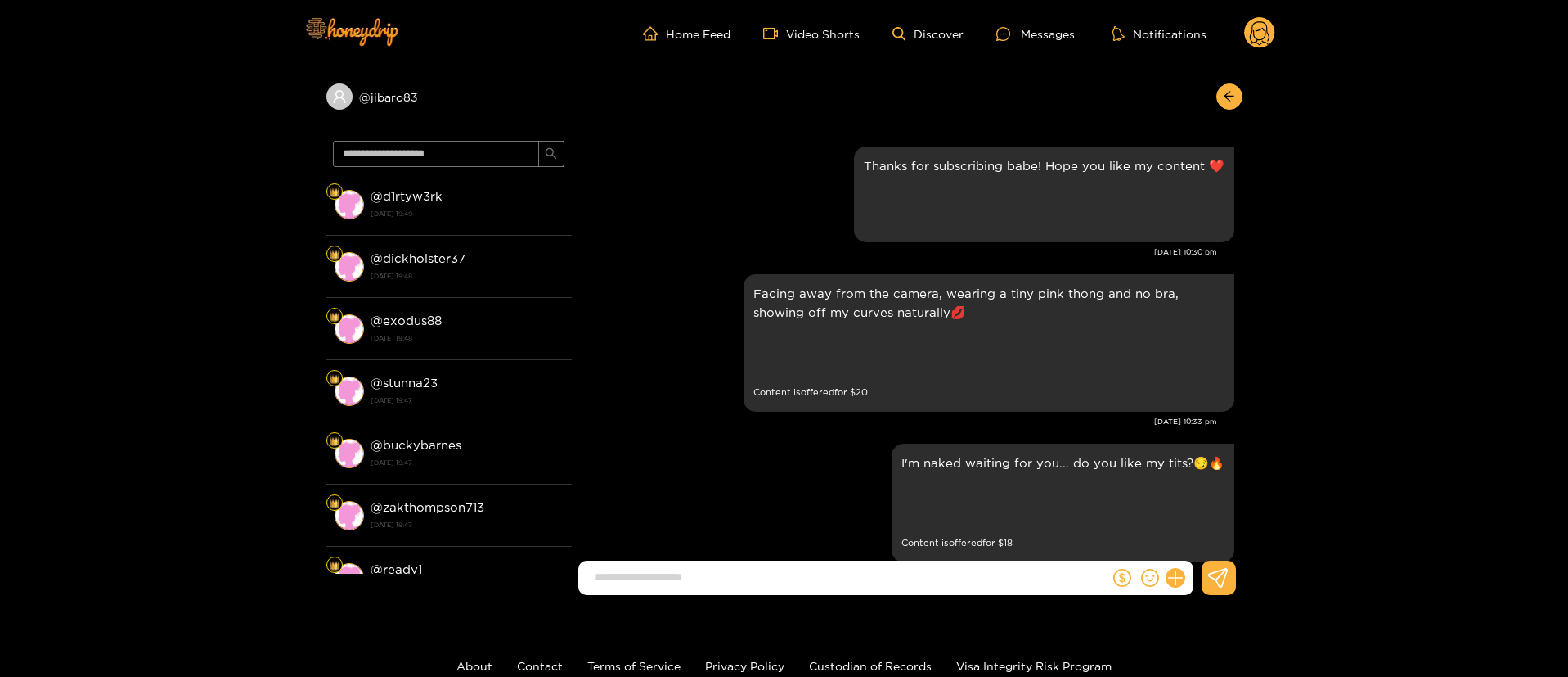
scroll to position [1890, 0]
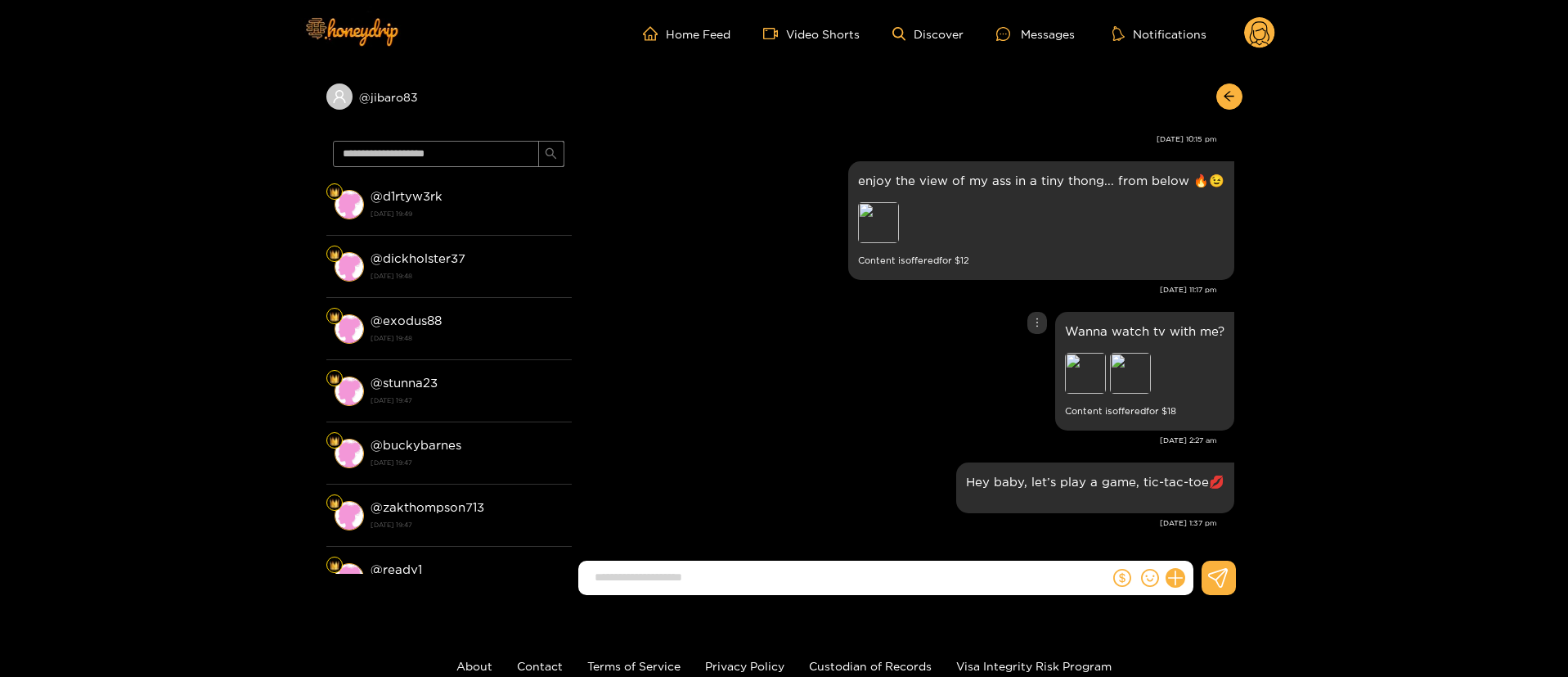
click at [680, 354] on div "Wanna watch tv with me? Preview Preview Content is offered for $ 18" at bounding box center [908, 371] width 655 height 126
click at [720, 394] on div "Wanna watch tv with me? Preview Preview Content is offered for $ 18" at bounding box center [908, 371] width 655 height 126
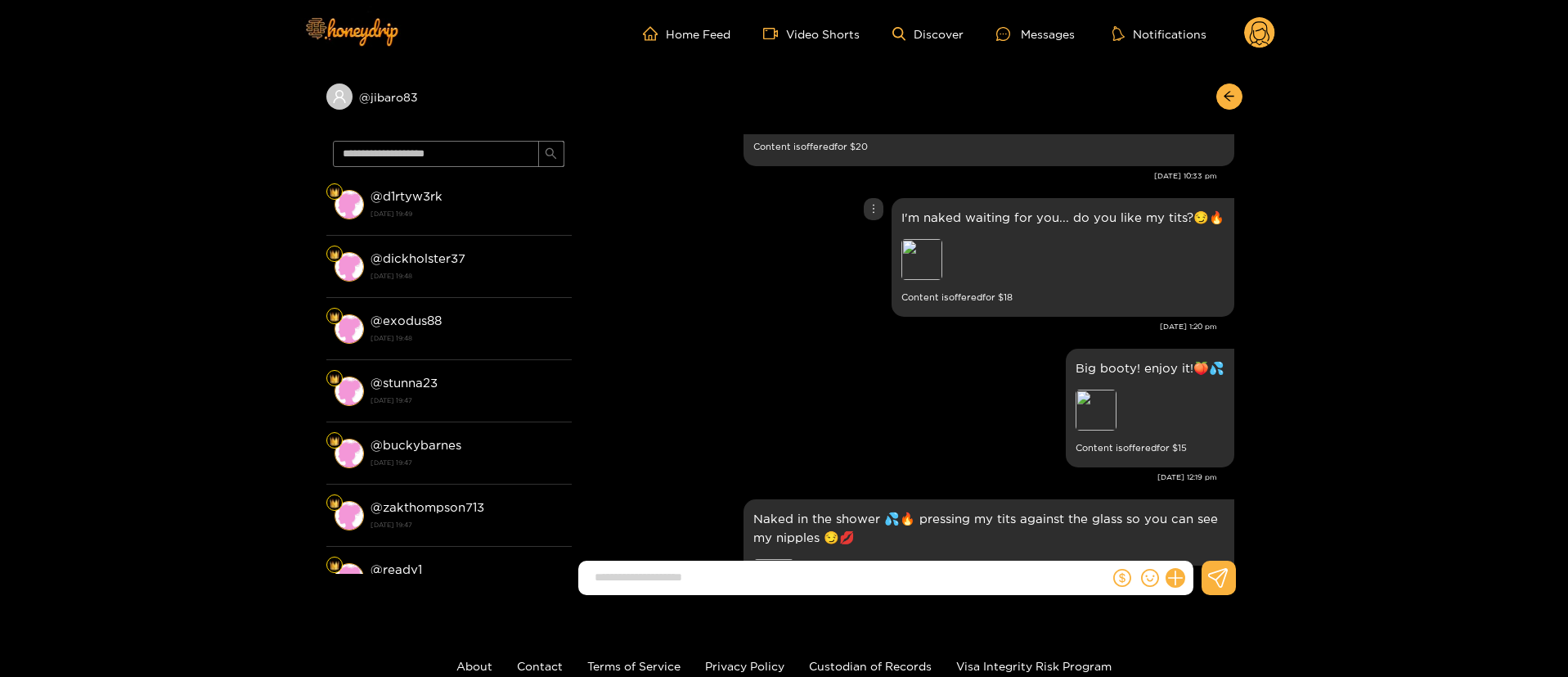
scroll to position [368, 0]
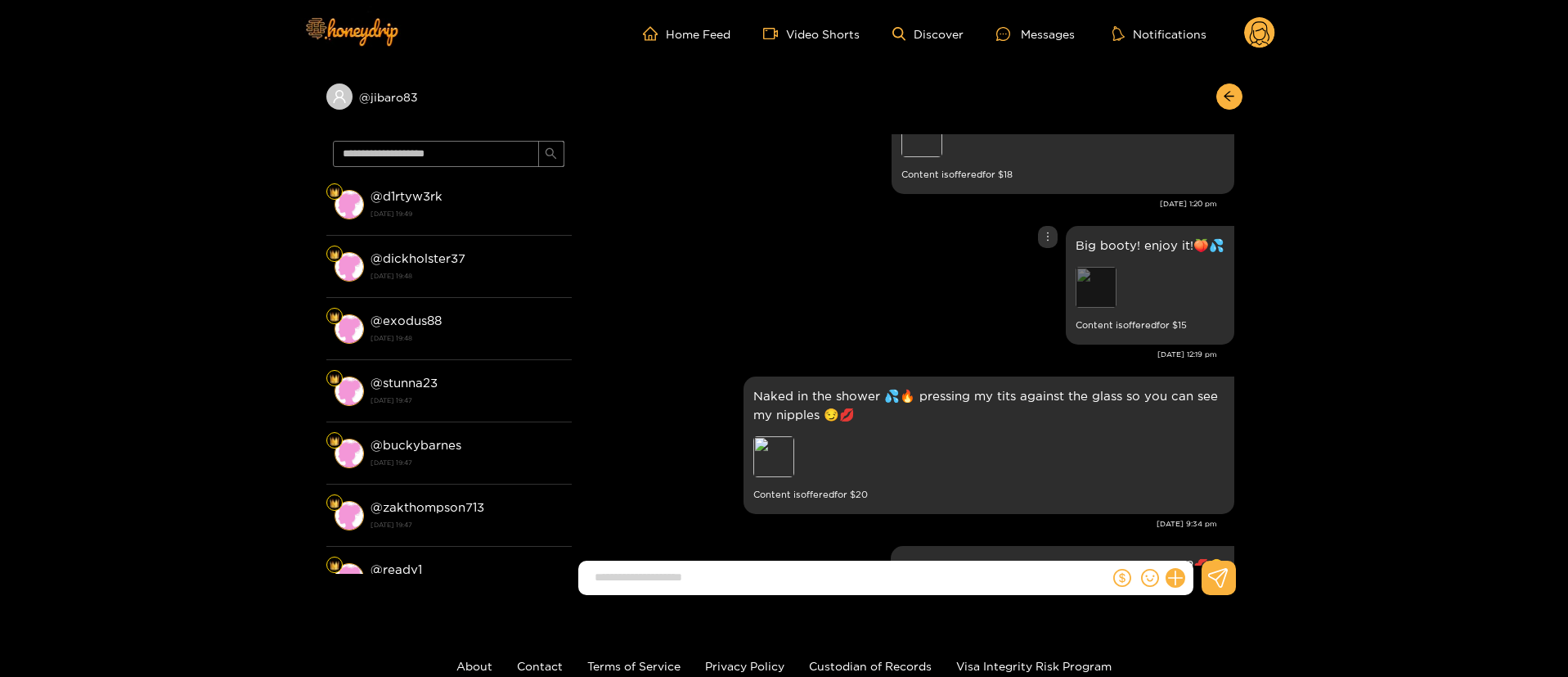
click at [1104, 294] on div "Preview" at bounding box center [1096, 287] width 41 height 41
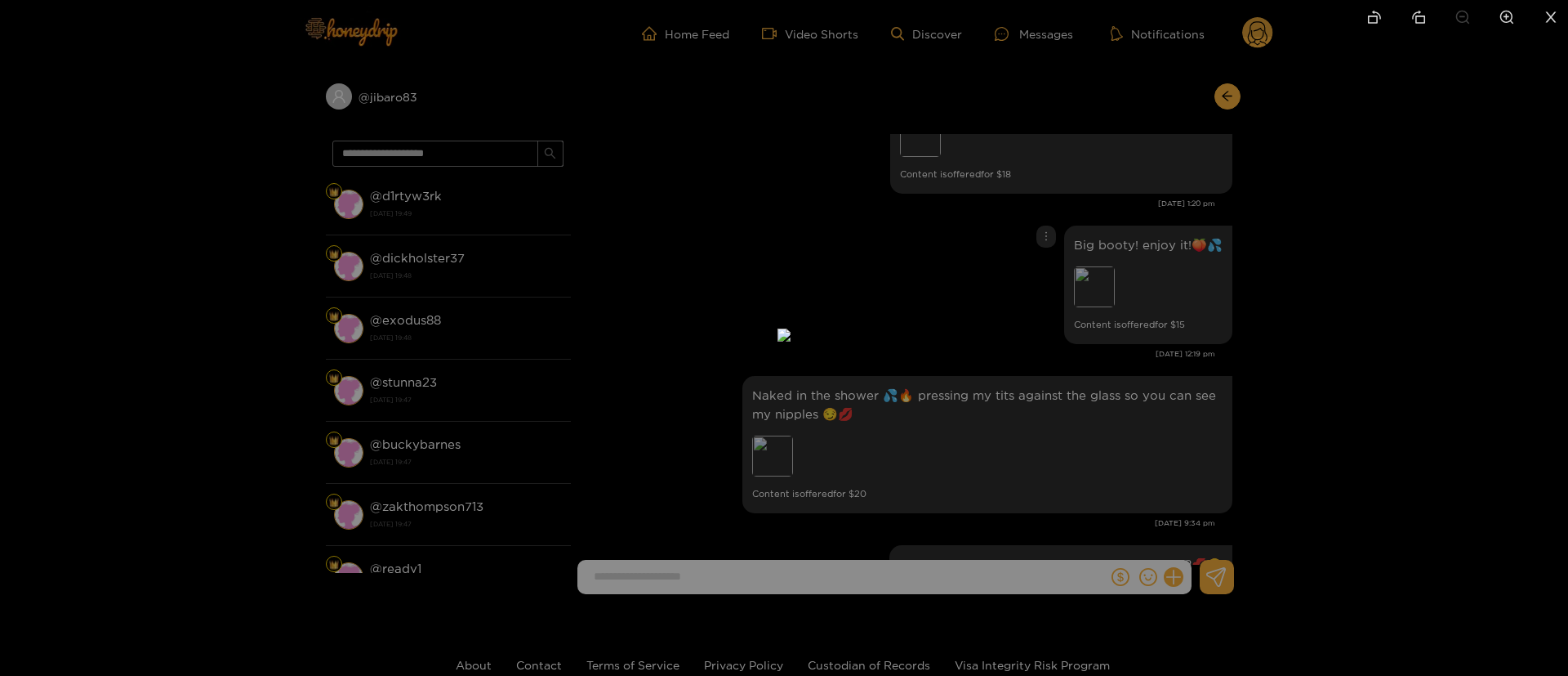
click at [1274, 317] on div at bounding box center [784, 338] width 1568 height 676
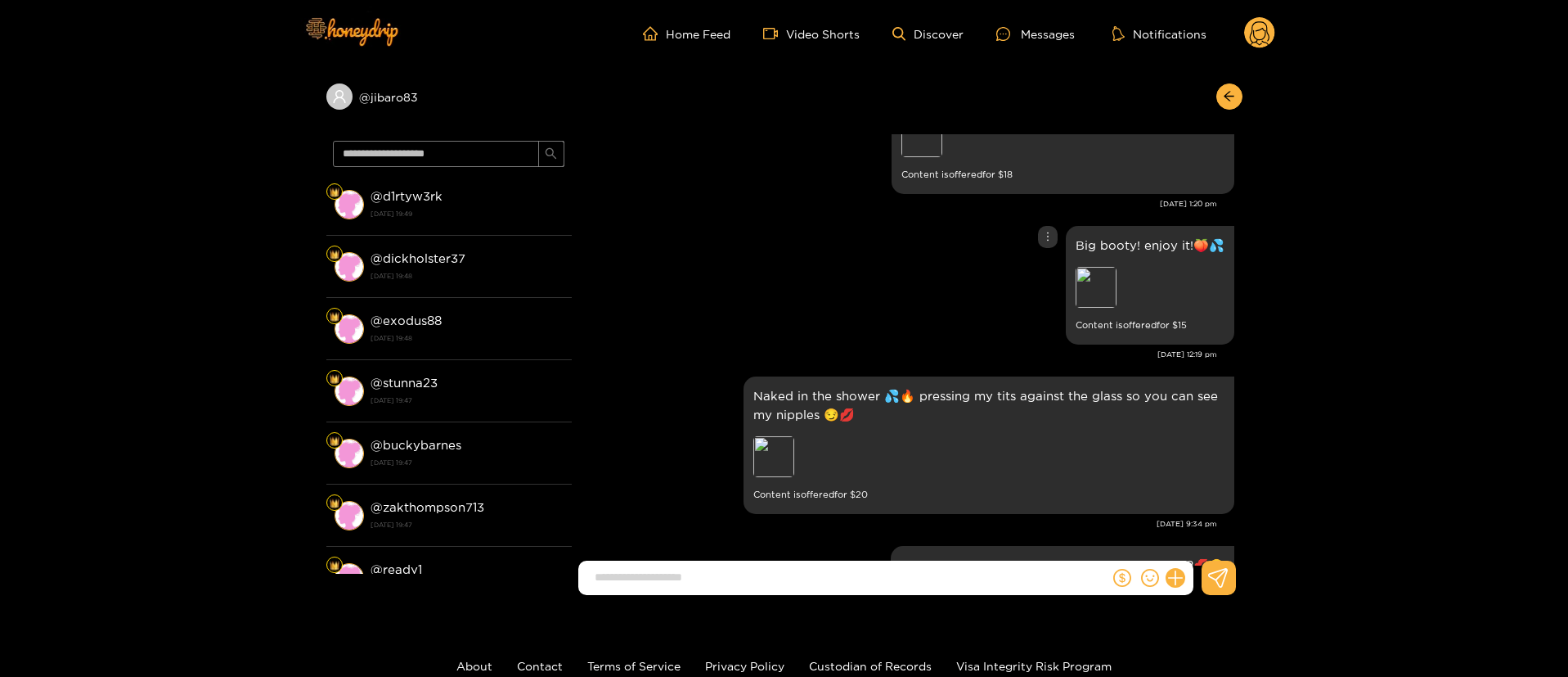
click at [915, 280] on div "Big booty! enjoy it!🍑💦 Preview Content is offered for $ 15" at bounding box center [908, 285] width 655 height 126
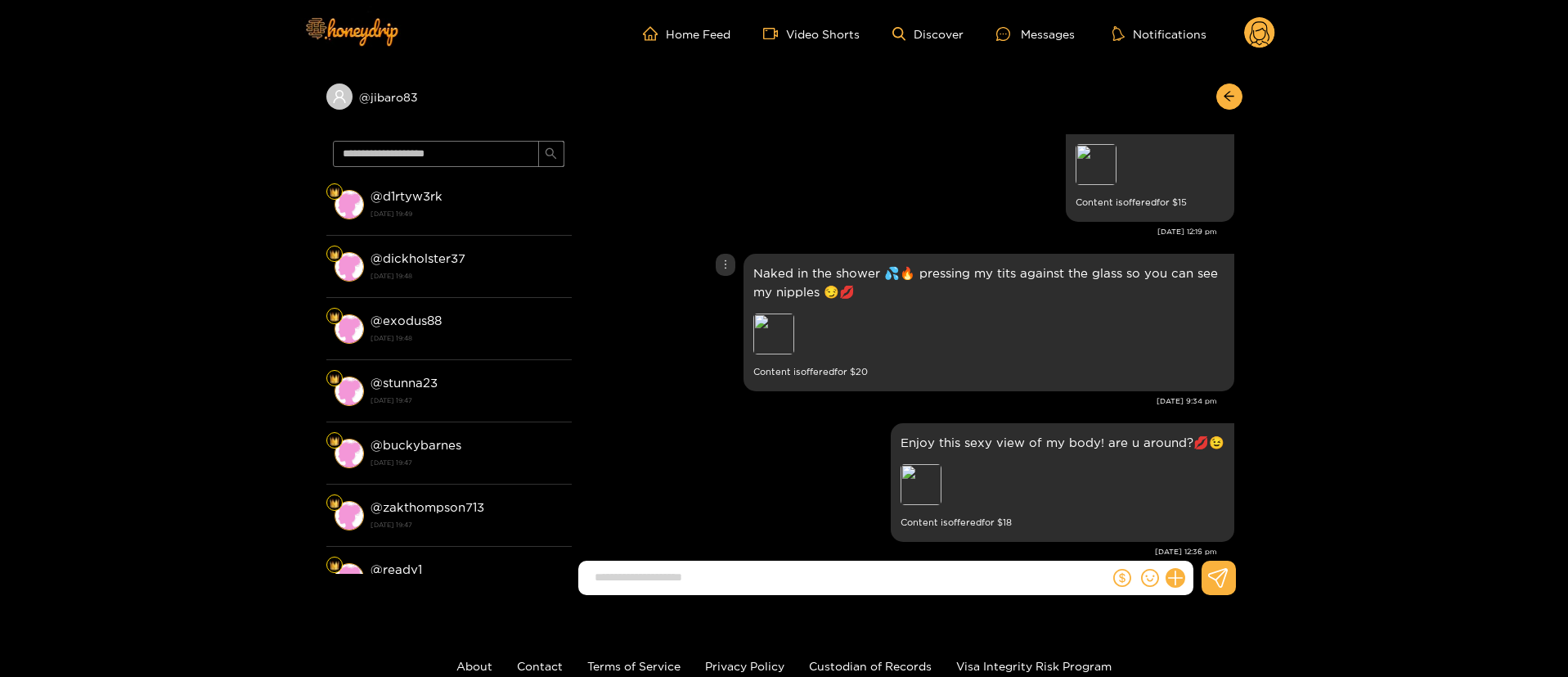
click at [881, 277] on p "Naked in the shower 💦🔥 pressing my tits against the glass so you can see my nip…" at bounding box center [989, 282] width 471 height 38
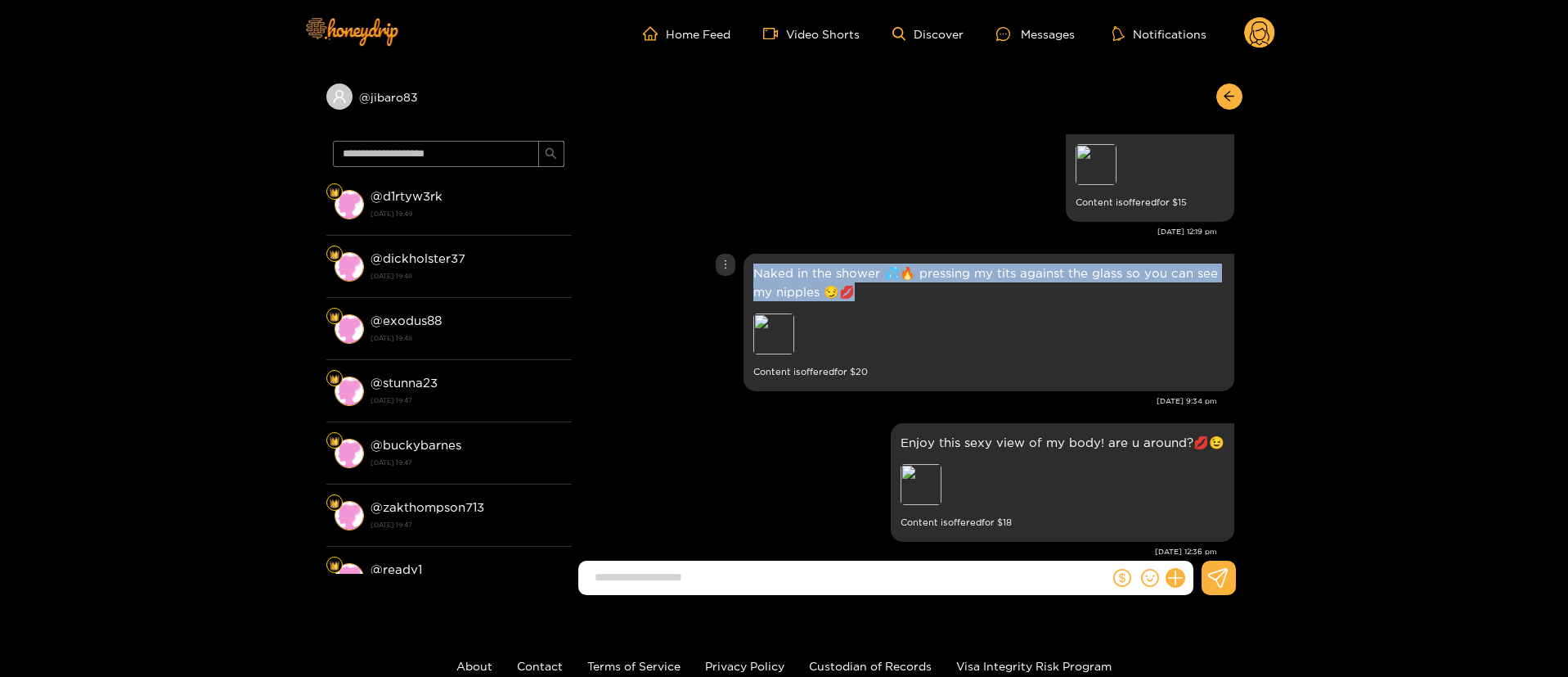
click at [881, 277] on p "Naked in the shower 💦🔥 pressing my tits against the glass so you can see my nip…" at bounding box center [989, 282] width 471 height 38
copy p "Naked in the shower 💦🔥 pressing my tits against the glass so you can see my nip…"
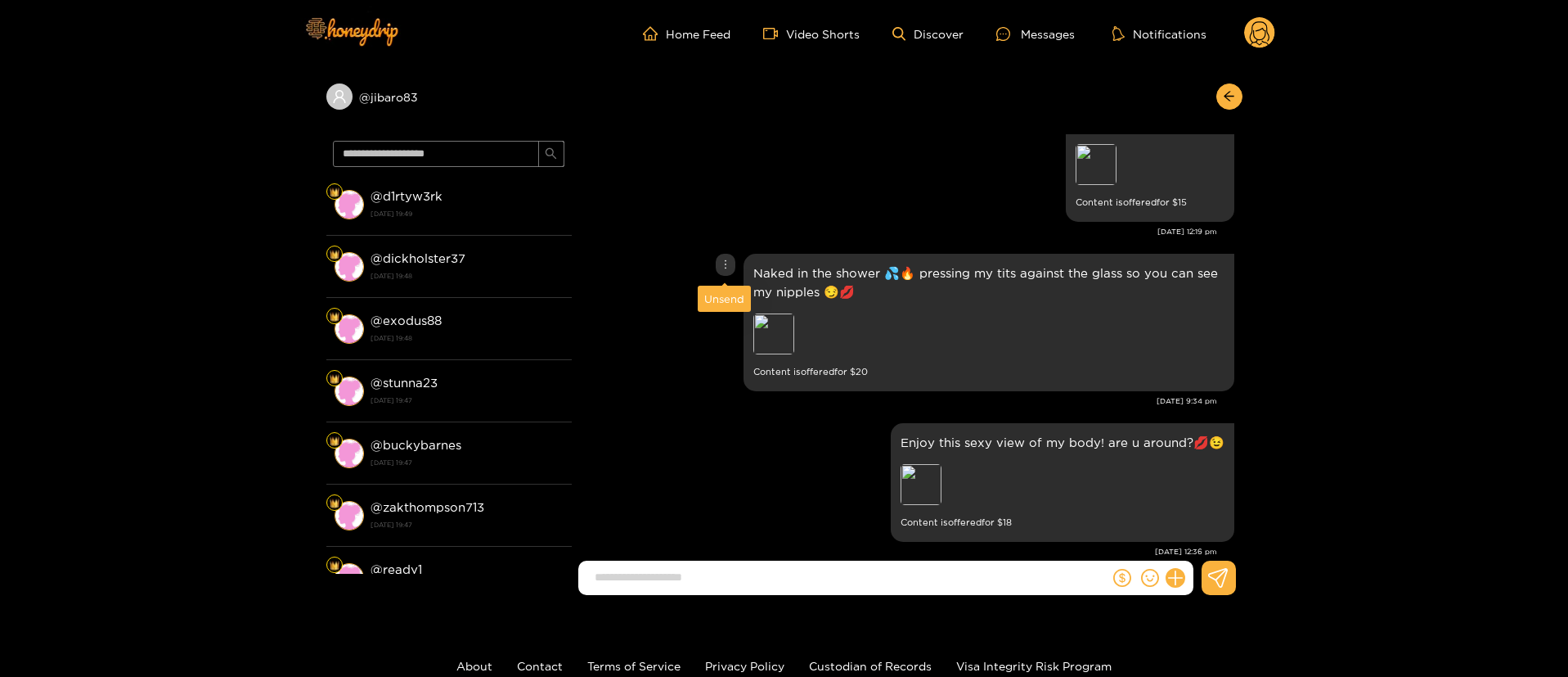
click at [720, 257] on div at bounding box center [725, 264] width 19 height 22
click at [829, 200] on div "Big booty! enjoy it!🍑💦 Preview Content is offered for $ 15" at bounding box center [908, 162] width 655 height 126
click at [835, 275] on p "Naked in the shower 💦🔥 pressing my tits against the glass so you can see my nip…" at bounding box center [989, 282] width 471 height 38
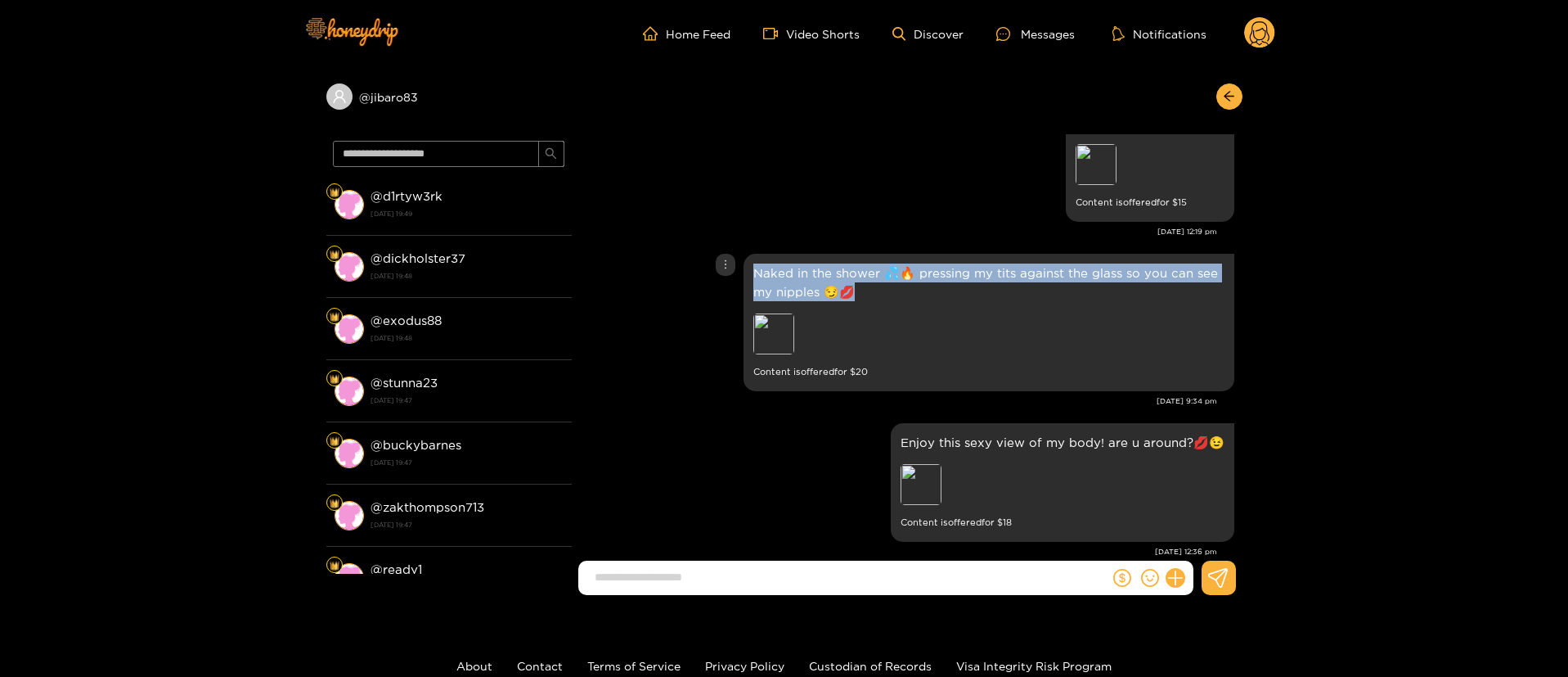
click at [835, 275] on p "Naked in the shower 💦🔥 pressing my tits against the glass so you can see my nip…" at bounding box center [989, 282] width 471 height 38
copy p "Naked in the shower 💦🔥 pressing my tits against the glass so you can see my nip…"
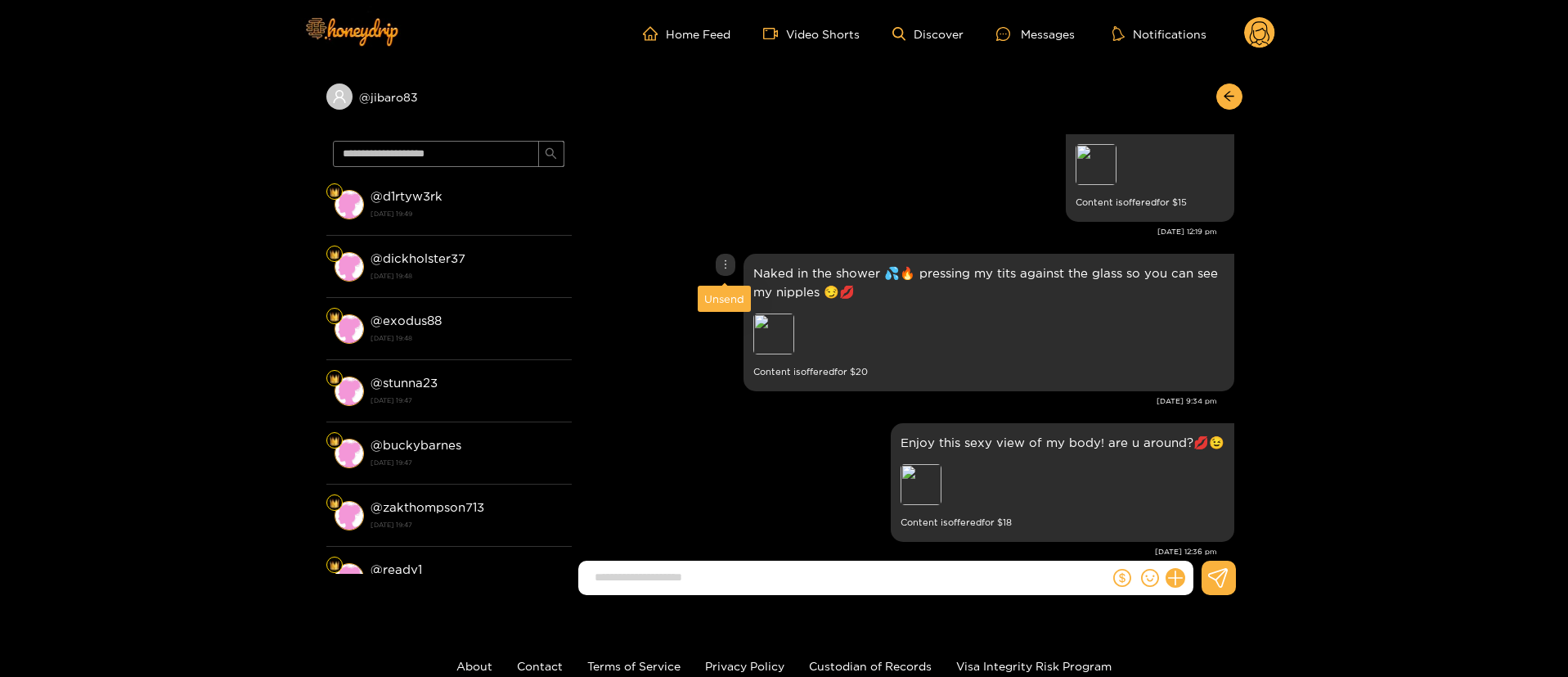
click at [725, 259] on icon "more" at bounding box center [725, 263] width 11 height 11
click at [723, 300] on div "Unsend" at bounding box center [724, 299] width 40 height 17
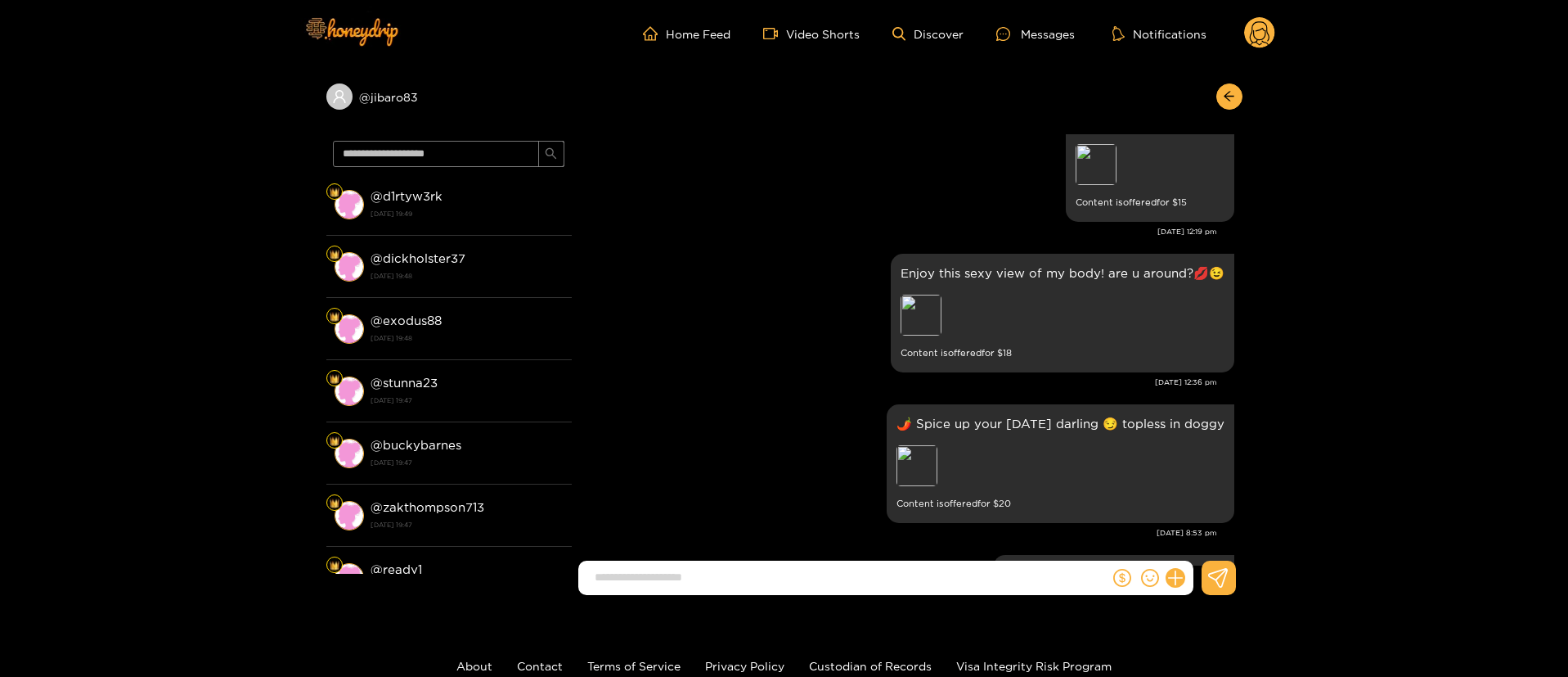
scroll to position [1720, 0]
